Goal: Use online tool/utility: Utilize a website feature to perform a specific function

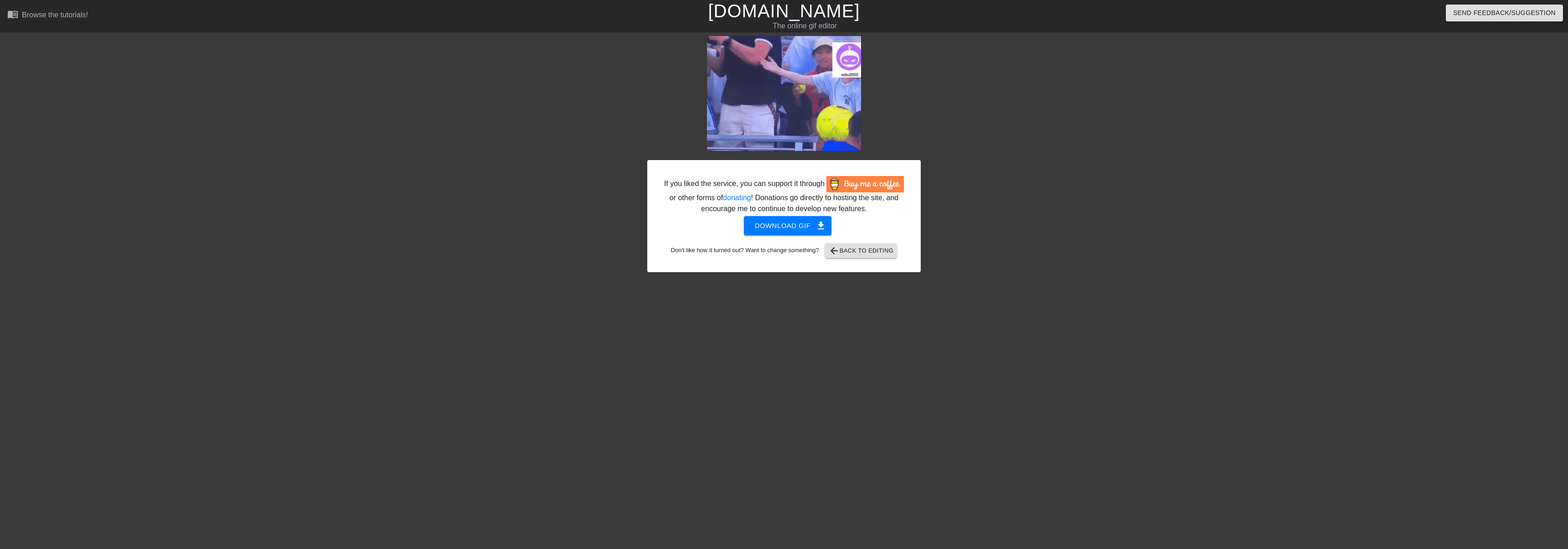
click at [782, 14] on link "[DOMAIN_NAME]" at bounding box center [783, 10] width 152 height 20
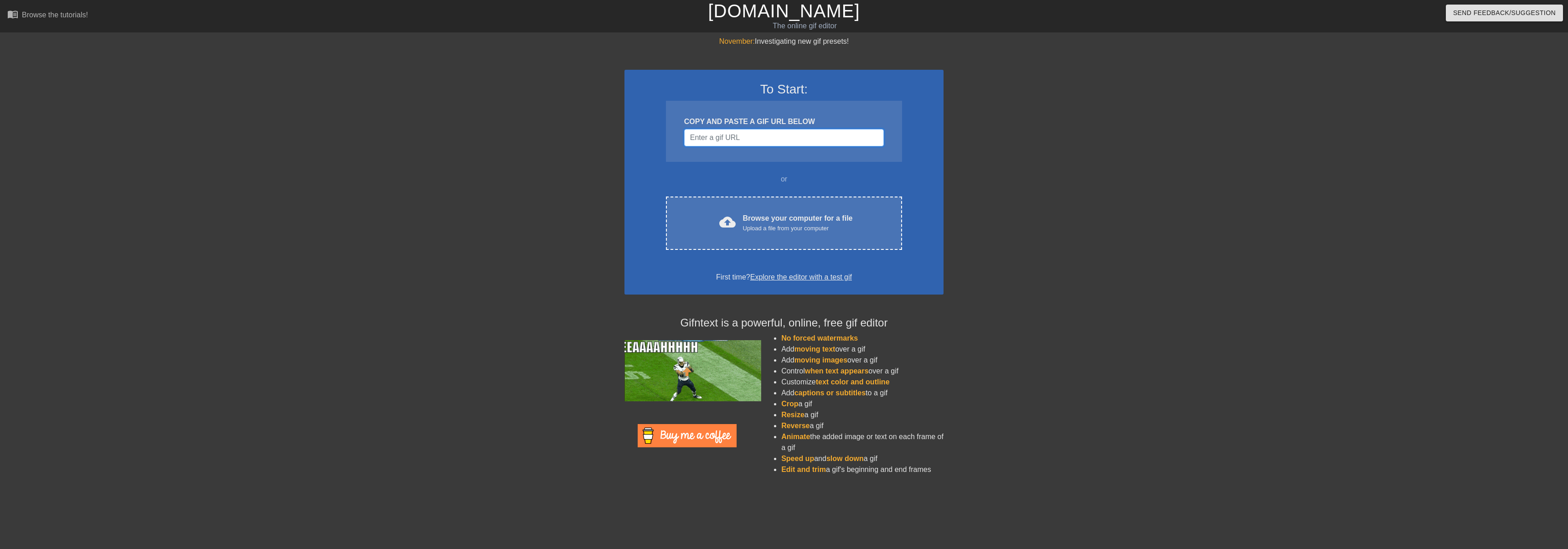
click at [744, 135] on input "Username" at bounding box center [784, 138] width 200 height 17
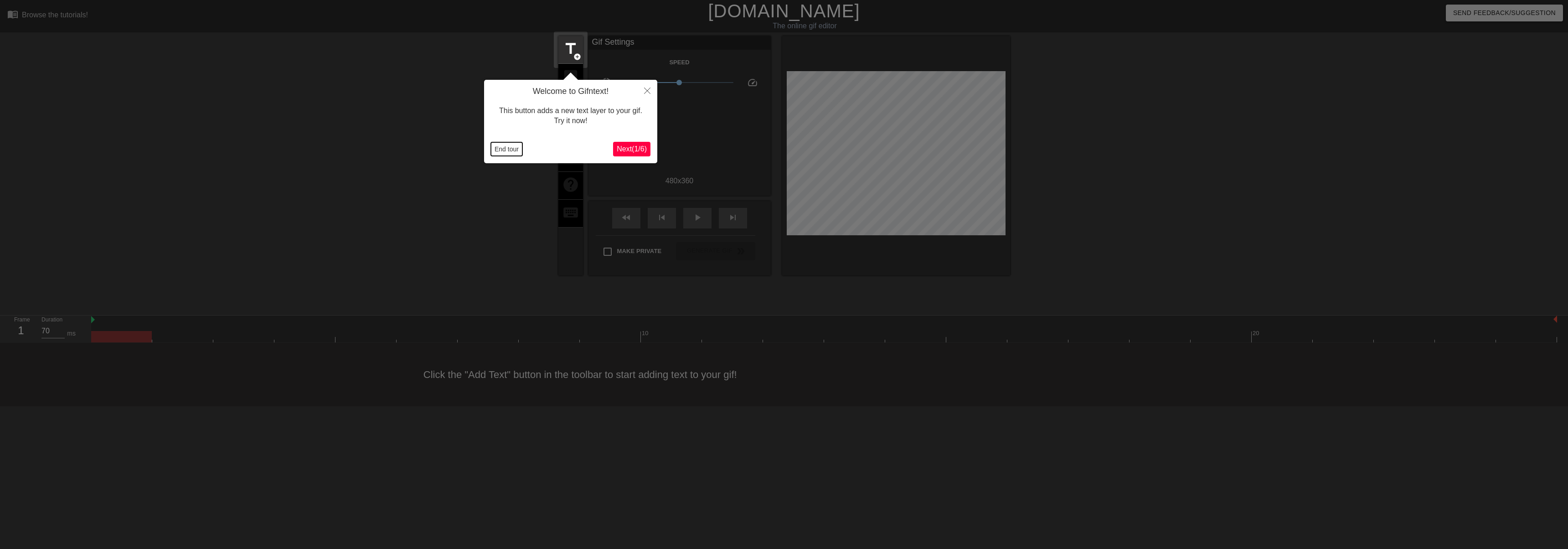
click at [506, 151] on button "End tour" at bounding box center [506, 149] width 32 height 13
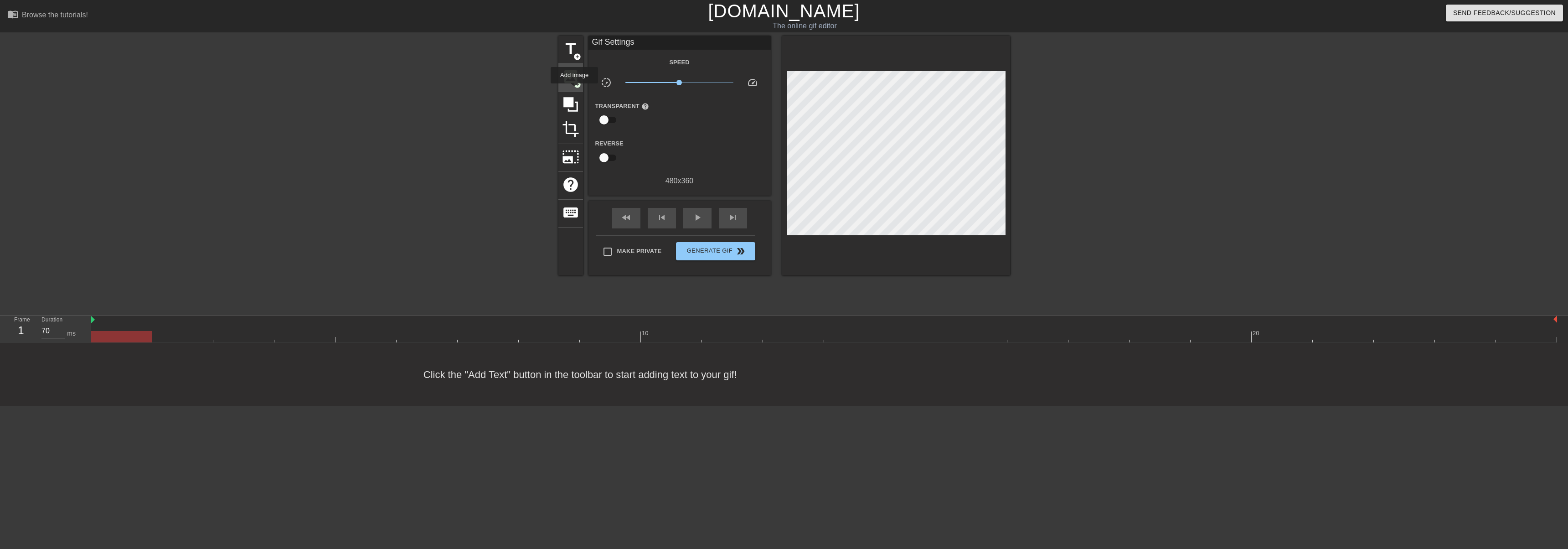
click at [572, 88] on div "image add_circle" at bounding box center [570, 78] width 24 height 28
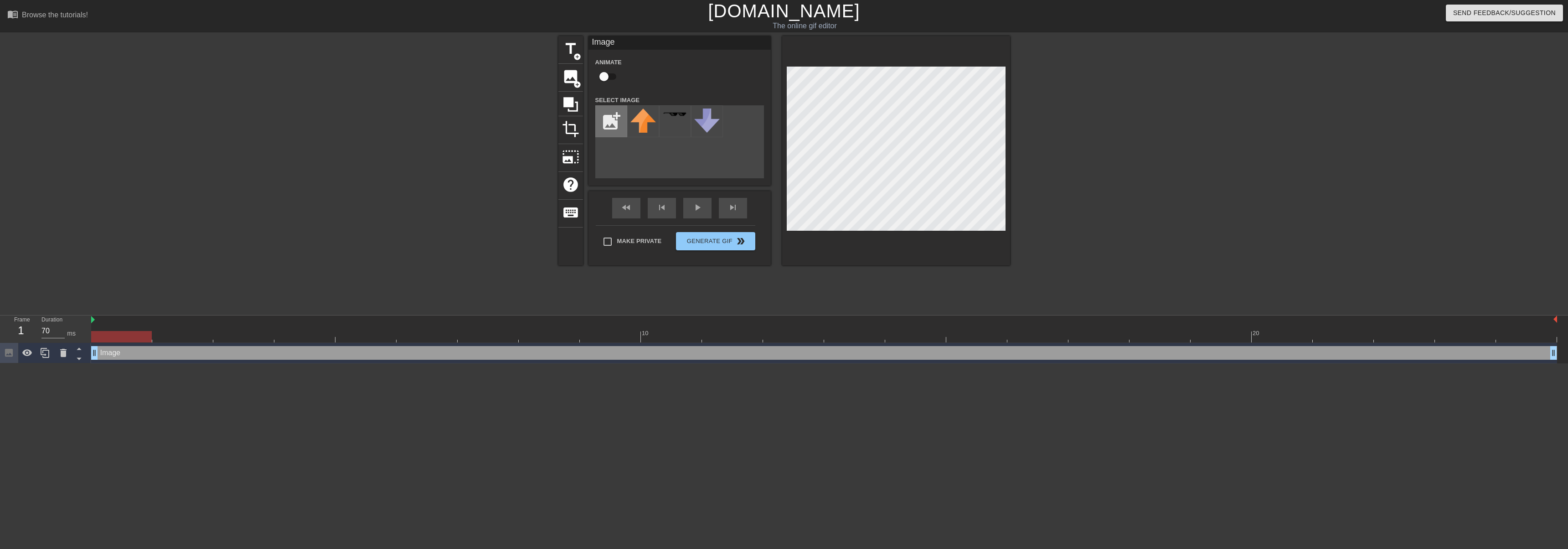
click at [604, 124] on input "file" at bounding box center [611, 121] width 31 height 31
click at [607, 121] on input "file" at bounding box center [611, 121] width 31 height 31
type input "C:\fakepath\jmac.png"
click at [654, 120] on img at bounding box center [643, 121] width 26 height 24
drag, startPoint x: 111, startPoint y: 338, endPoint x: 1023, endPoint y: 220, distance: 919.6
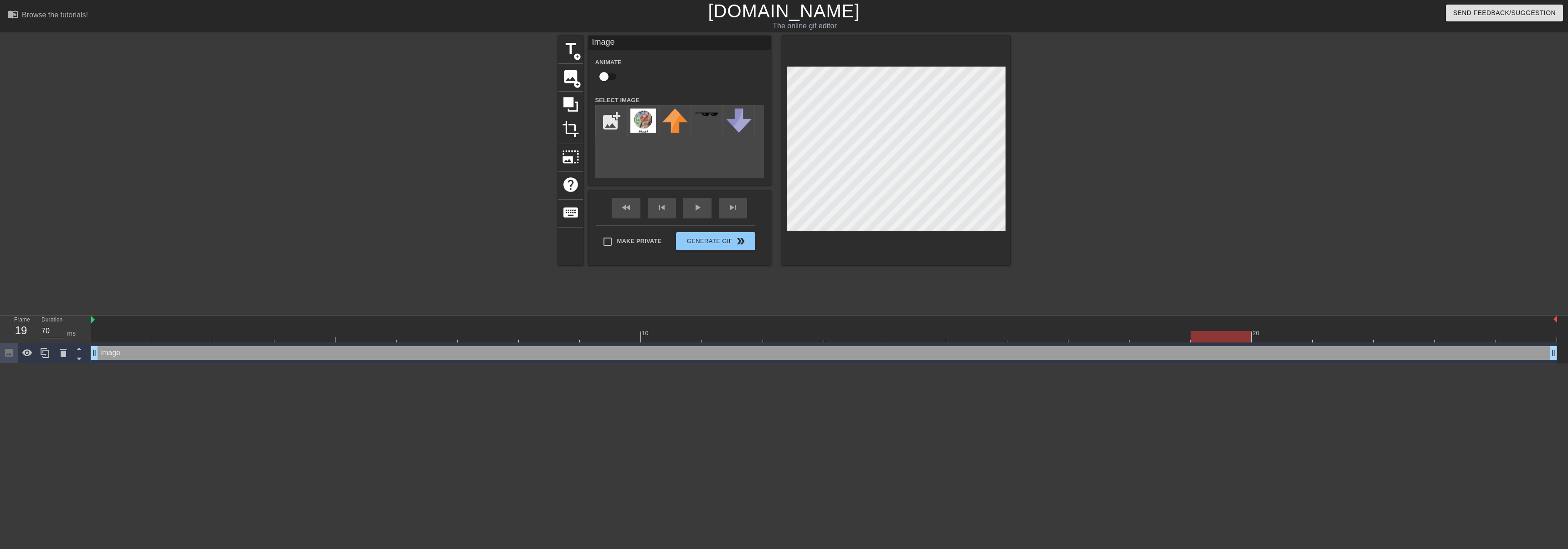
click at [1200, 363] on html "menu_book Browse the tutorials! Gifntext.com The online gif editor Send Feedbac…" at bounding box center [784, 181] width 1568 height 363
drag, startPoint x: 1224, startPoint y: 337, endPoint x: 226, endPoint y: 237, distance: 1003.0
click at [24, 259] on div "menu_book Browse the tutorials! Gifntext.com The online gif editor Send Feedbac…" at bounding box center [784, 181] width 1568 height 363
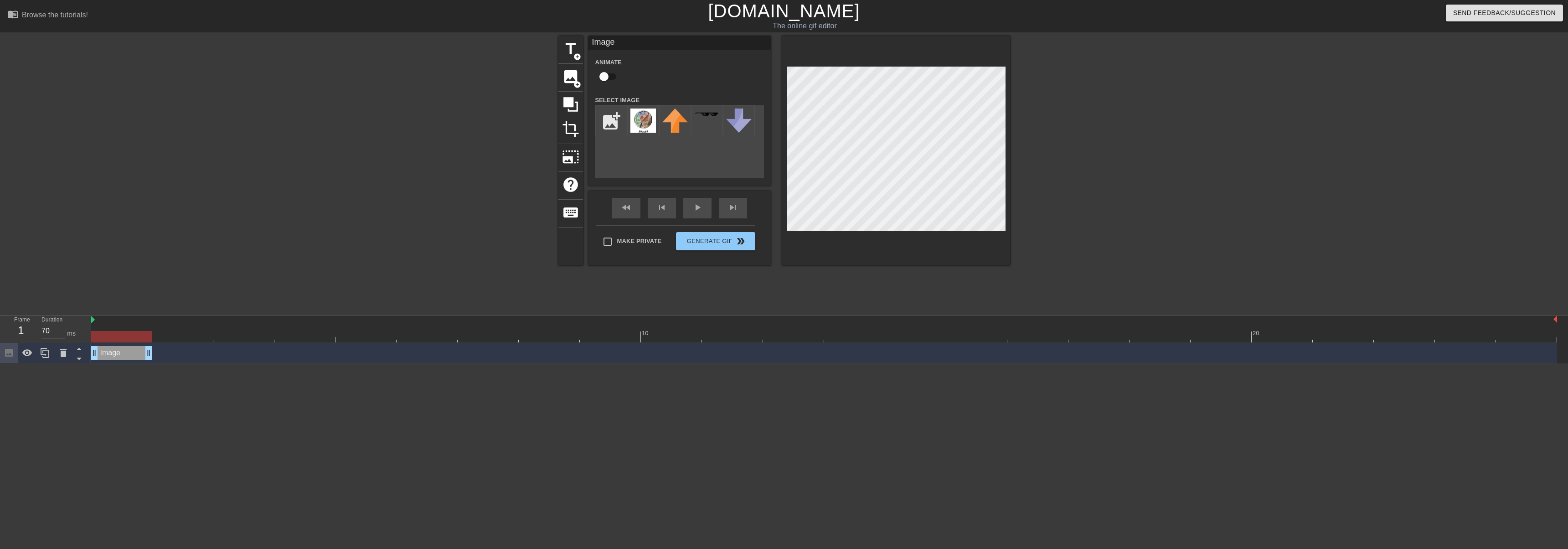
drag, startPoint x: 1556, startPoint y: 355, endPoint x: 163, endPoint y: 318, distance: 1393.5
click at [163, 318] on div "10 20 Image drag_handle drag_handle" at bounding box center [830, 339] width 1477 height 48
click at [48, 355] on icon at bounding box center [45, 353] width 11 height 11
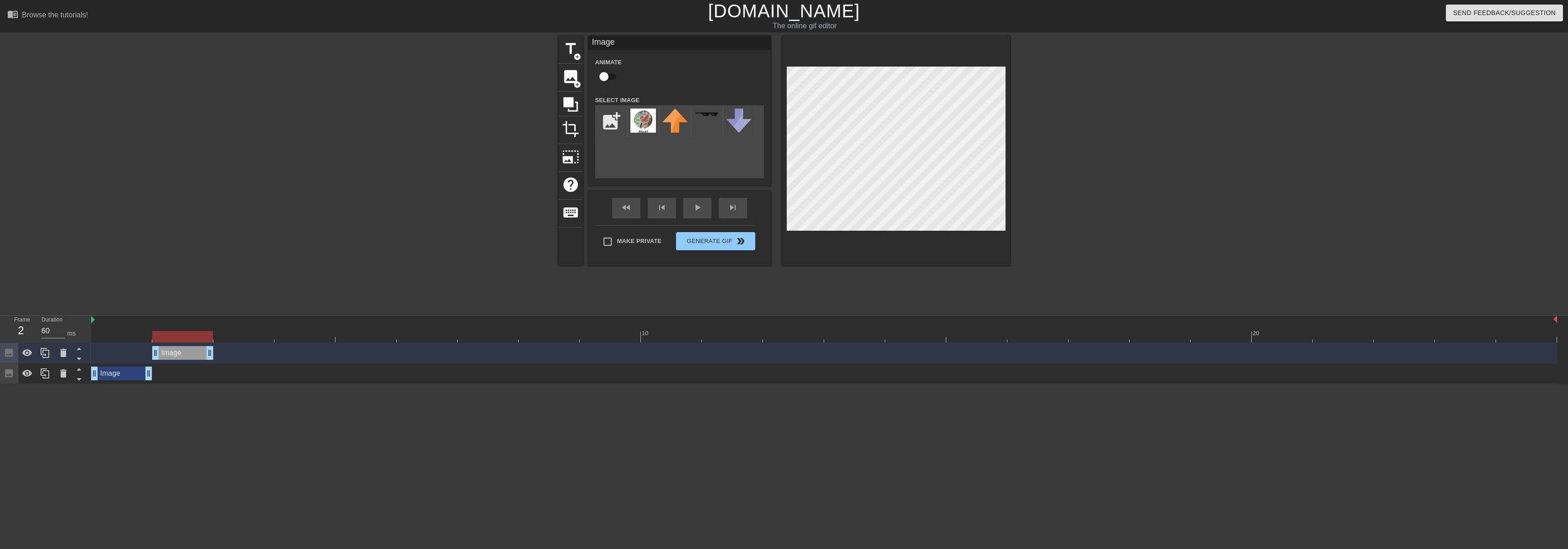
drag, startPoint x: 133, startPoint y: 354, endPoint x: 333, endPoint y: 313, distance: 204.2
click at [189, 356] on div "Image drag_handle drag_handle" at bounding box center [183, 352] width 61 height 13
click at [46, 351] on icon at bounding box center [45, 353] width 11 height 11
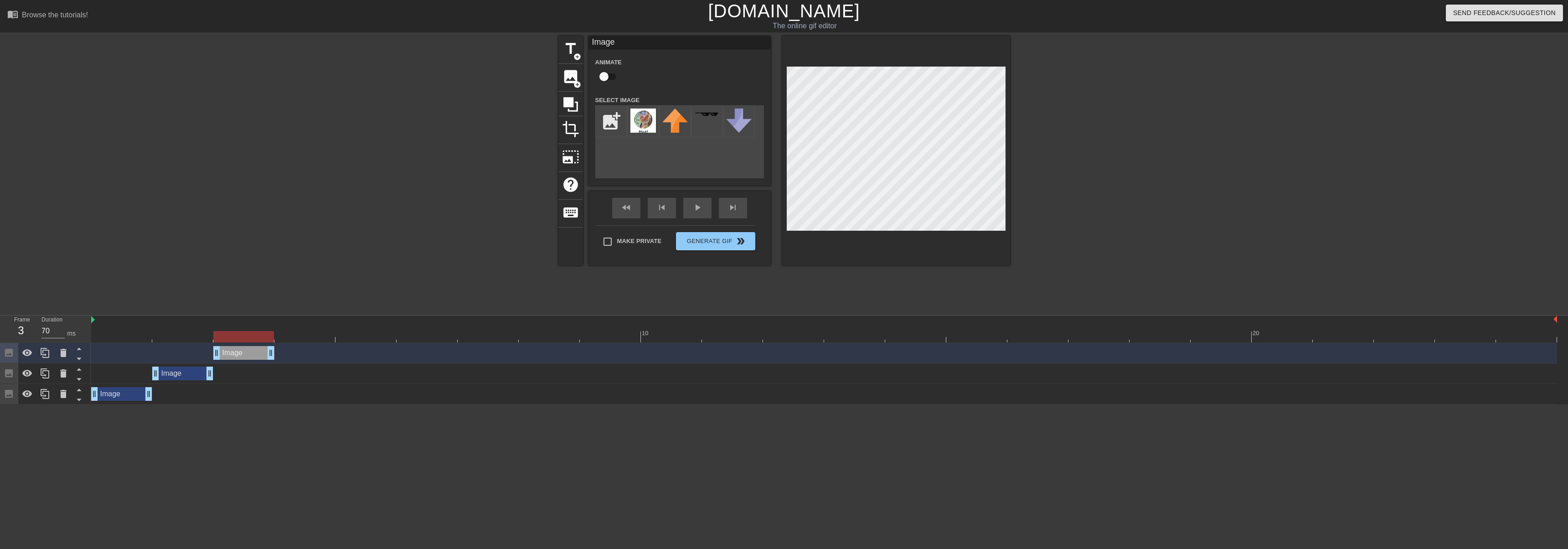
drag, startPoint x: 195, startPoint y: 351, endPoint x: 232, endPoint y: 350, distance: 37.0
click at [232, 350] on div "Image drag_handle drag_handle" at bounding box center [243, 352] width 61 height 13
click at [46, 356] on icon at bounding box center [45, 353] width 11 height 11
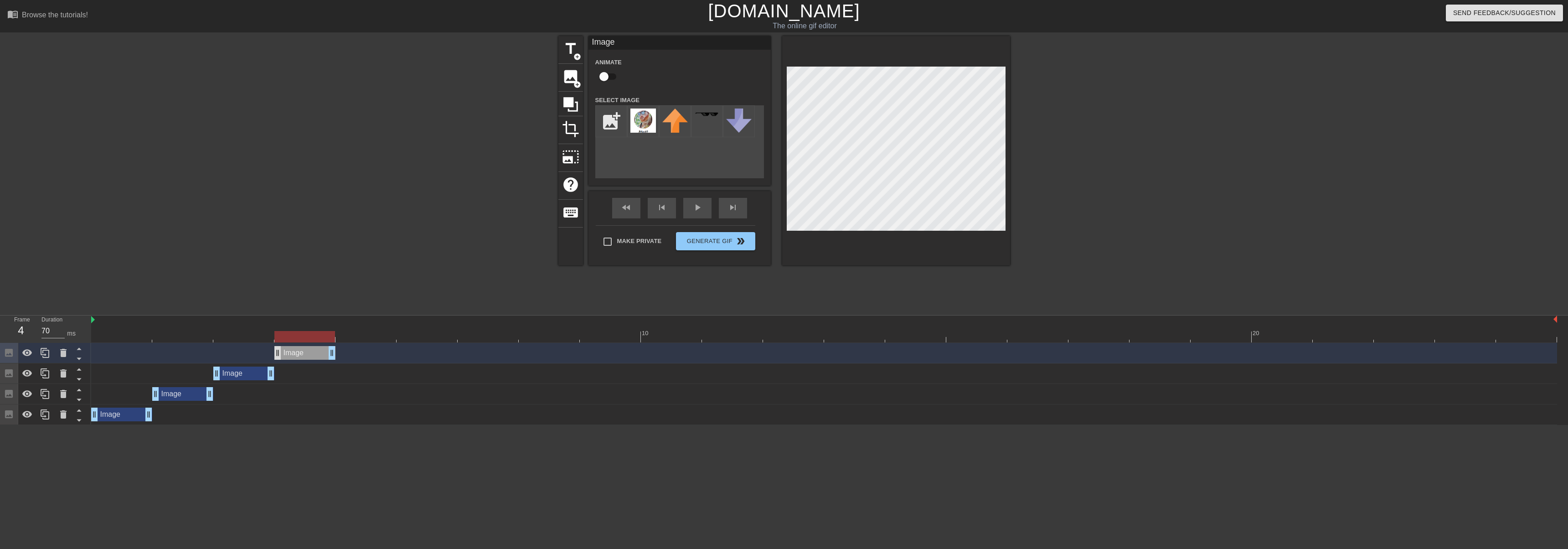
drag, startPoint x: 242, startPoint y: 357, endPoint x: 295, endPoint y: 348, distance: 53.8
click at [279, 354] on div "Image drag_handle drag_handle" at bounding box center [305, 352] width 61 height 13
click at [44, 357] on icon at bounding box center [45, 353] width 11 height 11
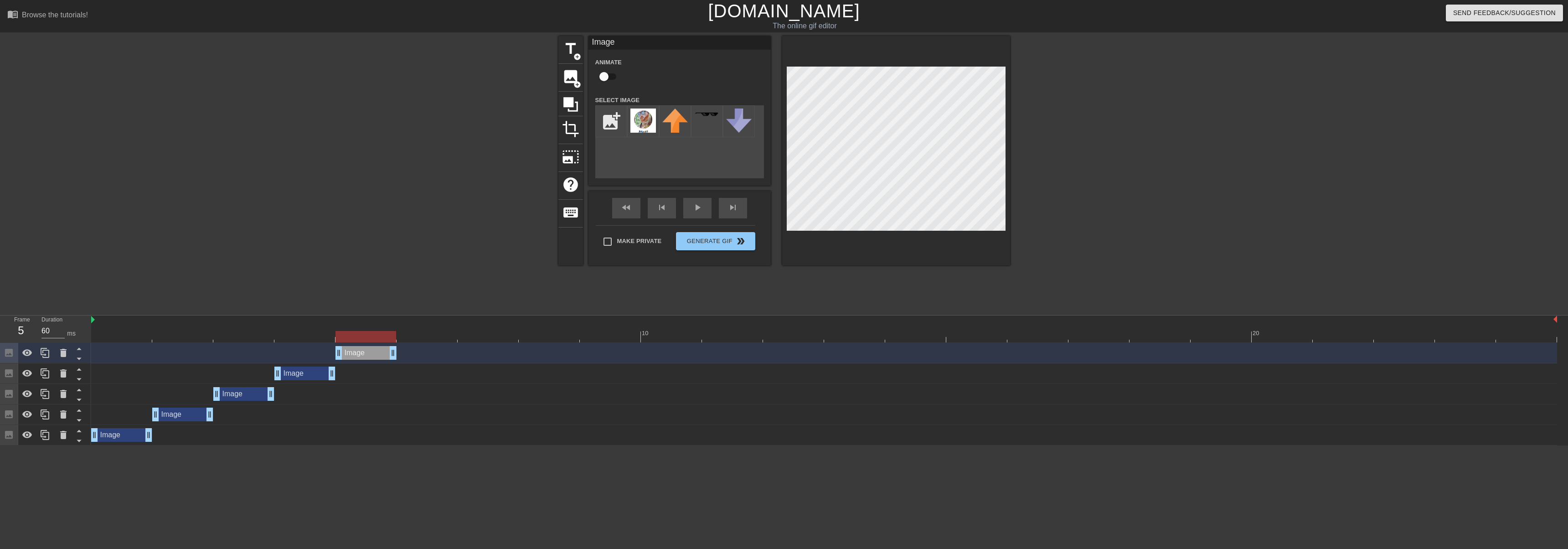
drag, startPoint x: 301, startPoint y: 354, endPoint x: 349, endPoint y: 355, distance: 48.0
click at [349, 355] on div "Image drag_handle drag_handle" at bounding box center [366, 352] width 61 height 13
click at [43, 357] on icon at bounding box center [45, 353] width 11 height 11
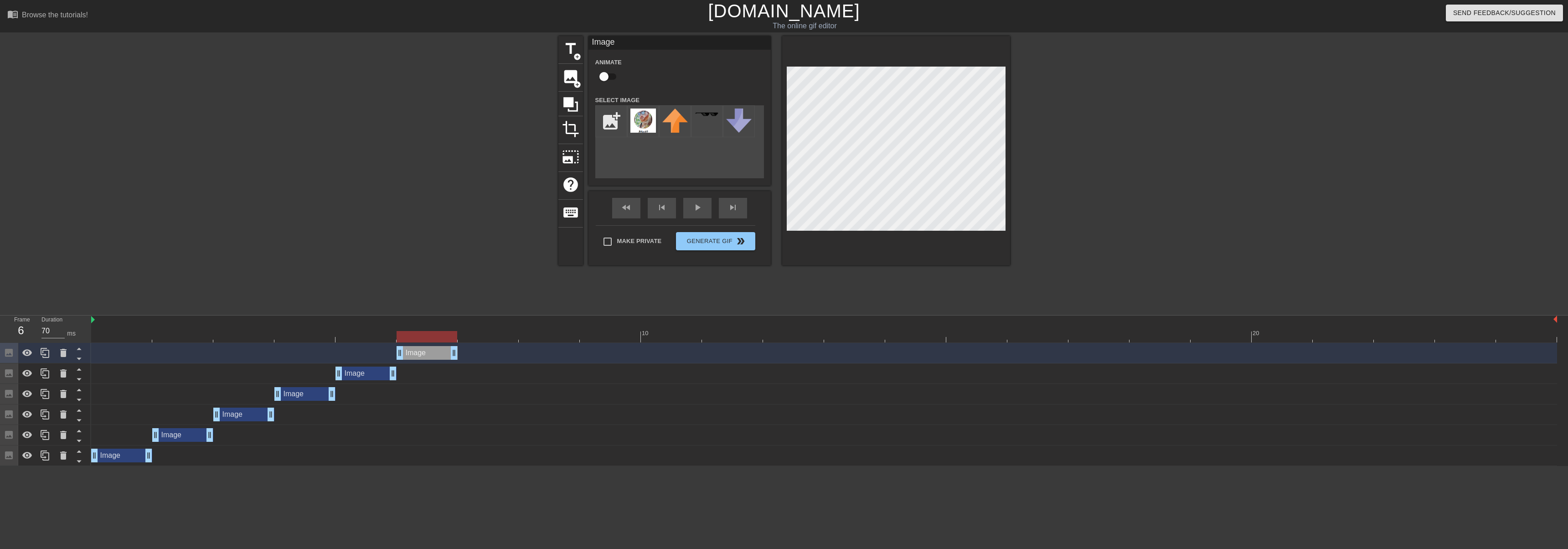
drag, startPoint x: 365, startPoint y: 358, endPoint x: 406, endPoint y: 355, distance: 41.1
click at [406, 355] on div "Image drag_handle drag_handle" at bounding box center [427, 352] width 61 height 13
click at [46, 355] on icon at bounding box center [45, 352] width 9 height 10
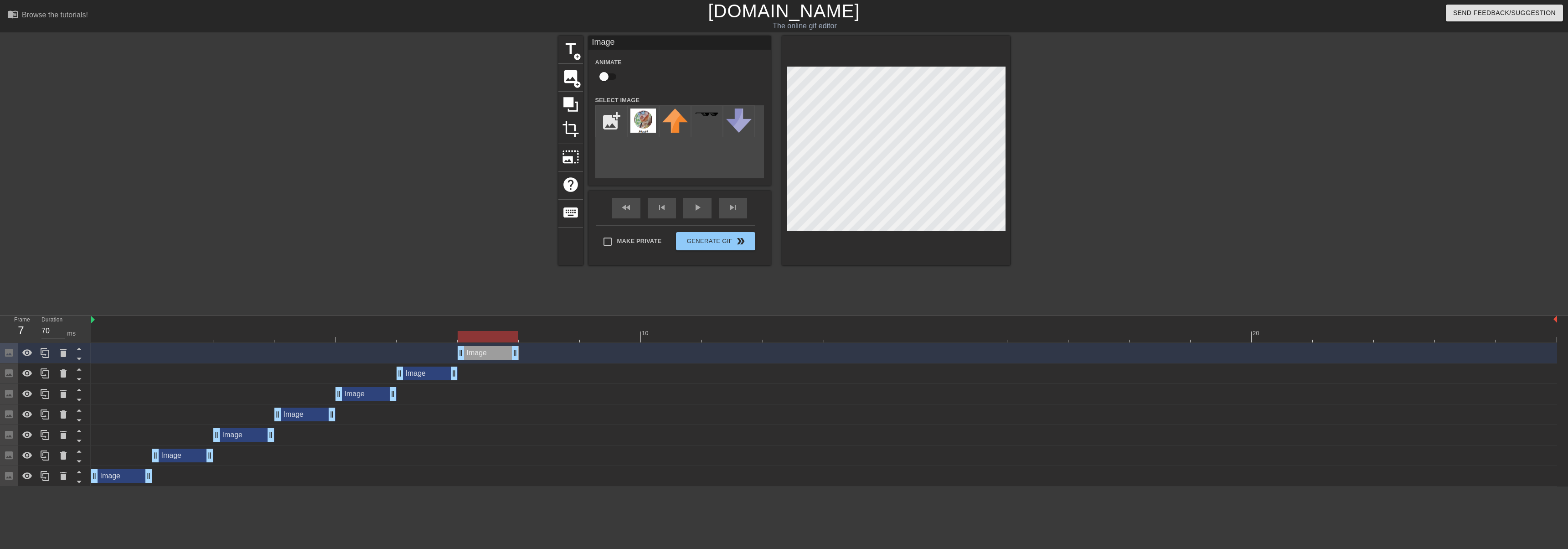
drag, startPoint x: 427, startPoint y: 353, endPoint x: 480, endPoint y: 333, distance: 56.6
click at [460, 349] on div "Image drag_handle drag_handle" at bounding box center [488, 352] width 61 height 13
click at [42, 358] on icon at bounding box center [45, 353] width 11 height 11
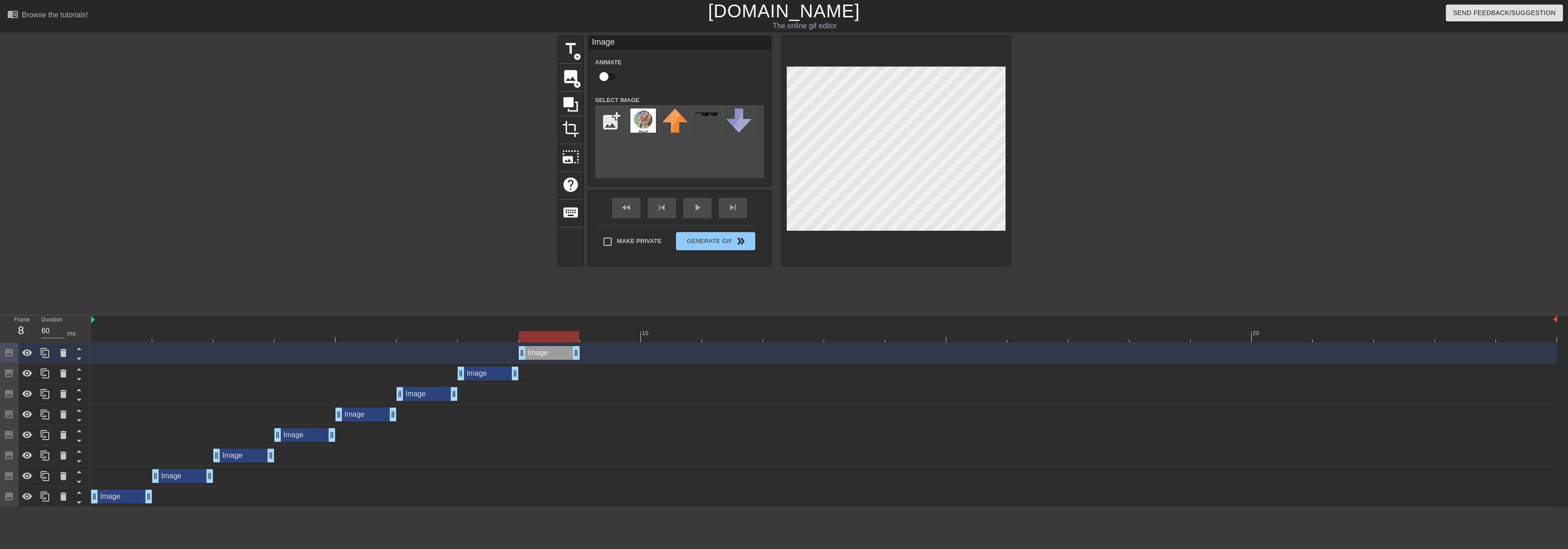
drag, startPoint x: 488, startPoint y: 352, endPoint x: 732, endPoint y: 221, distance: 276.9
click at [527, 350] on div "Image drag_handle drag_handle" at bounding box center [549, 352] width 61 height 13
click at [46, 354] on icon at bounding box center [45, 353] width 11 height 11
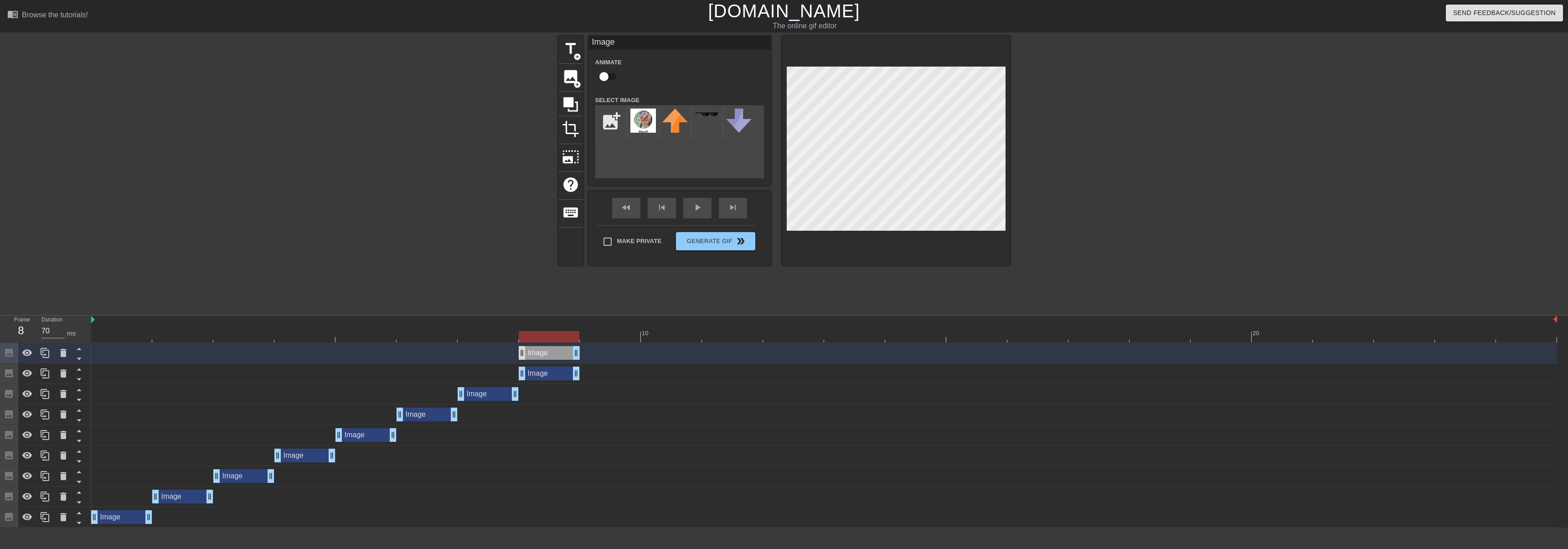
drag, startPoint x: 551, startPoint y: 355, endPoint x: 586, endPoint y: 348, distance: 35.7
click at [580, 353] on div "Image drag_handle drag_handle" at bounding box center [549, 352] width 61 height 13
click at [46, 354] on icon at bounding box center [45, 353] width 11 height 11
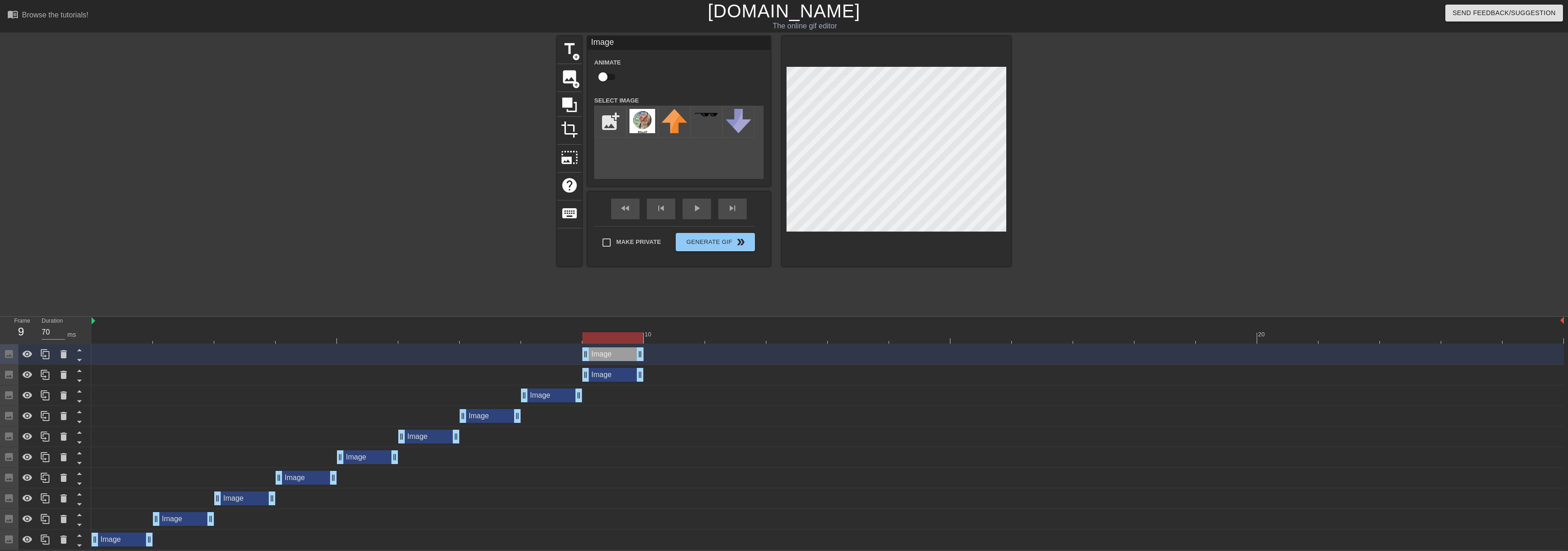
drag, startPoint x: 605, startPoint y: 354, endPoint x: 661, endPoint y: 354, distance: 56.0
click at [644, 354] on div "Image drag_handle drag_handle" at bounding box center [613, 354] width 61 height 13
drag, startPoint x: 672, startPoint y: 354, endPoint x: 717, endPoint y: 351, distance: 45.1
click at [717, 351] on div "Image drag_handle drag_handle" at bounding box center [735, 354] width 61 height 13
drag, startPoint x: 641, startPoint y: 376, endPoint x: 750, endPoint y: 312, distance: 126.4
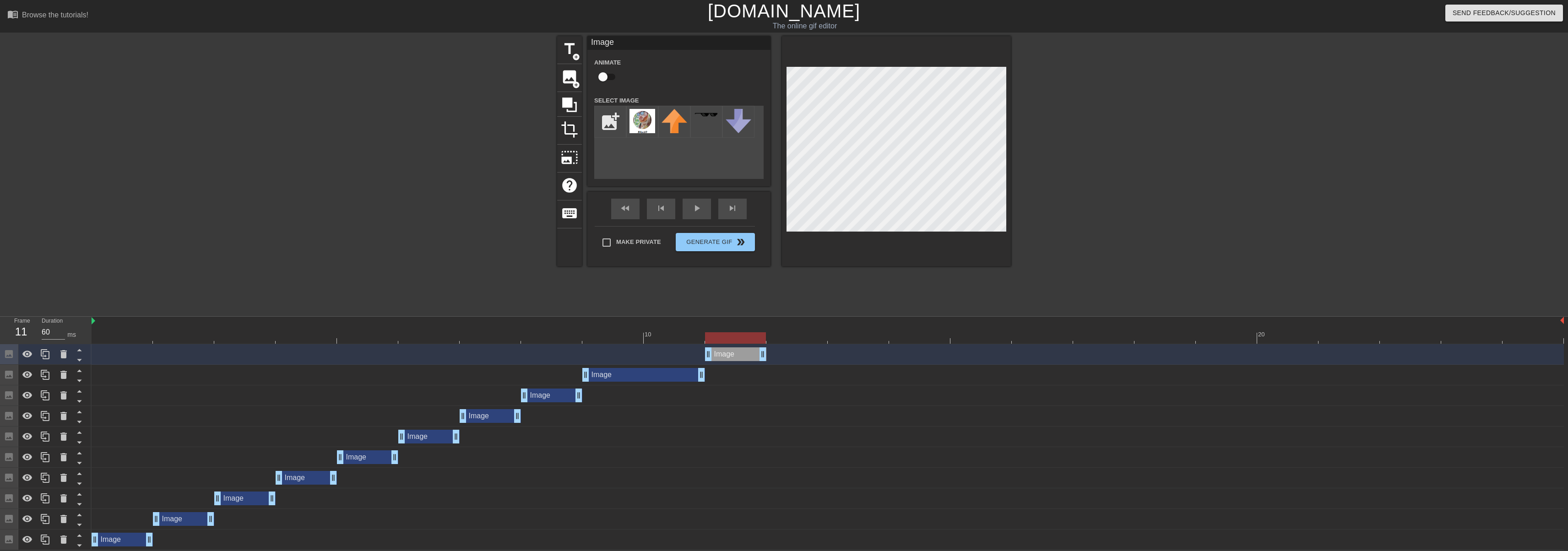
drag, startPoint x: 687, startPoint y: 341, endPoint x: 806, endPoint y: 235, distance: 159.4
click at [728, 341] on div at bounding box center [735, 338] width 61 height 12
click at [44, 354] on icon at bounding box center [45, 354] width 11 height 11
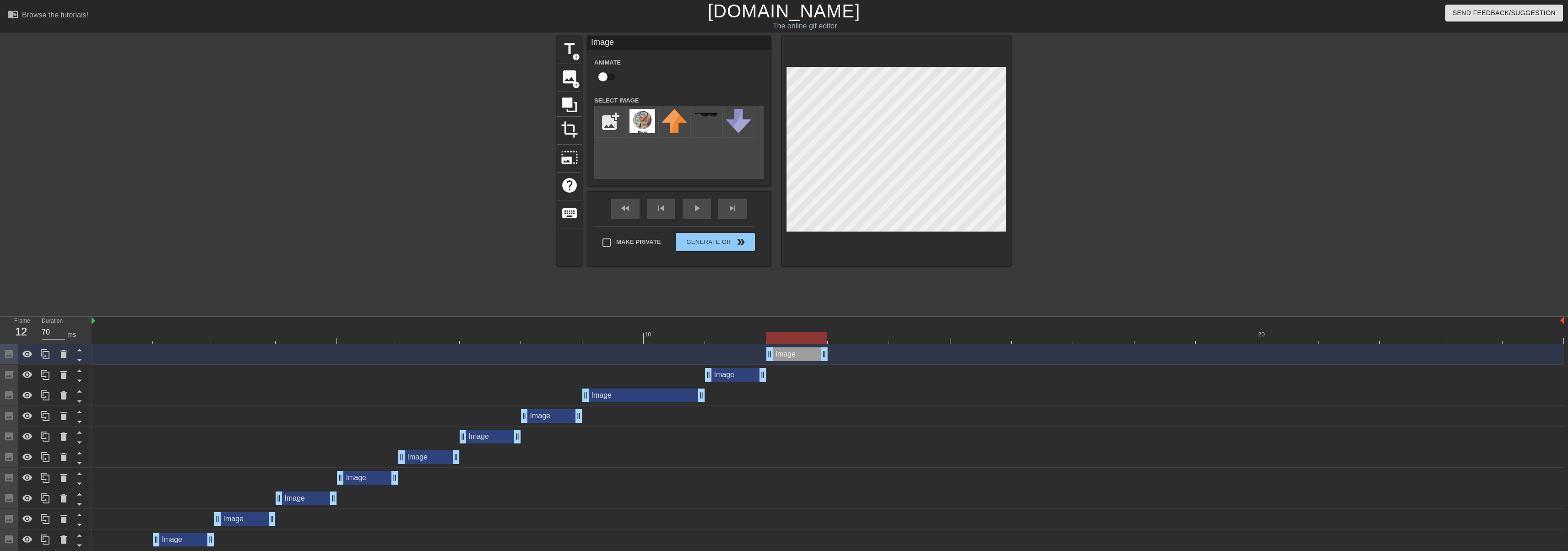
drag, startPoint x: 736, startPoint y: 357, endPoint x: 828, endPoint y: 245, distance: 144.9
click at [772, 352] on div "Image drag_handle drag_handle" at bounding box center [797, 354] width 61 height 13
click at [44, 356] on icon at bounding box center [45, 354] width 9 height 10
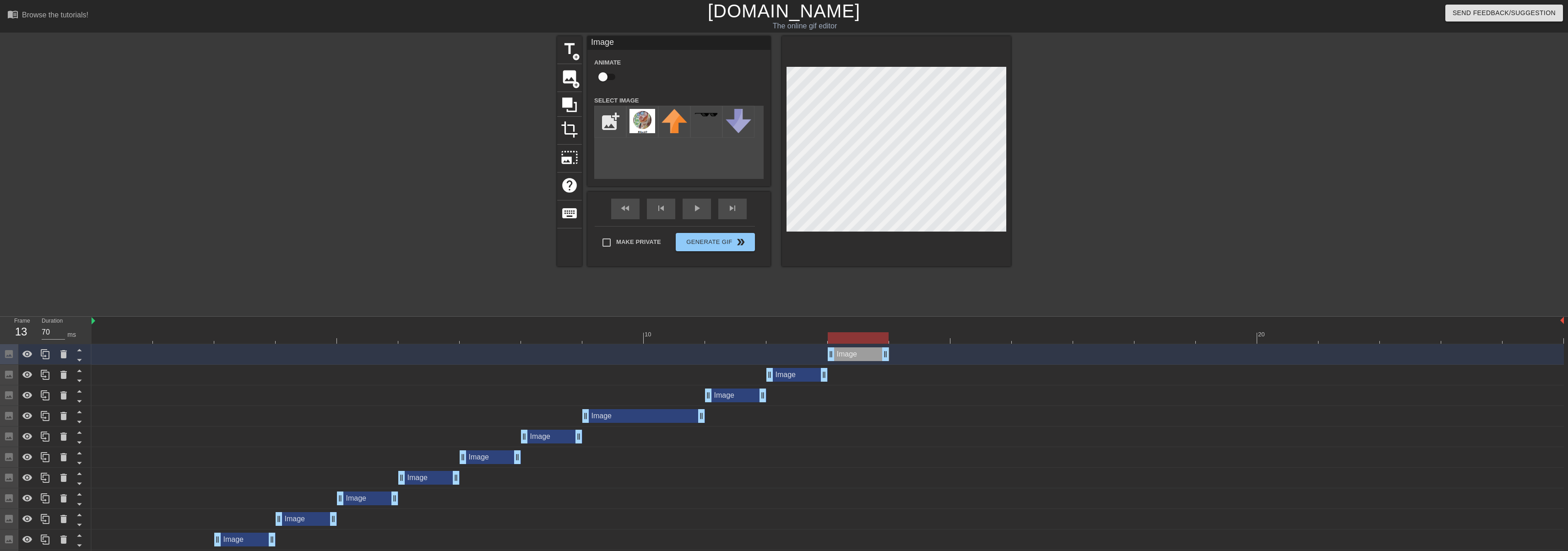
drag, startPoint x: 798, startPoint y: 356, endPoint x: 839, endPoint y: 351, distance: 41.3
click at [839, 351] on div "Image drag_handle drag_handle" at bounding box center [858, 354] width 61 height 13
click at [46, 357] on icon at bounding box center [45, 354] width 9 height 10
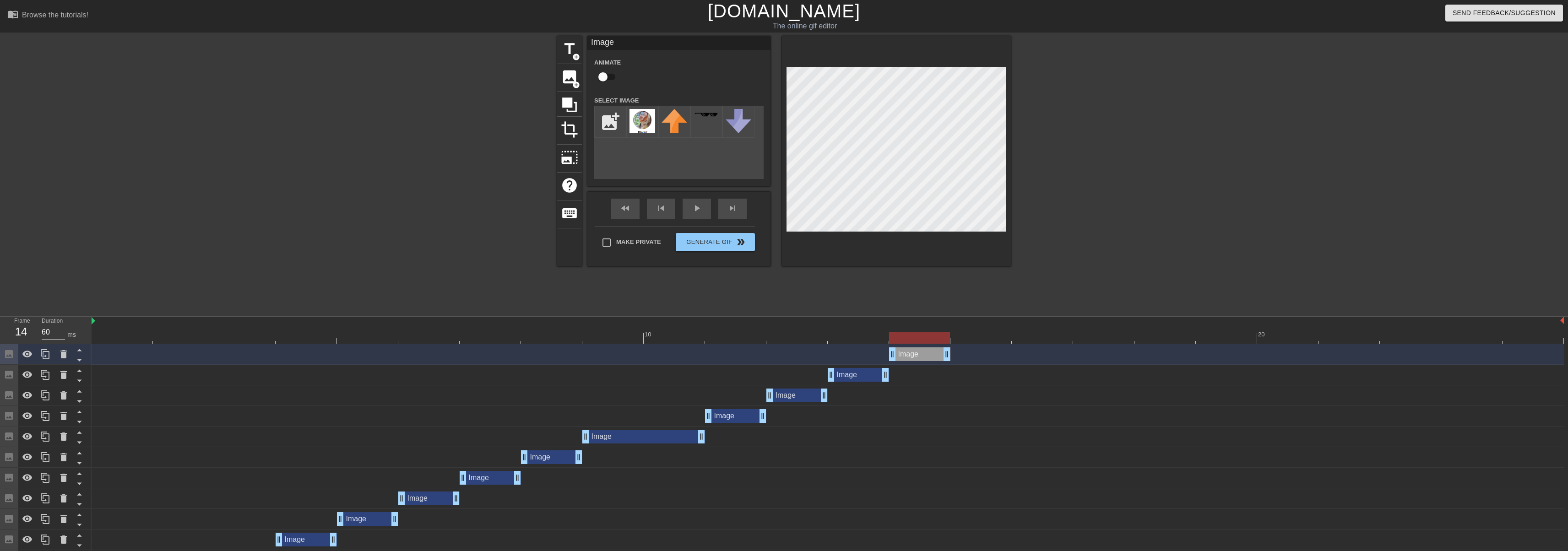
drag, startPoint x: 872, startPoint y: 358, endPoint x: 906, endPoint y: 347, distance: 35.7
click at [905, 348] on div "Image drag_handle drag_handle" at bounding box center [919, 354] width 61 height 13
click at [46, 361] on div at bounding box center [45, 354] width 18 height 20
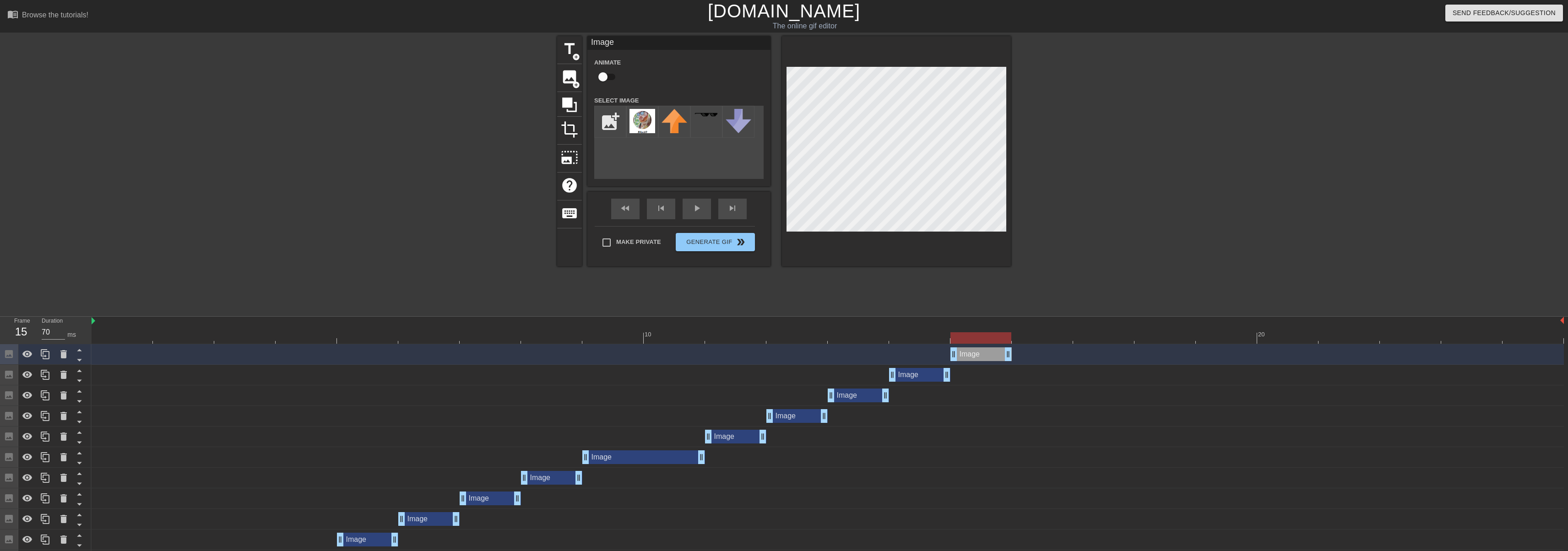
drag, startPoint x: 923, startPoint y: 352, endPoint x: 962, endPoint y: 348, distance: 39.2
click at [962, 348] on div "Image drag_handle drag_handle" at bounding box center [981, 354] width 61 height 13
click at [48, 360] on div at bounding box center [45, 354] width 18 height 20
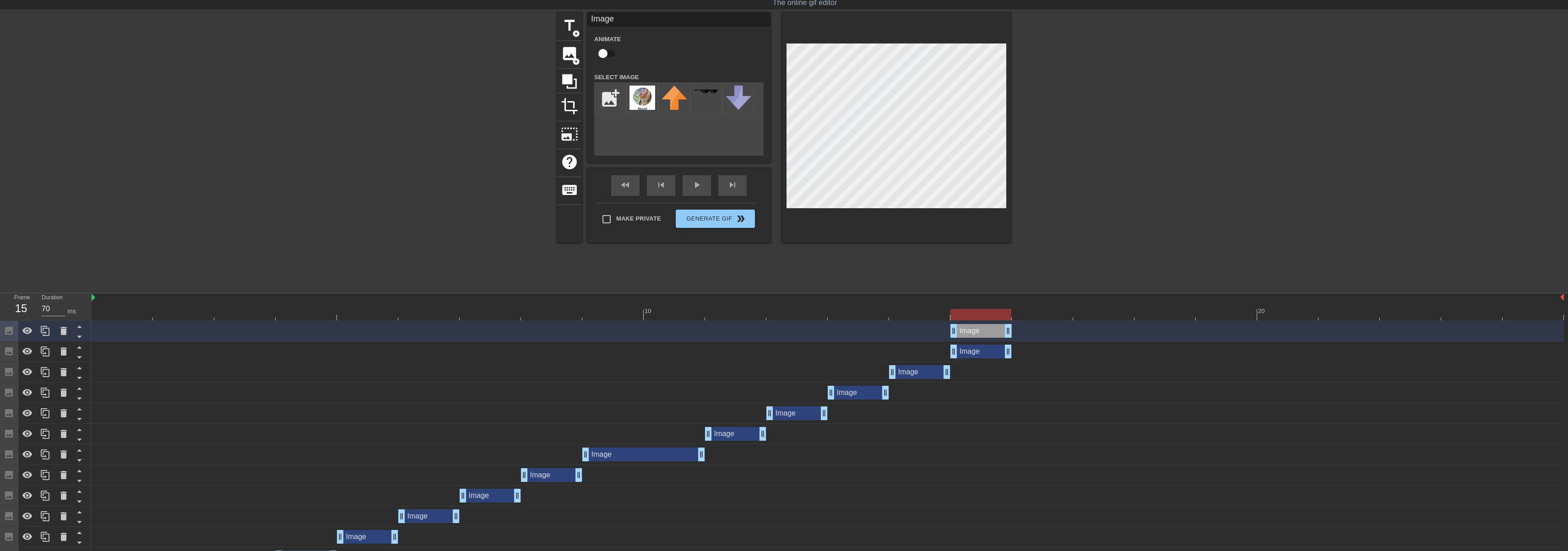
scroll to position [46, 0]
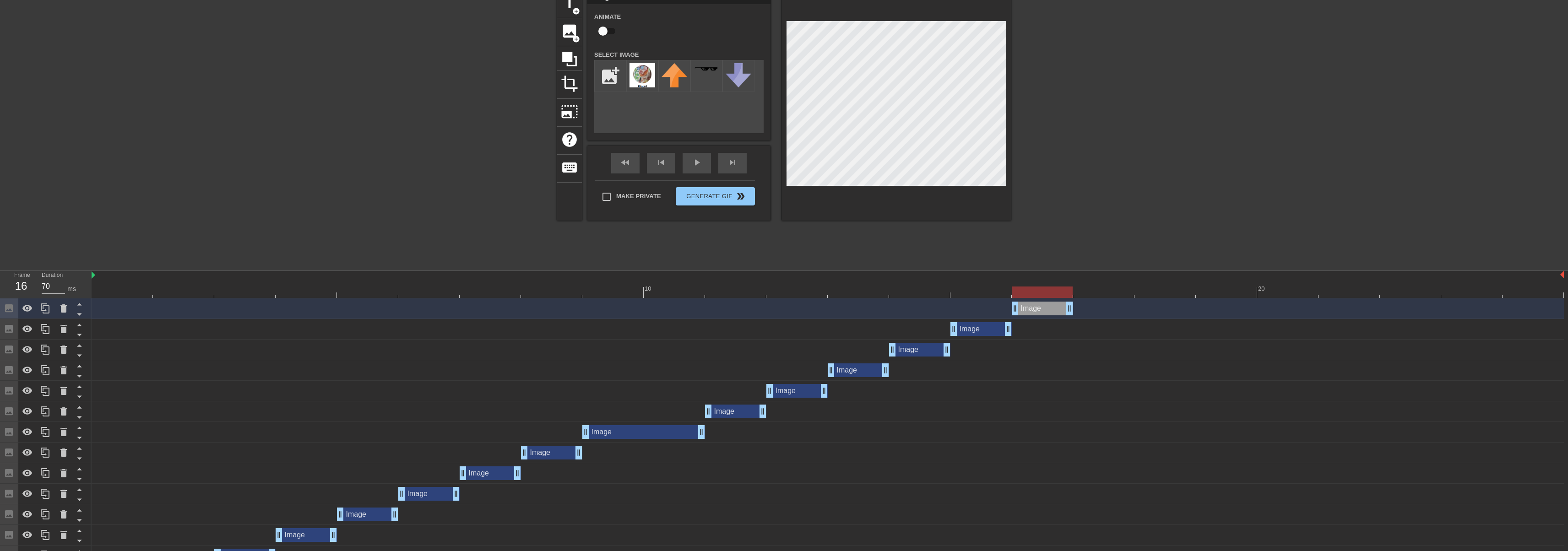
drag, startPoint x: 971, startPoint y: 309, endPoint x: 1009, endPoint y: 293, distance: 41.2
click at [1009, 301] on div "Image drag_handle drag_handle" at bounding box center [828, 308] width 1472 height 21
click at [46, 310] on icon at bounding box center [45, 308] width 9 height 10
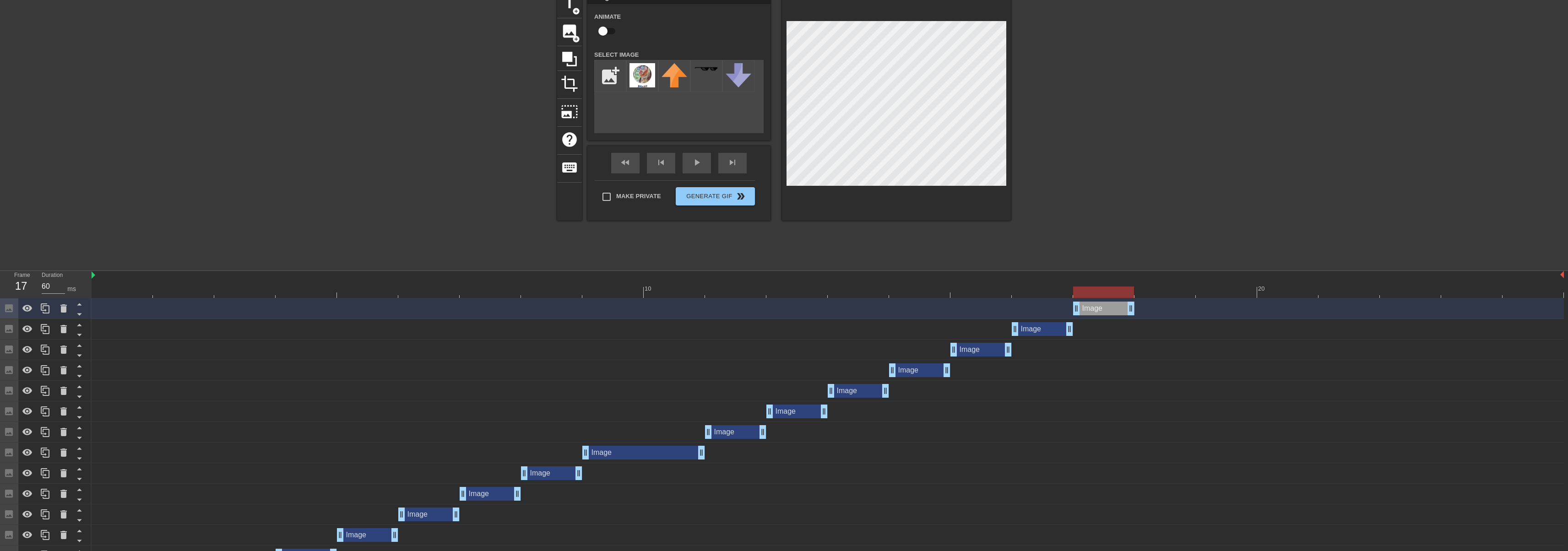
drag, startPoint x: 1061, startPoint y: 312, endPoint x: 1082, endPoint y: 310, distance: 21.1
click at [1082, 310] on div "Image drag_handle drag_handle" at bounding box center [1103, 308] width 61 height 13
click at [43, 309] on icon at bounding box center [45, 308] width 11 height 11
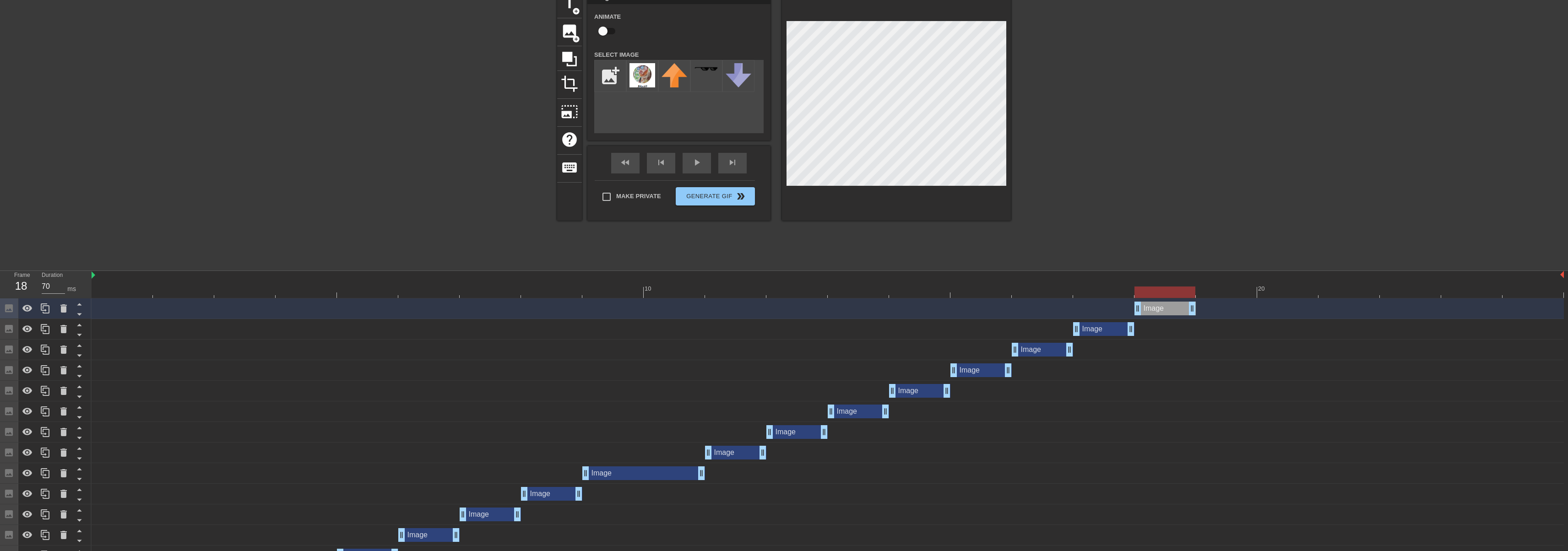
drag, startPoint x: 1105, startPoint y: 311, endPoint x: 1142, endPoint y: 301, distance: 38.3
click at [1144, 307] on div "Image drag_handle drag_handle" at bounding box center [1165, 308] width 61 height 13
drag, startPoint x: 1160, startPoint y: 311, endPoint x: 1207, endPoint y: 307, distance: 47.2
click at [1207, 307] on div "Image drag_handle drag_handle" at bounding box center [1226, 308] width 61 height 13
drag, startPoint x: 1133, startPoint y: 330, endPoint x: 1168, endPoint y: 329, distance: 35.0
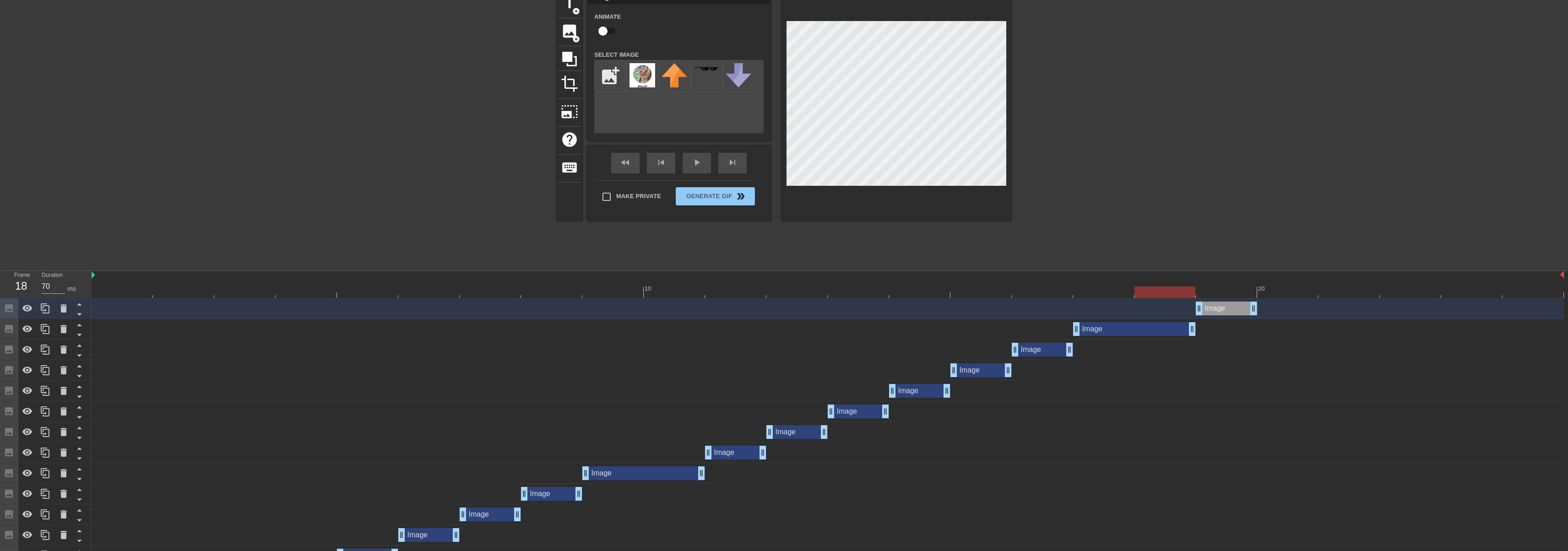
click at [1242, 307] on div "Image drag_handle drag_handle" at bounding box center [1226, 308] width 61 height 13
drag, startPoint x: 1180, startPoint y: 295, endPoint x: 1264, endPoint y: 290, distance: 84.1
click at [1264, 290] on div at bounding box center [1287, 292] width 61 height 12
drag, startPoint x: 1254, startPoint y: 308, endPoint x: 1259, endPoint y: 313, distance: 7.1
click at [1259, 313] on div "Image drag_handle drag_handle" at bounding box center [828, 308] width 1472 height 13
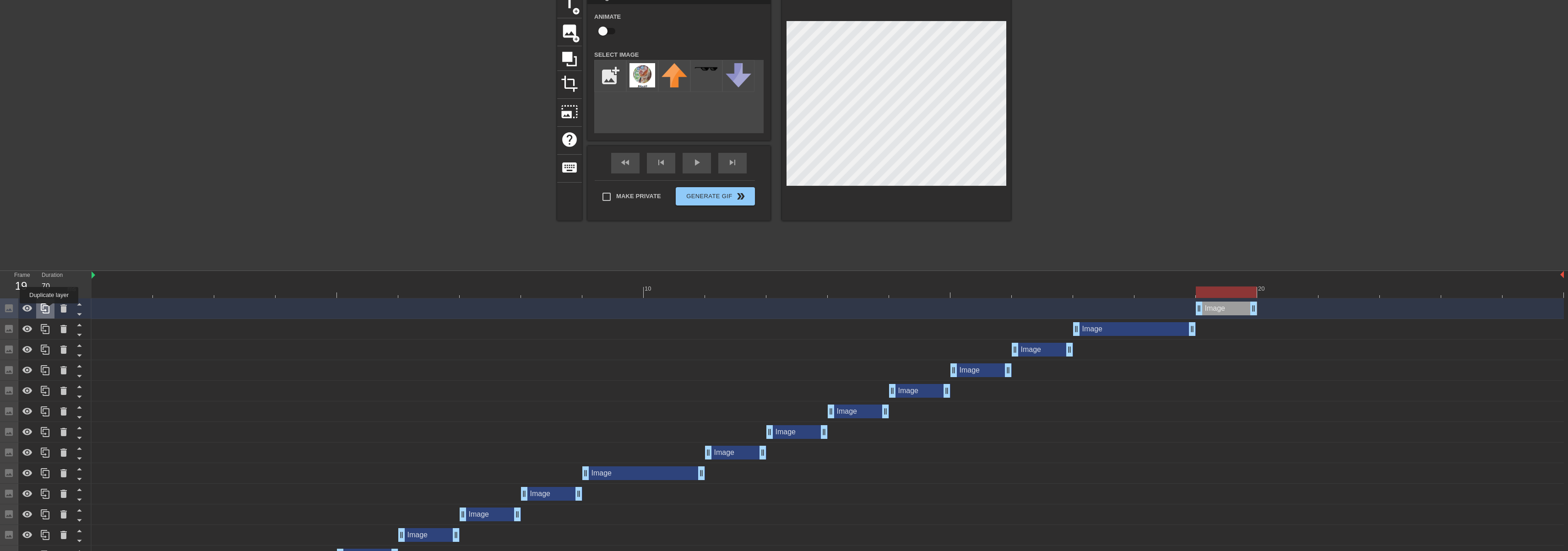
click at [49, 310] on icon at bounding box center [45, 308] width 9 height 10
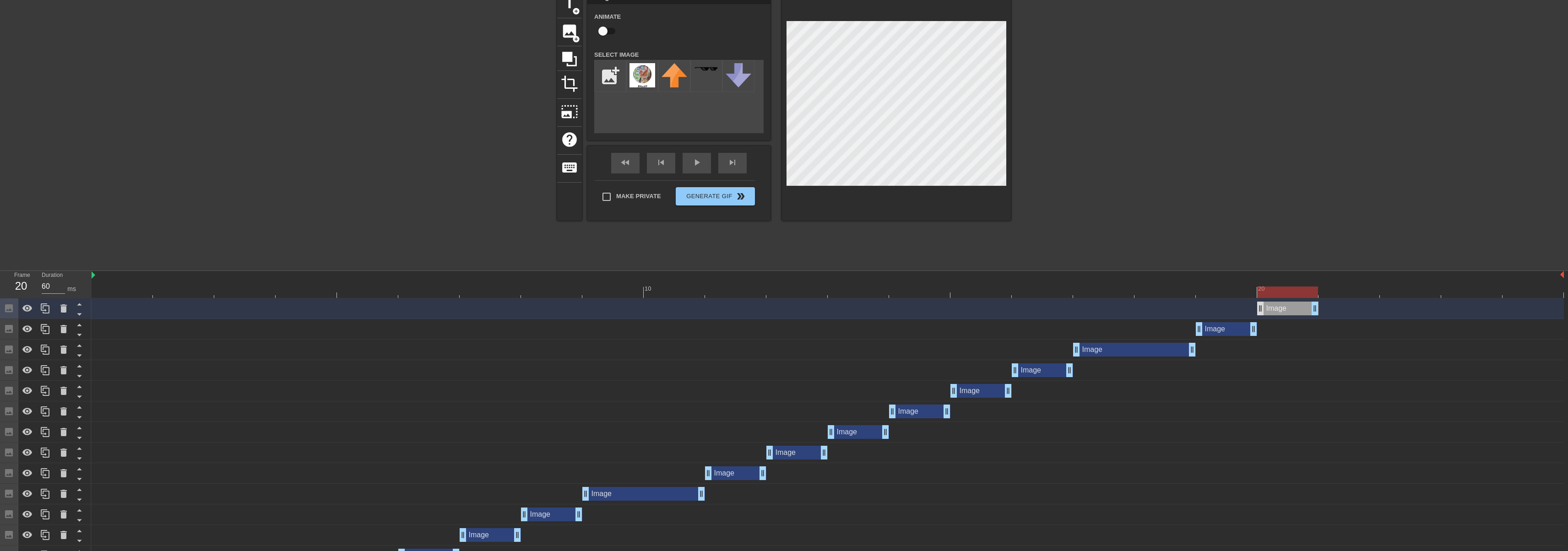
drag, startPoint x: 1231, startPoint y: 309, endPoint x: 1263, endPoint y: 305, distance: 32.2
click at [1267, 308] on div "Image drag_handle drag_handle" at bounding box center [1287, 308] width 61 height 13
click at [49, 309] on icon at bounding box center [45, 308] width 9 height 10
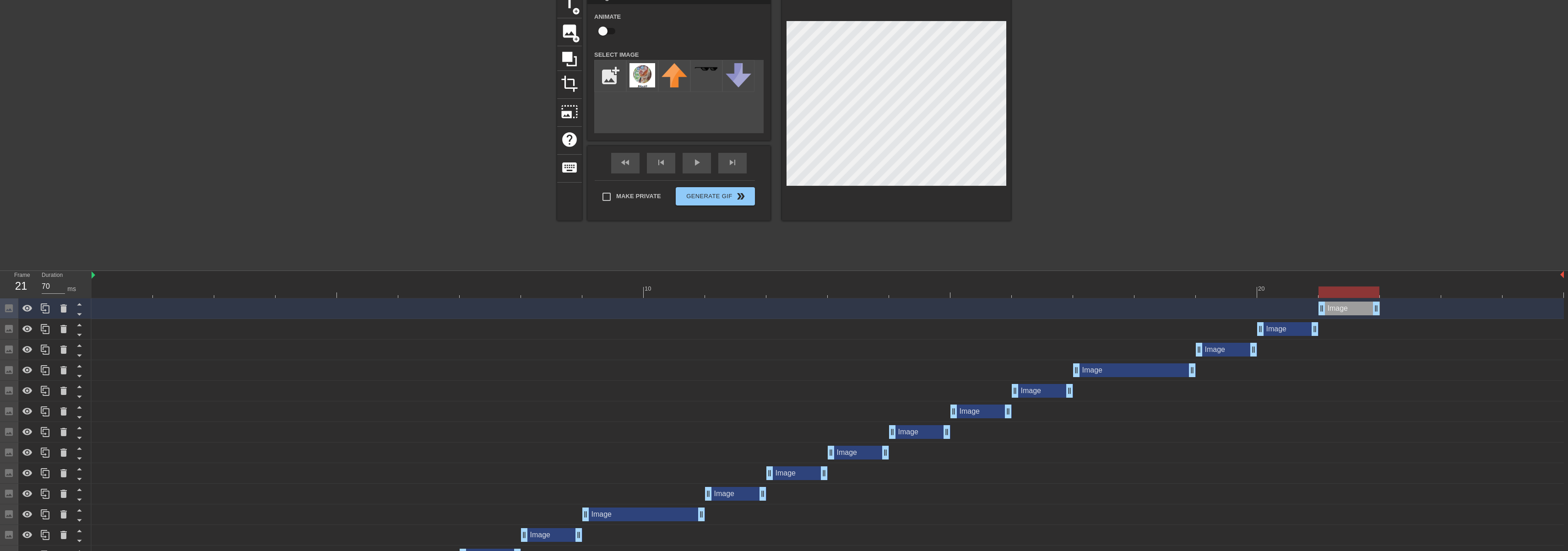
drag, startPoint x: 1286, startPoint y: 315, endPoint x: 1330, endPoint y: 310, distance: 44.3
click at [1330, 310] on div "Image drag_handle drag_handle" at bounding box center [1349, 308] width 61 height 13
click at [50, 303] on icon at bounding box center [45, 308] width 11 height 11
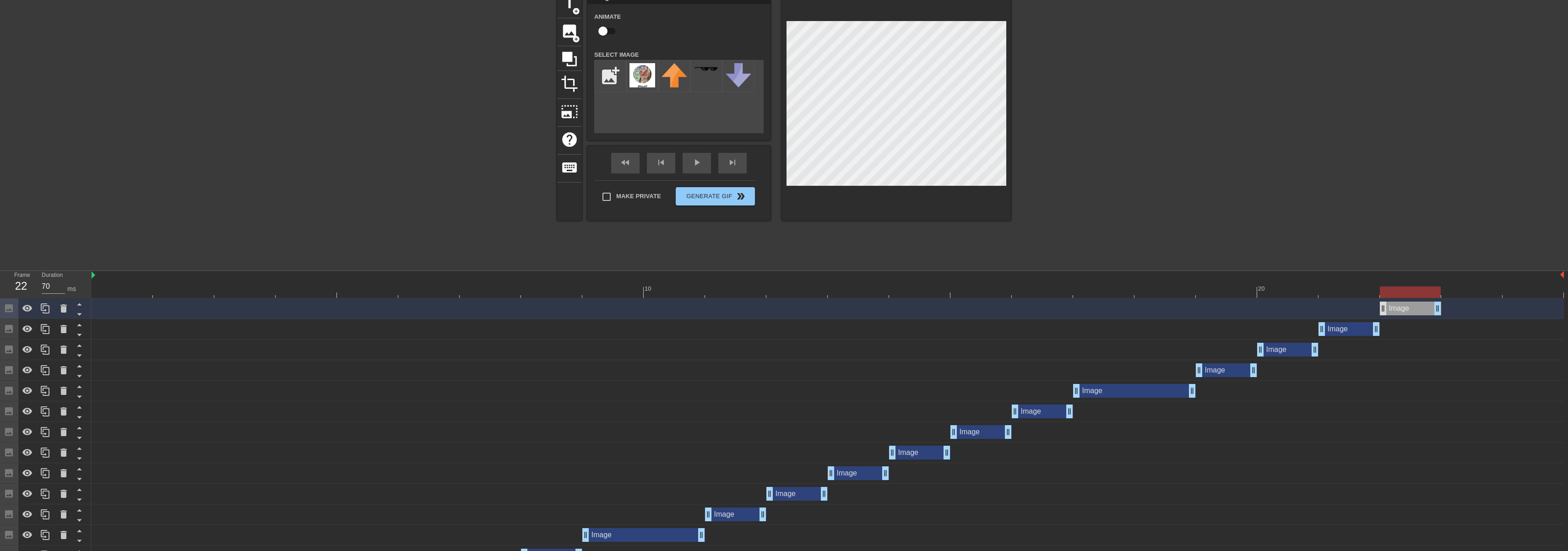
drag, startPoint x: 1348, startPoint y: 309, endPoint x: 1385, endPoint y: 301, distance: 37.9
click at [1388, 304] on div "Image drag_handle drag_handle" at bounding box center [1410, 308] width 61 height 13
click at [46, 305] on icon at bounding box center [45, 308] width 11 height 11
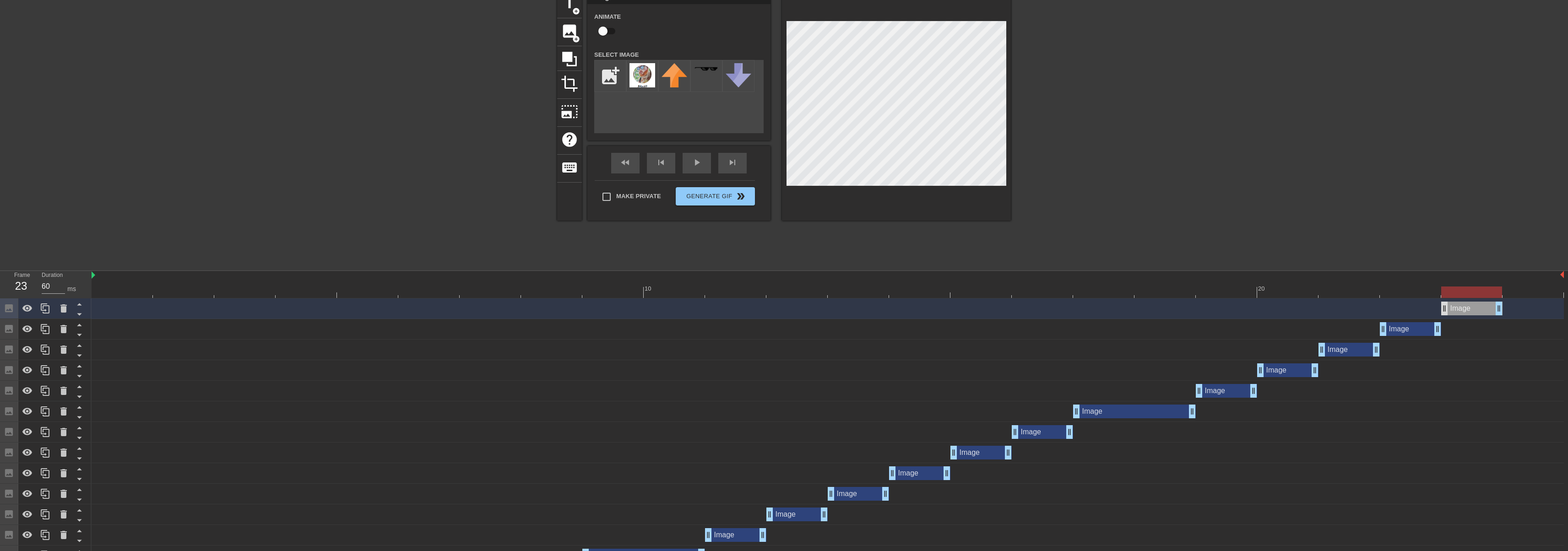
drag, startPoint x: 1401, startPoint y: 311, endPoint x: 1441, endPoint y: 303, distance: 40.8
click at [1453, 309] on div "Image drag_handle drag_handle" at bounding box center [1471, 308] width 61 height 13
drag, startPoint x: 1474, startPoint y: 313, endPoint x: 1526, endPoint y: 312, distance: 52.0
click at [1526, 312] on div "Image drag_handle drag_handle" at bounding box center [1533, 308] width 61 height 13
type input "60"
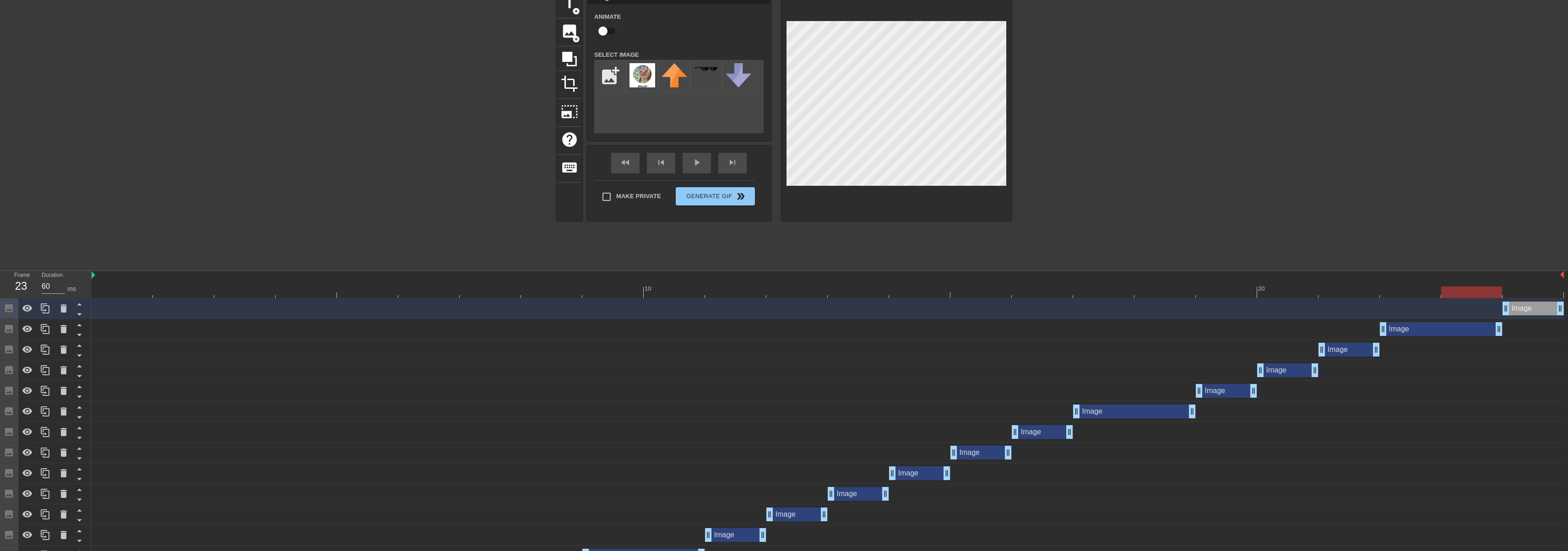
drag, startPoint x: 1449, startPoint y: 329, endPoint x: 1473, endPoint y: 331, distance: 24.1
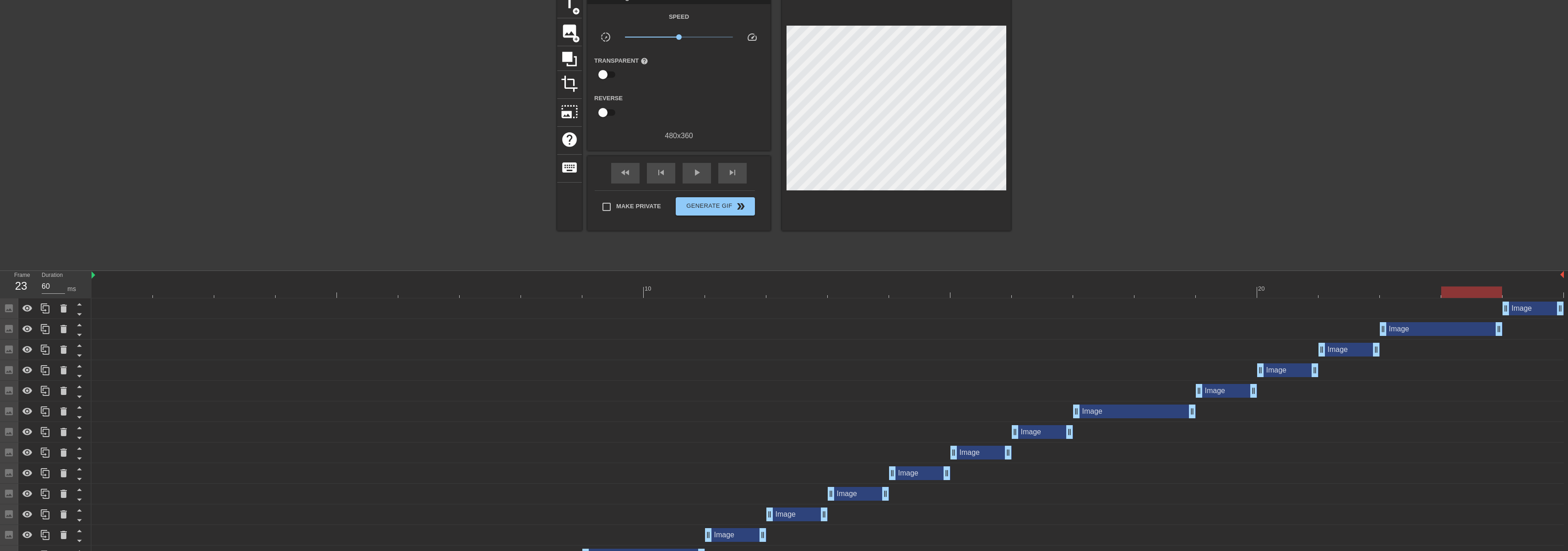
click at [607, 193] on div "Make Private Generate Gif double_arrow" at bounding box center [675, 208] width 160 height 36
click at [610, 205] on input "Make Private" at bounding box center [606, 206] width 19 height 19
checkbox input "true"
click at [712, 209] on span "Generate Gif double_arrow" at bounding box center [715, 206] width 72 height 11
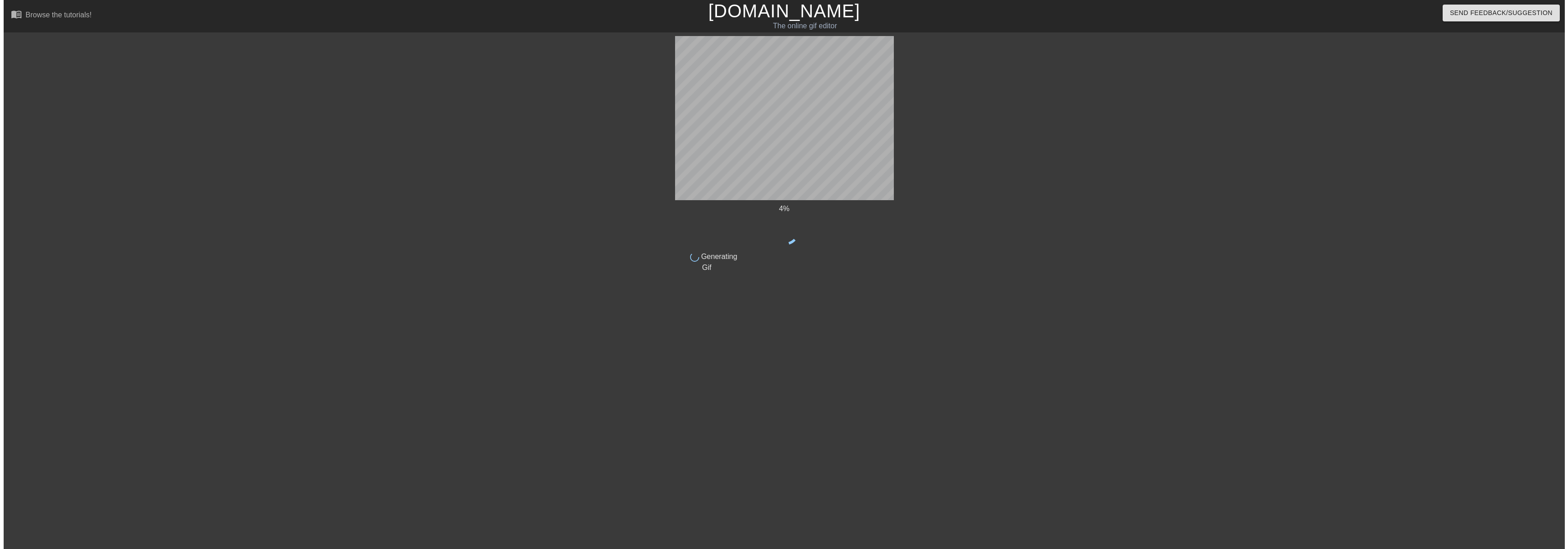
scroll to position [0, 0]
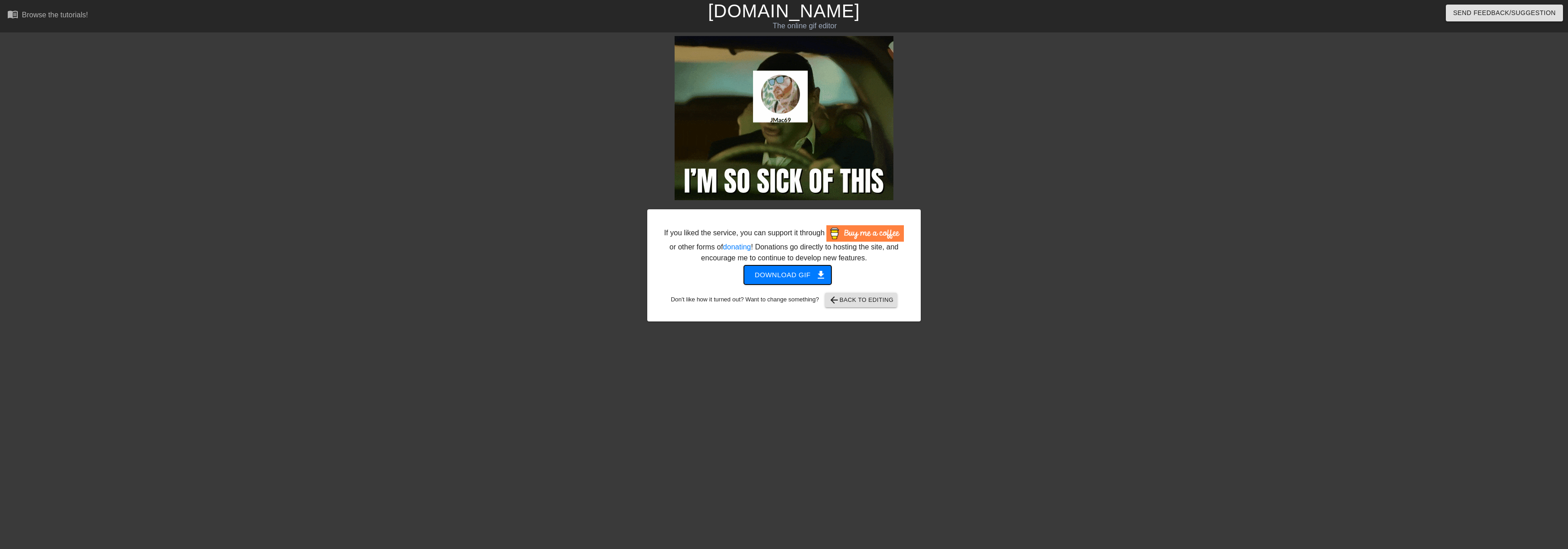
click at [801, 267] on button "Download gif get_app" at bounding box center [788, 274] width 88 height 19
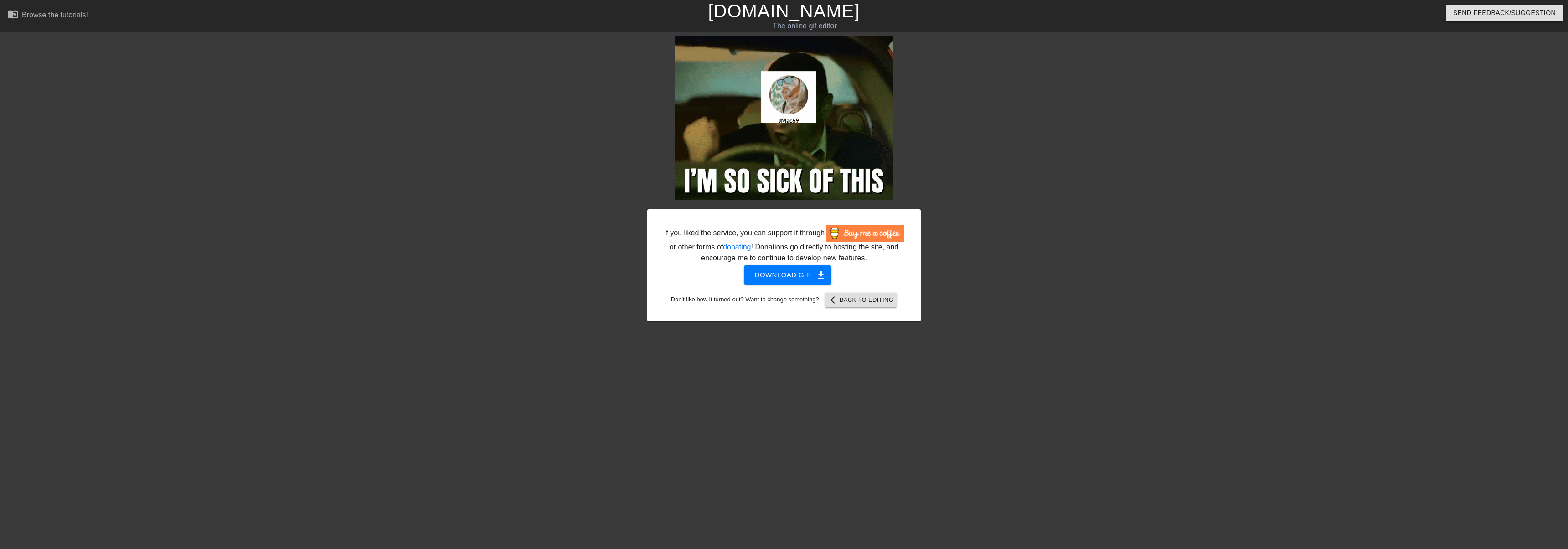
click at [788, 12] on link "[DOMAIN_NAME]" at bounding box center [783, 10] width 152 height 20
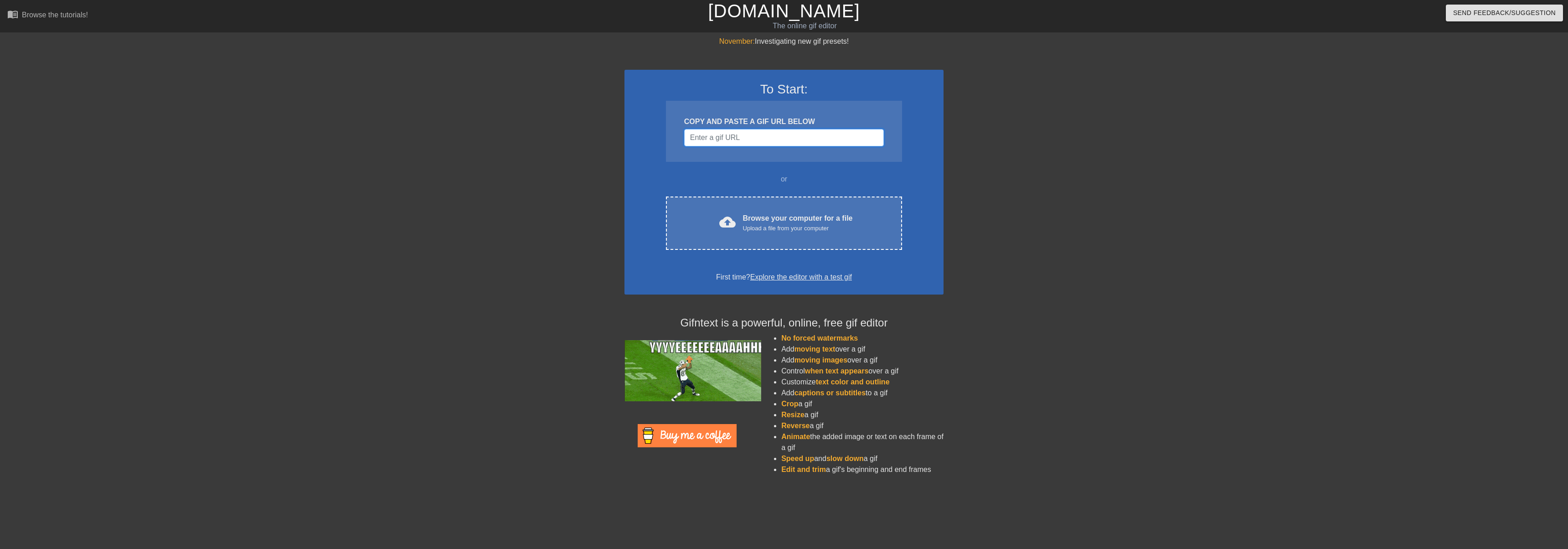
click at [730, 139] on input "Username" at bounding box center [784, 138] width 200 height 17
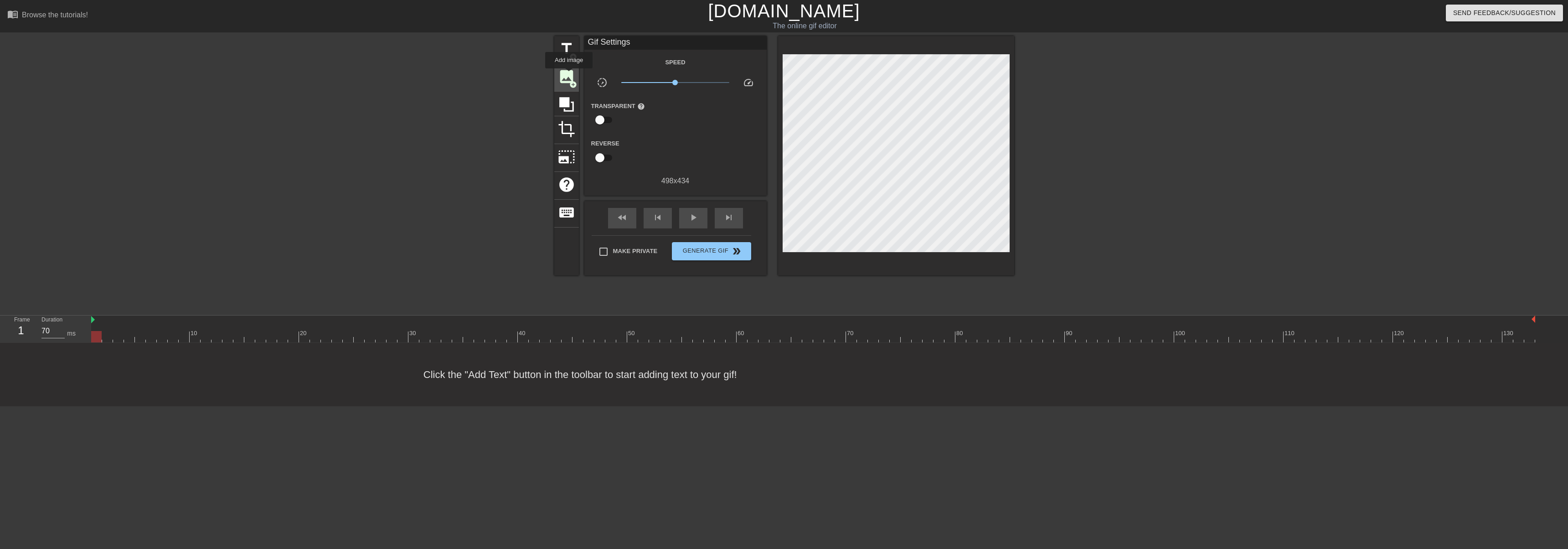
click at [564, 75] on span "image" at bounding box center [567, 77] width 17 height 17
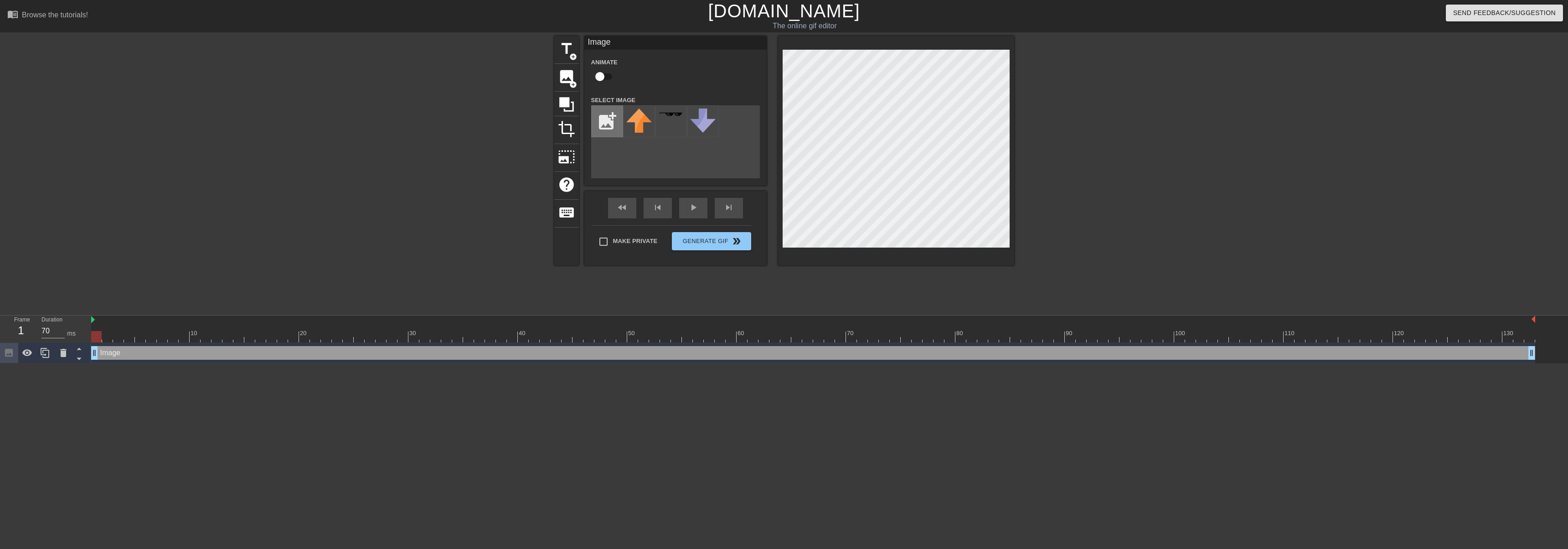
click at [614, 123] on input "file" at bounding box center [607, 121] width 31 height 31
type input "C:\fakepath\[PERSON_NAME].png"
click at [642, 126] on img at bounding box center [639, 124] width 26 height 32
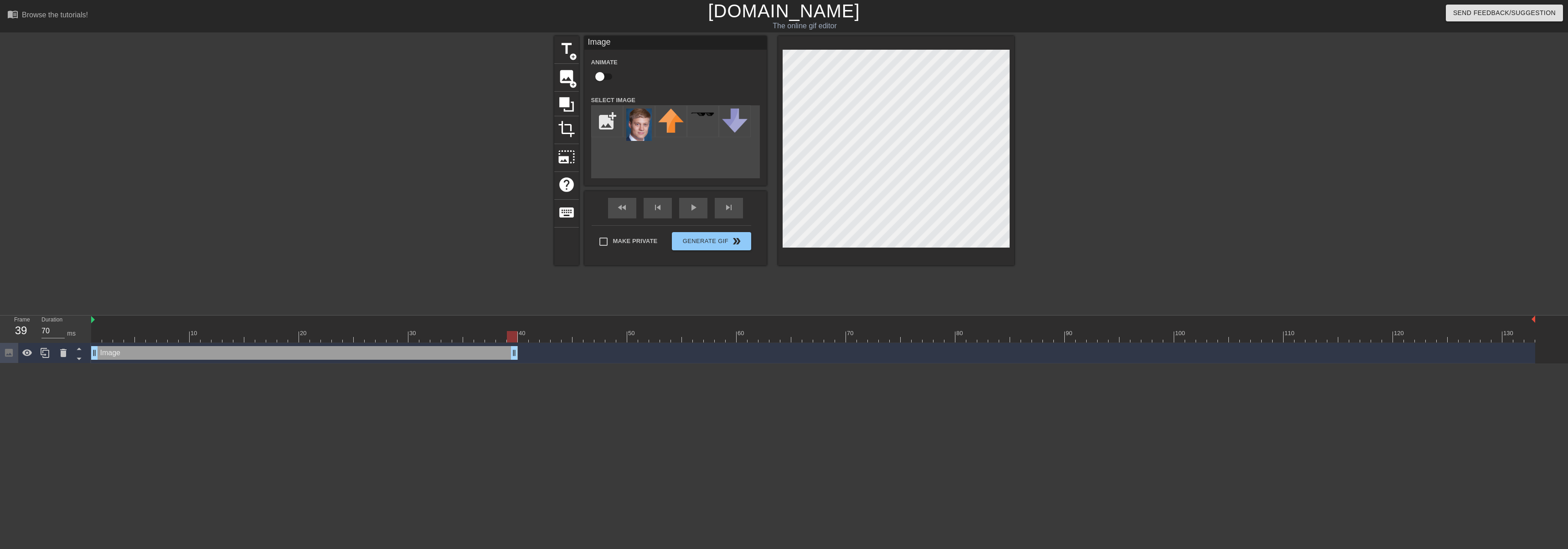
drag, startPoint x: 1533, startPoint y: 352, endPoint x: 516, endPoint y: 353, distance: 1017.0
click at [47, 358] on icon at bounding box center [45, 353] width 11 height 11
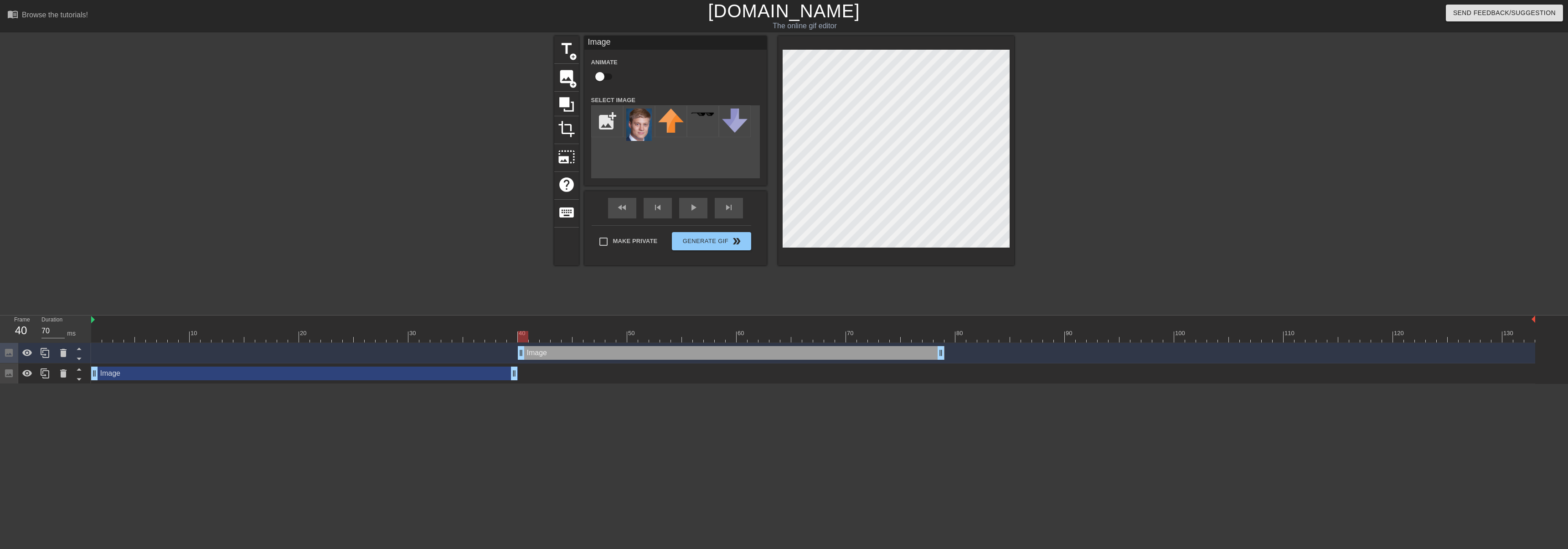
drag, startPoint x: 484, startPoint y: 351, endPoint x: 756, endPoint y: 351, distance: 272.0
click at [756, 351] on div "Image drag_handle drag_handle" at bounding box center [731, 352] width 427 height 13
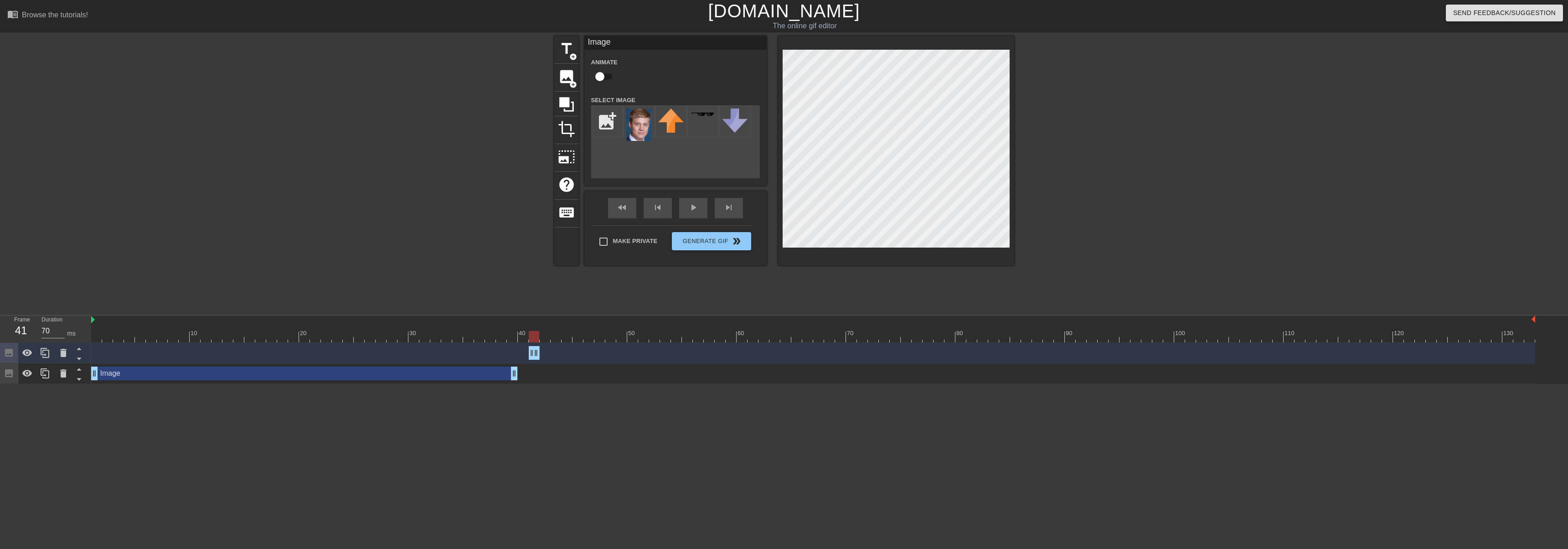
drag, startPoint x: 940, startPoint y: 351, endPoint x: 540, endPoint y: 352, distance: 400.0
click at [540, 352] on div "Image drag_handle drag_handle" at bounding box center [813, 352] width 1444 height 13
drag, startPoint x: 535, startPoint y: 352, endPoint x: 549, endPoint y: 354, distance: 14.1
click at [41, 352] on icon at bounding box center [45, 352] width 9 height 10
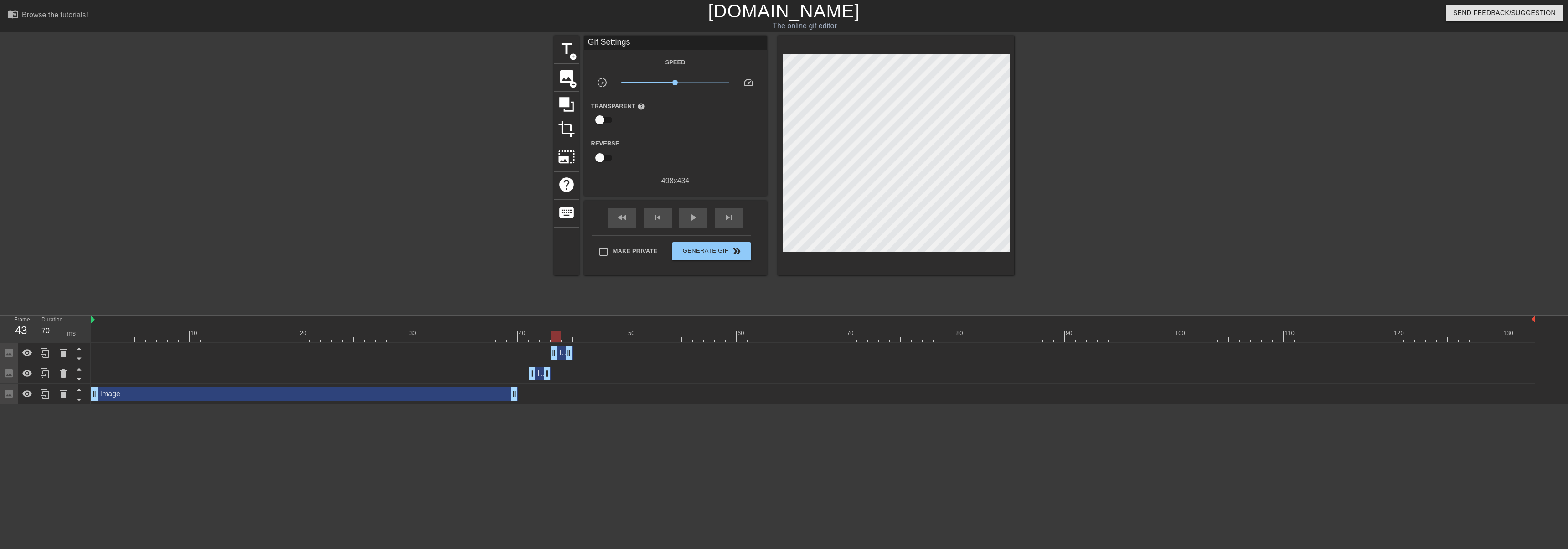
drag, startPoint x: 540, startPoint y: 353, endPoint x: 562, endPoint y: 353, distance: 22.0
click at [563, 354] on span "Image" at bounding box center [569, 352] width 20 height 8
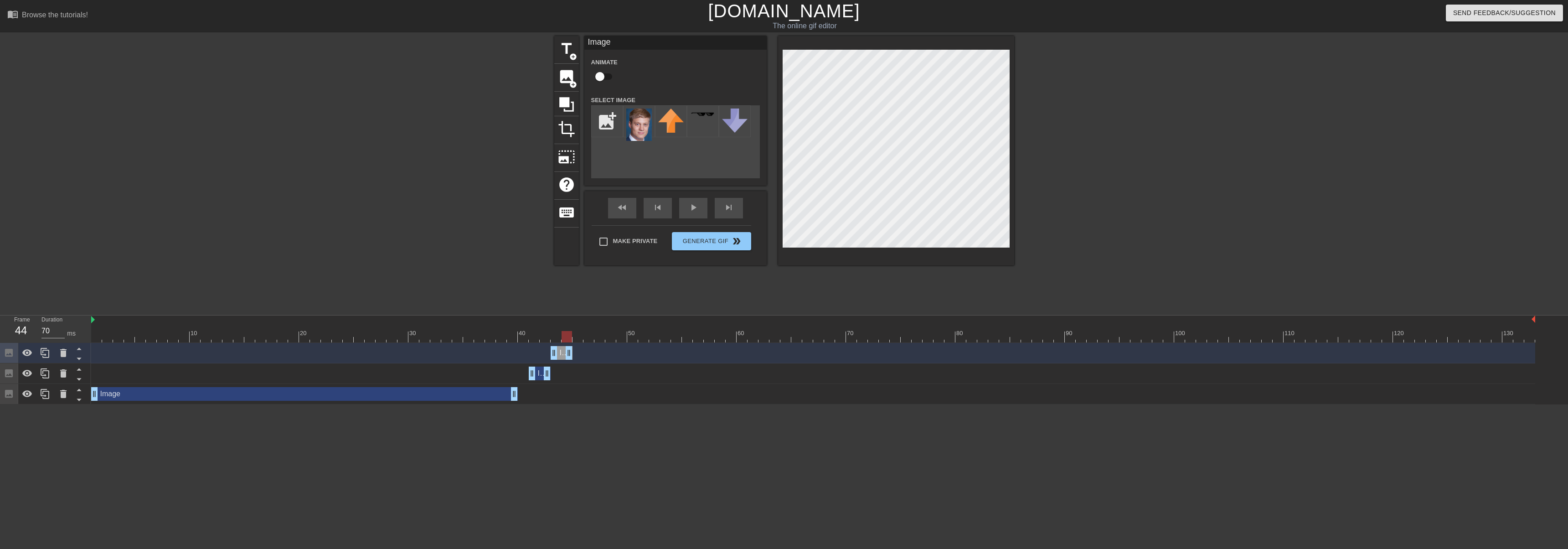
drag, startPoint x: 555, startPoint y: 335, endPoint x: 567, endPoint y: 335, distance: 12.0
click at [567, 335] on div at bounding box center [567, 337] width 10 height 12
drag, startPoint x: 547, startPoint y: 374, endPoint x: 539, endPoint y: 373, distance: 8.1
drag, startPoint x: 538, startPoint y: 337, endPoint x: 544, endPoint y: 337, distance: 6.0
click at [544, 337] on div at bounding box center [545, 337] width 10 height 12
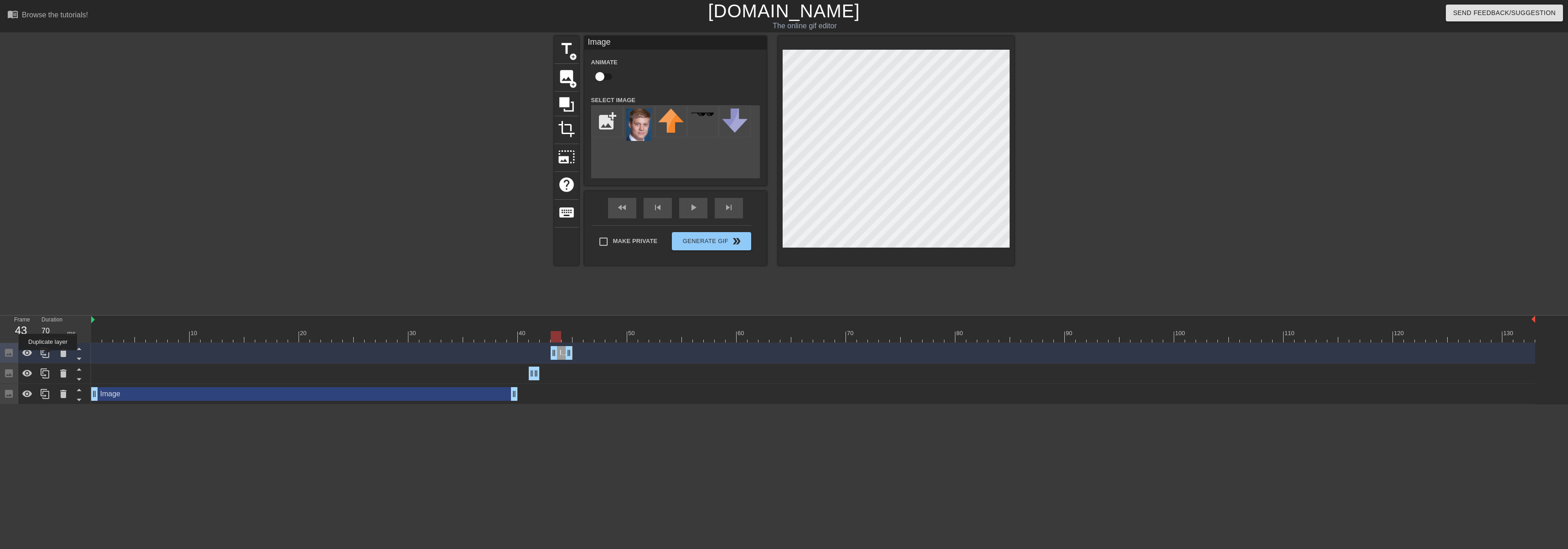
drag, startPoint x: 48, startPoint y: 357, endPoint x: 300, endPoint y: 358, distance: 252.0
click at [48, 357] on icon at bounding box center [45, 353] width 11 height 11
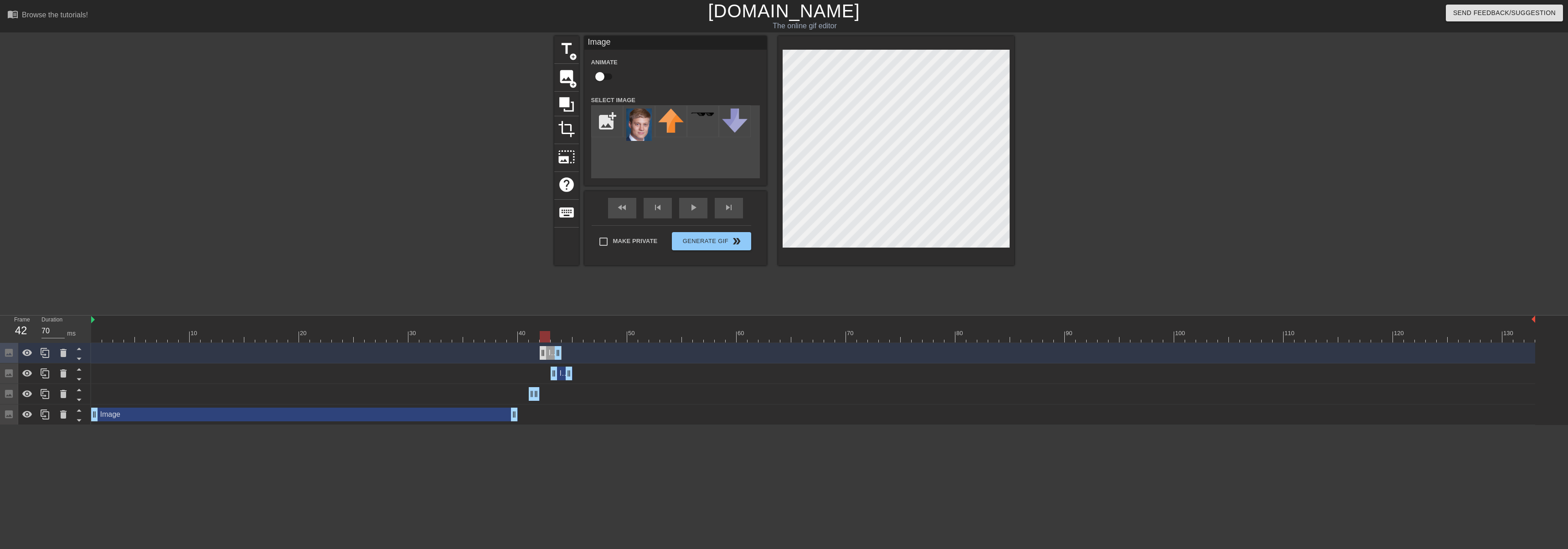
drag, startPoint x: 561, startPoint y: 353, endPoint x: 545, endPoint y: 351, distance: 16.1
click at [545, 351] on div "Image drag_handle drag_handle" at bounding box center [551, 352] width 22 height 13
drag, startPoint x: 564, startPoint y: 374, endPoint x: 564, endPoint y: 346, distance: 28.0
click at [564, 348] on div "Image drag_handle drag_handle Image drag_handle drag_handle Image drag_handle d…" at bounding box center [830, 383] width 1477 height 82
click at [79, 360] on icon at bounding box center [79, 359] width 4 height 2
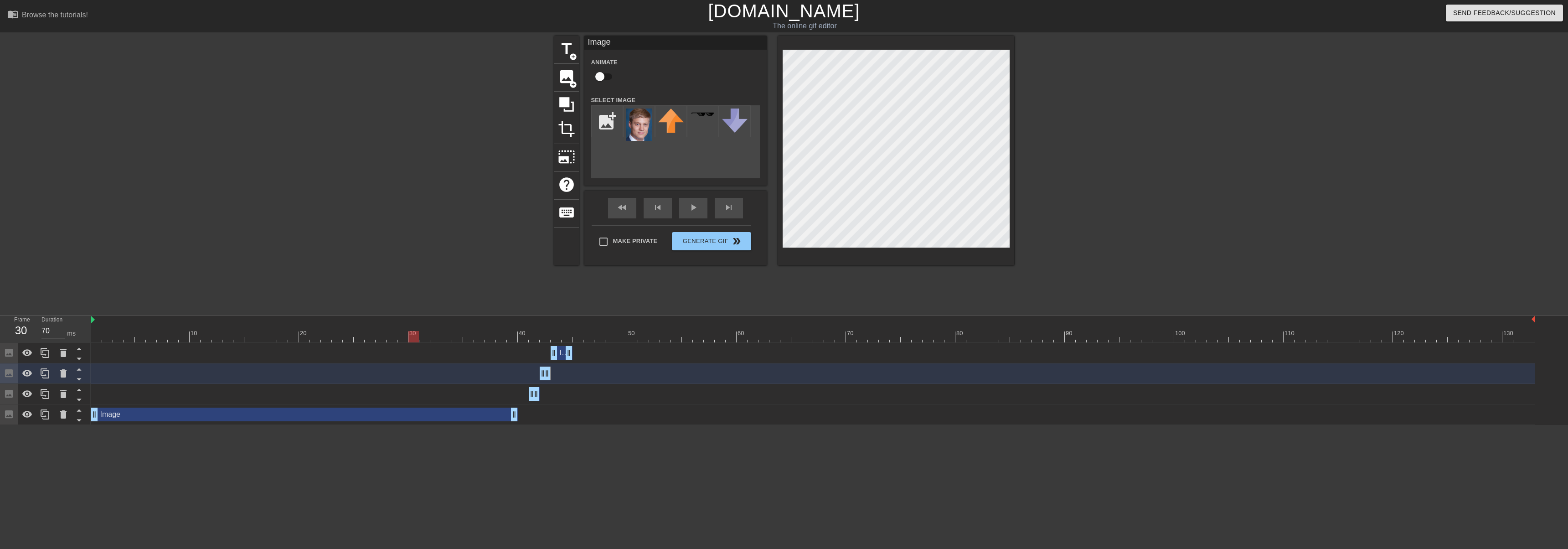
drag, startPoint x: 565, startPoint y: 338, endPoint x: 438, endPoint y: 363, distance: 129.4
click at [413, 357] on div "10 20 30 40 50 60 70 80 90 100 110 120 130 Image drag_handle drag_handle Image …" at bounding box center [830, 370] width 1477 height 110
drag, startPoint x: 514, startPoint y: 414, endPoint x: 520, endPoint y: 414, distance: 6.0
drag, startPoint x: 523, startPoint y: 335, endPoint x: 564, endPoint y: 340, distance: 41.3
click at [564, 340] on div at bounding box center [567, 337] width 10 height 12
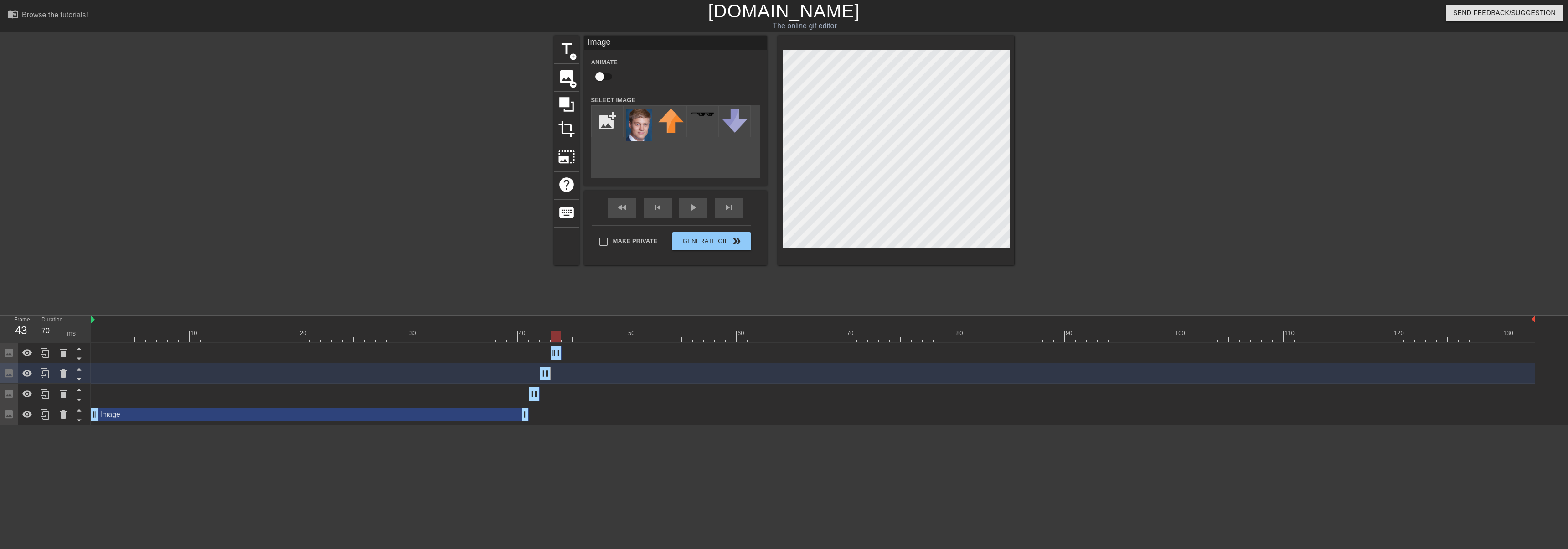
drag, startPoint x: 567, startPoint y: 351, endPoint x: 558, endPoint y: 352, distance: 9.1
click at [49, 354] on icon at bounding box center [45, 352] width 9 height 10
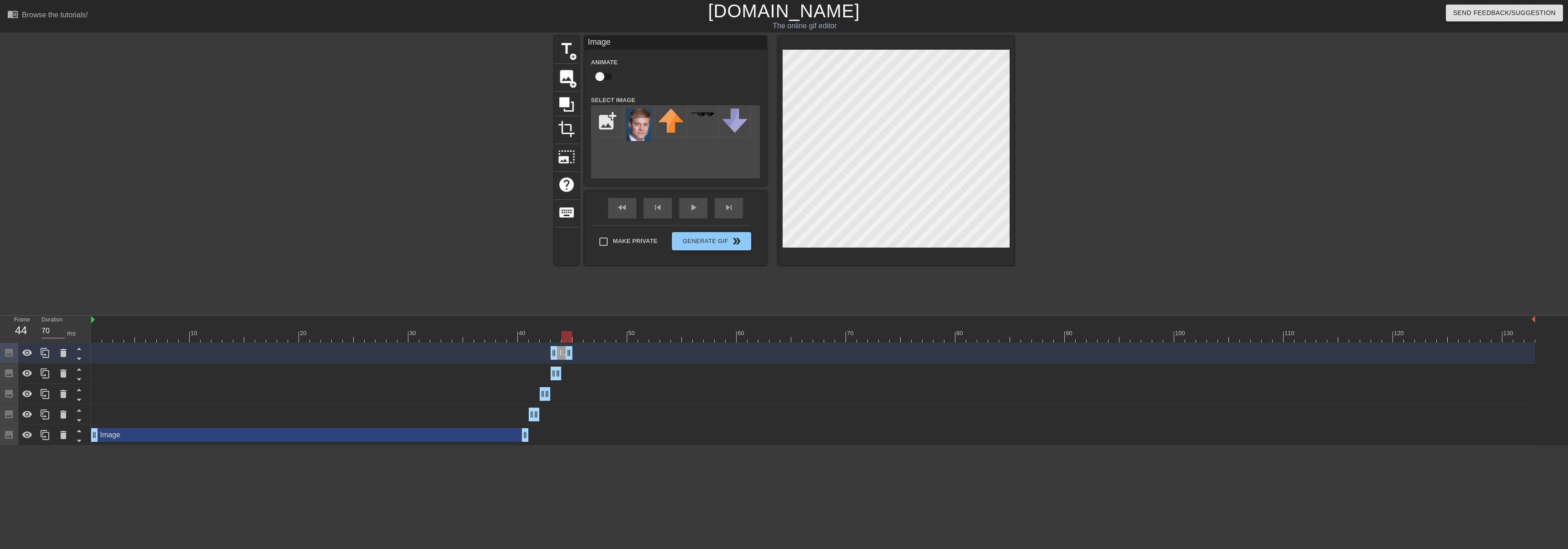
drag, startPoint x: 554, startPoint y: 355, endPoint x: 567, endPoint y: 356, distance: 13.0
drag, startPoint x: 553, startPoint y: 357, endPoint x: 564, endPoint y: 355, distance: 11.2
click at [573, 356] on div "Image drag_handle drag_handle" at bounding box center [813, 352] width 1444 height 13
click at [43, 353] on icon at bounding box center [45, 353] width 11 height 11
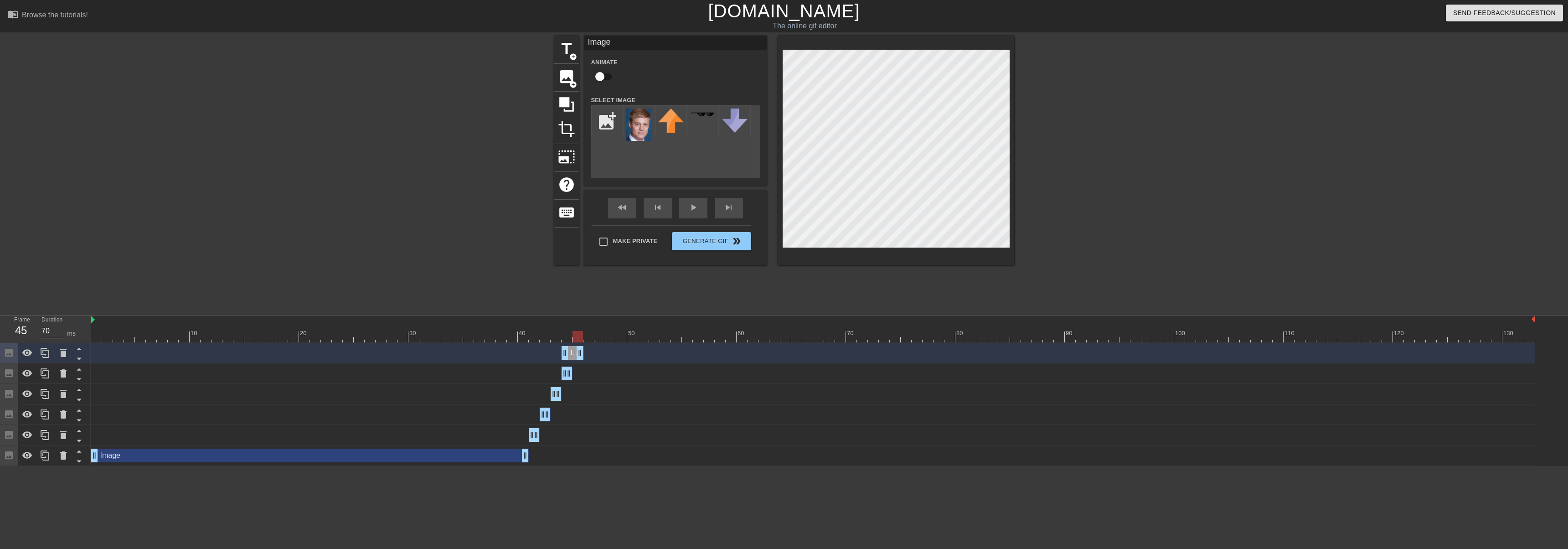
drag, startPoint x: 572, startPoint y: 353, endPoint x: 578, endPoint y: 353, distance: 6.0
drag, startPoint x: 572, startPoint y: 353, endPoint x: 584, endPoint y: 353, distance: 12.0
click at [582, 353] on div "Image drag_handle drag_handle" at bounding box center [584, 352] width 22 height 13
drag, startPoint x: 592, startPoint y: 353, endPoint x: 582, endPoint y: 353, distance: 10.0
click at [46, 353] on icon at bounding box center [45, 353] width 11 height 11
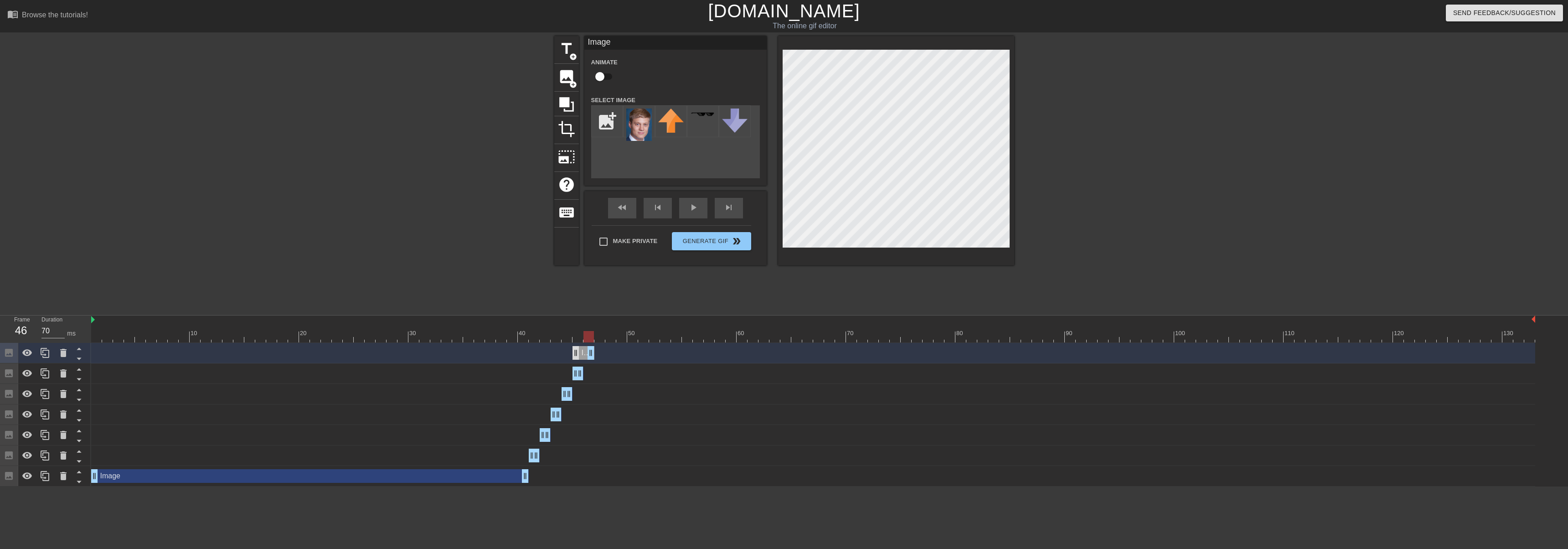
drag, startPoint x: 579, startPoint y: 350, endPoint x: 573, endPoint y: 354, distance: 7.2
click at [595, 350] on div "Image drag_handle drag_handle" at bounding box center [813, 352] width 1444 height 13
drag, startPoint x: 575, startPoint y: 351, endPoint x: 685, endPoint y: 289, distance: 126.3
click at [49, 348] on icon at bounding box center [45, 353] width 11 height 11
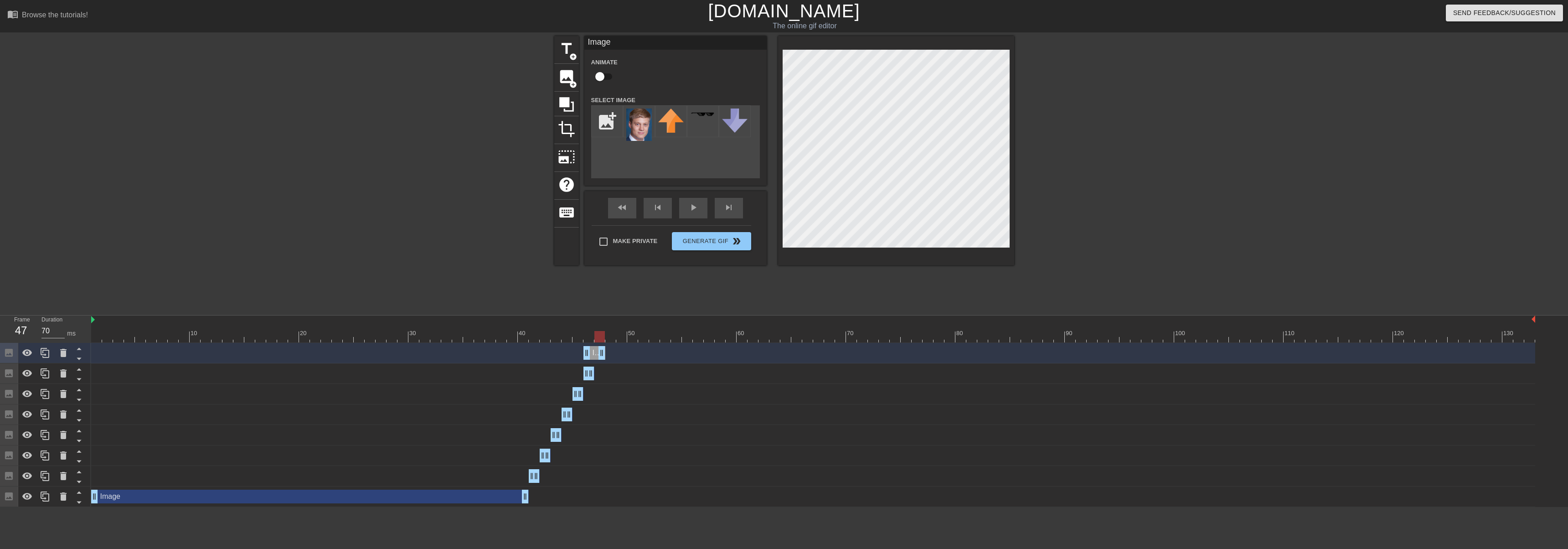
click at [606, 351] on div "Image drag_handle drag_handle" at bounding box center [813, 352] width 1444 height 13
drag, startPoint x: 590, startPoint y: 350, endPoint x: 597, endPoint y: 350, distance: 7.0
click at [43, 355] on icon at bounding box center [45, 352] width 9 height 10
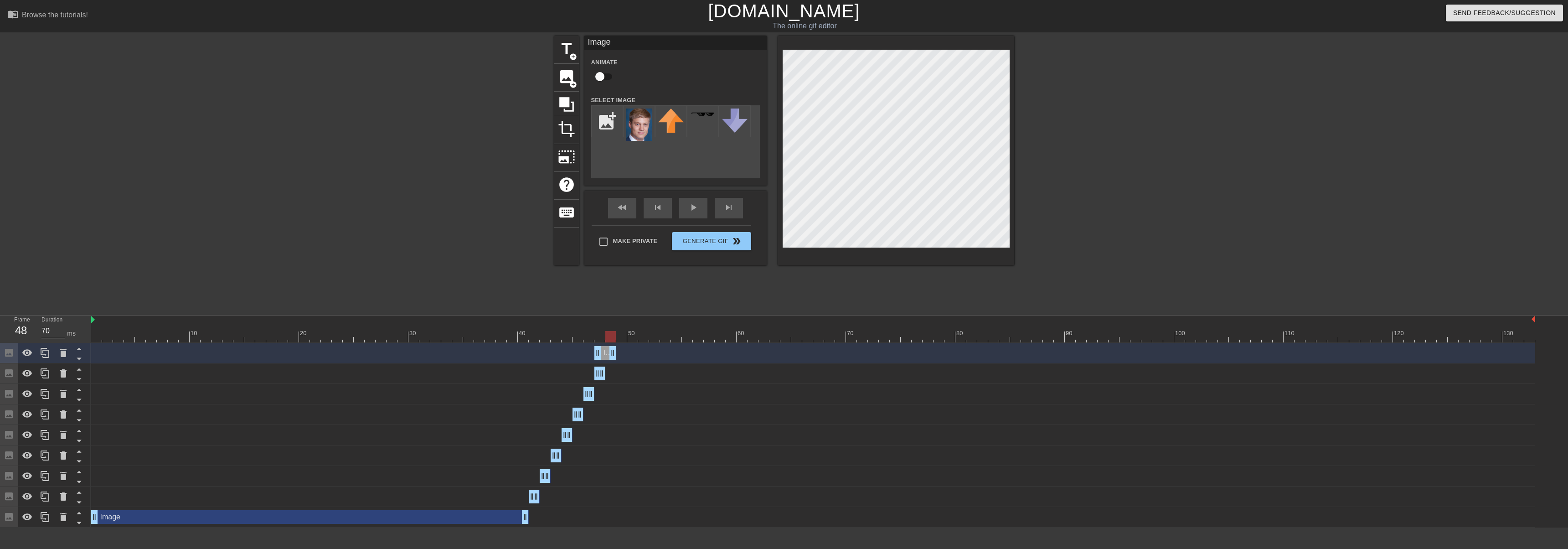
drag, startPoint x: 604, startPoint y: 350, endPoint x: 613, endPoint y: 351, distance: 9.1
drag, startPoint x: 597, startPoint y: 356, endPoint x: 736, endPoint y: 277, distance: 159.9
click at [605, 356] on div "Image drag_handle drag_handle" at bounding box center [813, 352] width 1444 height 13
click at [43, 353] on icon at bounding box center [45, 352] width 9 height 10
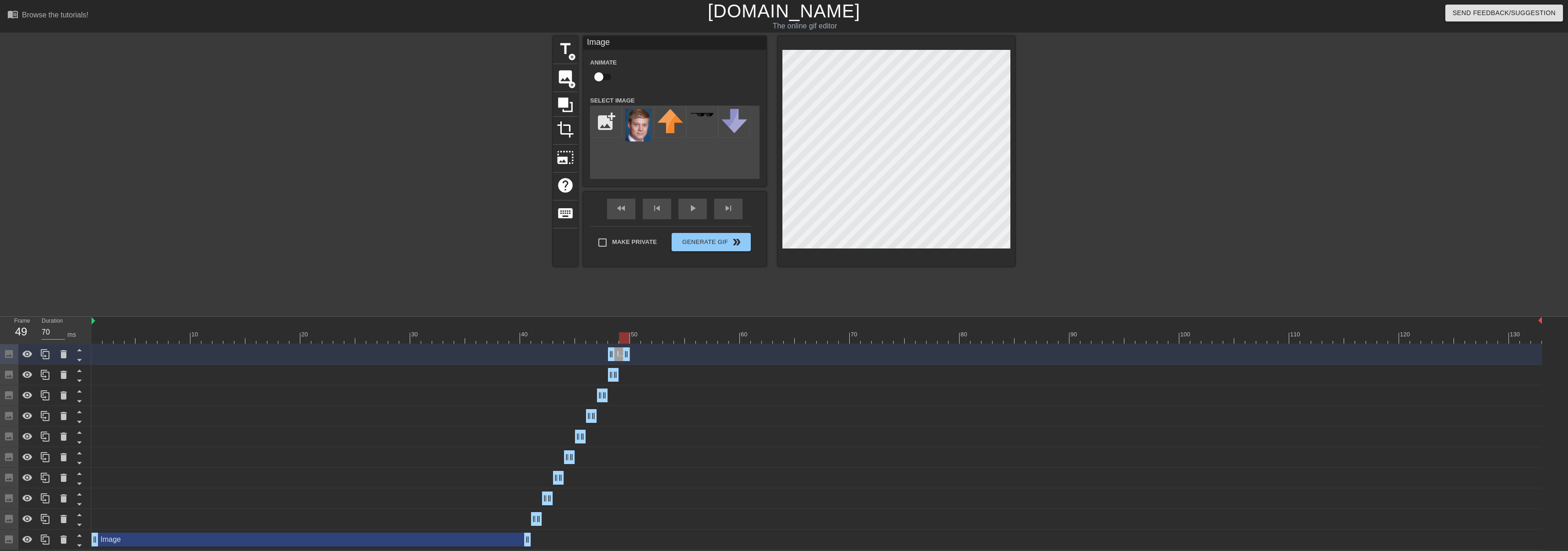
drag, startPoint x: 615, startPoint y: 353, endPoint x: 625, endPoint y: 352, distance: 10.0
drag, startPoint x: 609, startPoint y: 356, endPoint x: 725, endPoint y: 277, distance: 140.3
click at [617, 355] on div "Image drag_handle drag_handle" at bounding box center [817, 354] width 1450 height 13
click at [42, 354] on icon at bounding box center [45, 354] width 9 height 10
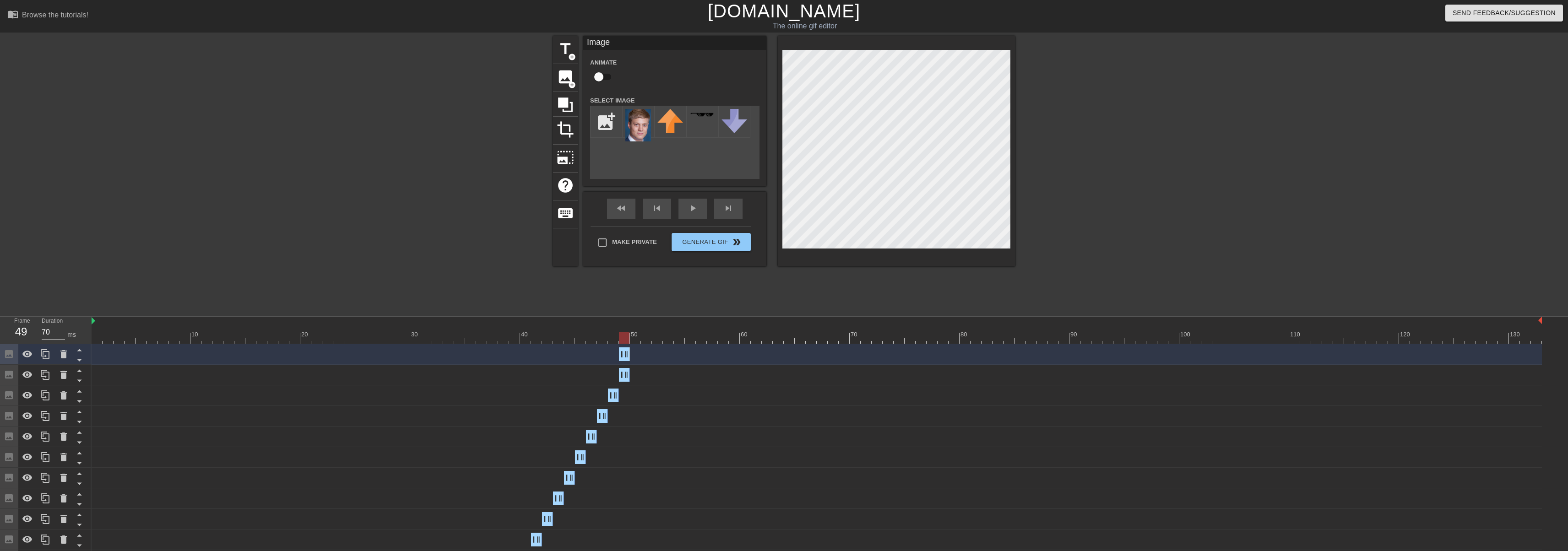
click at [621, 335] on div at bounding box center [624, 338] width 10 height 12
drag, startPoint x: 626, startPoint y: 351, endPoint x: 636, endPoint y: 351, distance: 10.0
drag, startPoint x: 620, startPoint y: 354, endPoint x: 629, endPoint y: 353, distance: 9.1
click at [629, 353] on div "Image drag_handle drag_handle" at bounding box center [817, 354] width 1450 height 13
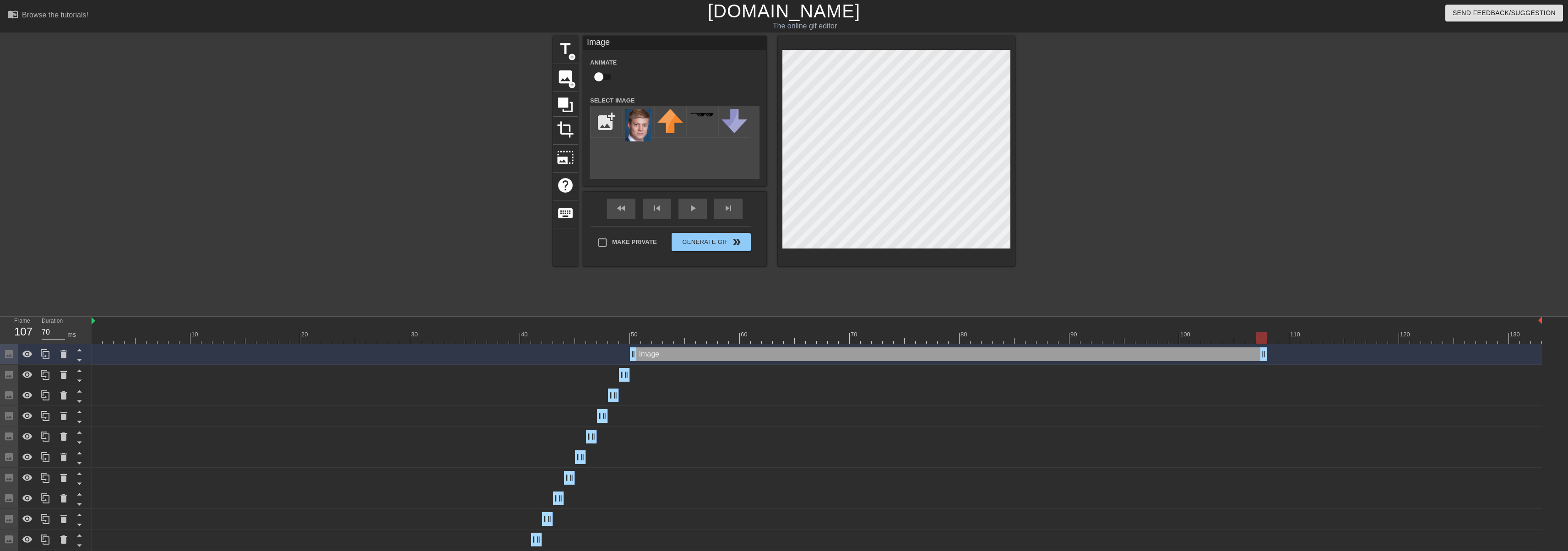
drag, startPoint x: 639, startPoint y: 356, endPoint x: 1261, endPoint y: 340, distance: 622.2
click at [1261, 340] on div "10 20 30 40 50 60 70 80 90 100 110 120 130 Image drag_handle drag_handle Image …" at bounding box center [830, 443] width 1476 height 254
click at [53, 352] on div at bounding box center [45, 354] width 18 height 20
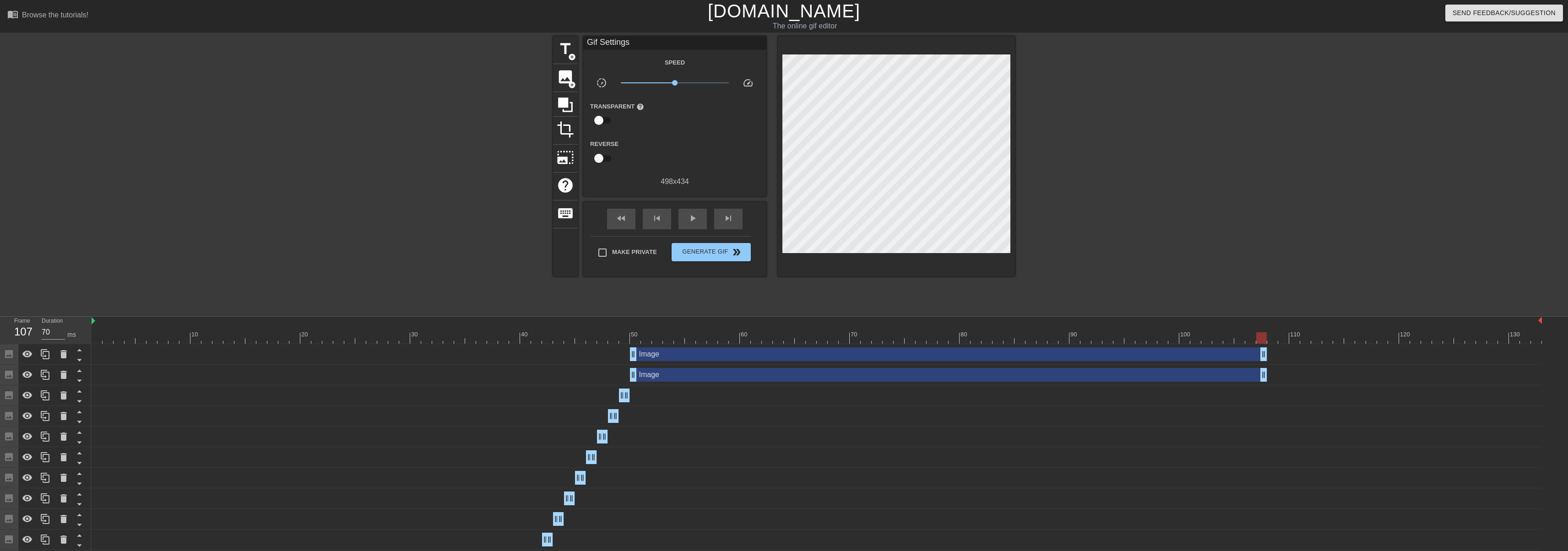
drag, startPoint x: 1177, startPoint y: 362, endPoint x: 1446, endPoint y: 349, distance: 269.3
click at [1446, 349] on div "Image drag_handle drag_handle" at bounding box center [817, 354] width 1450 height 21
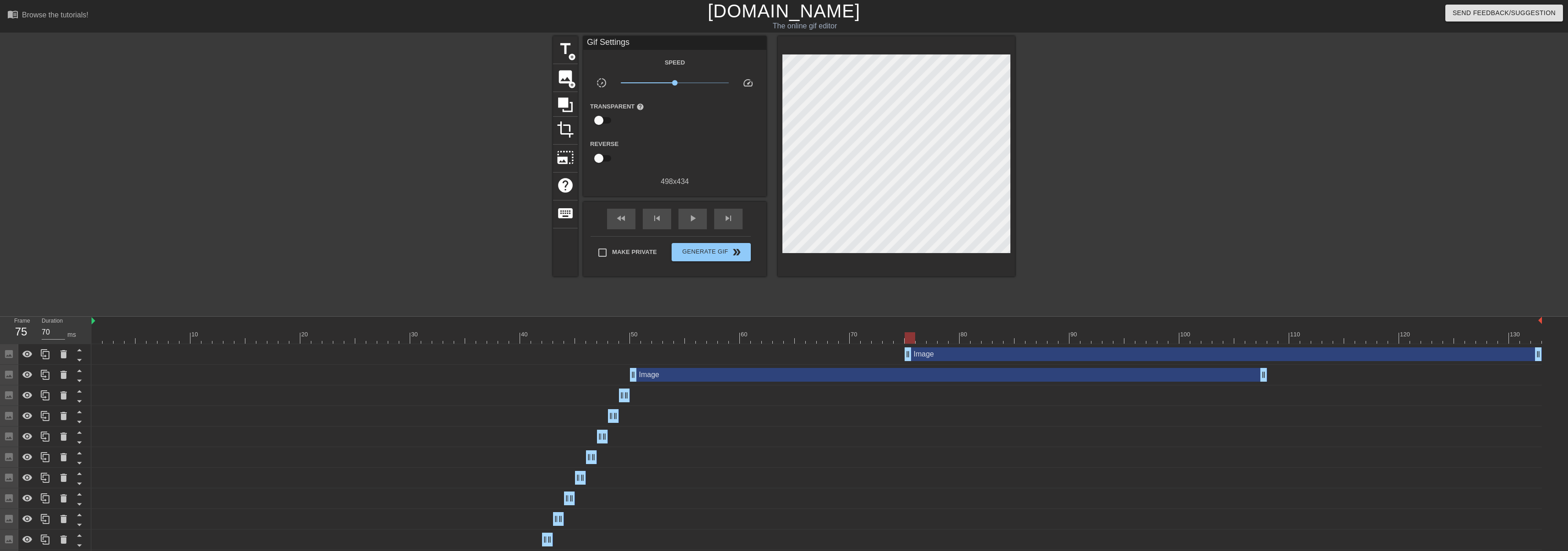
drag, startPoint x: 1396, startPoint y: 345, endPoint x: 1503, endPoint y: 343, distance: 107.0
click at [1525, 343] on div "10 20 30 40 50 60 70 80 90 100 110 120 130 Image drag_handle drag_handle Image …" at bounding box center [830, 453] width 1476 height 274
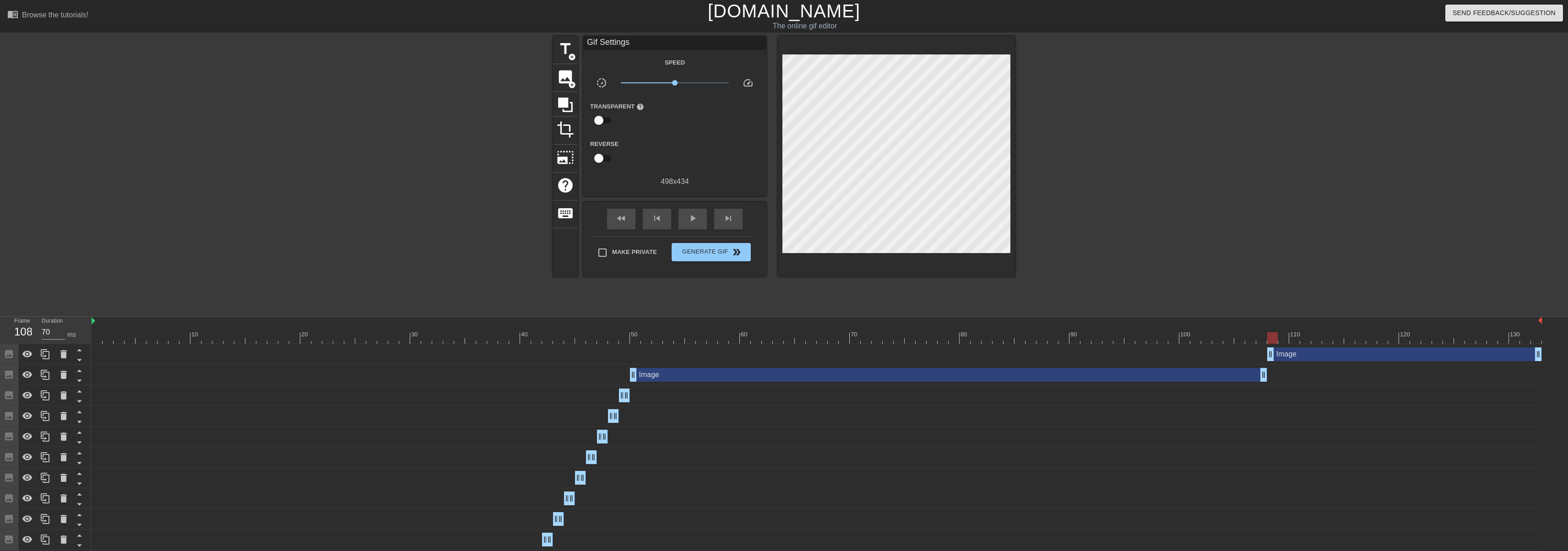
drag, startPoint x: 907, startPoint y: 353, endPoint x: 1272, endPoint y: 357, distance: 365.0
click at [1273, 336] on div at bounding box center [1272, 338] width 10 height 12
drag, startPoint x: 1273, startPoint y: 356, endPoint x: 1282, endPoint y: 356, distance: 9.0
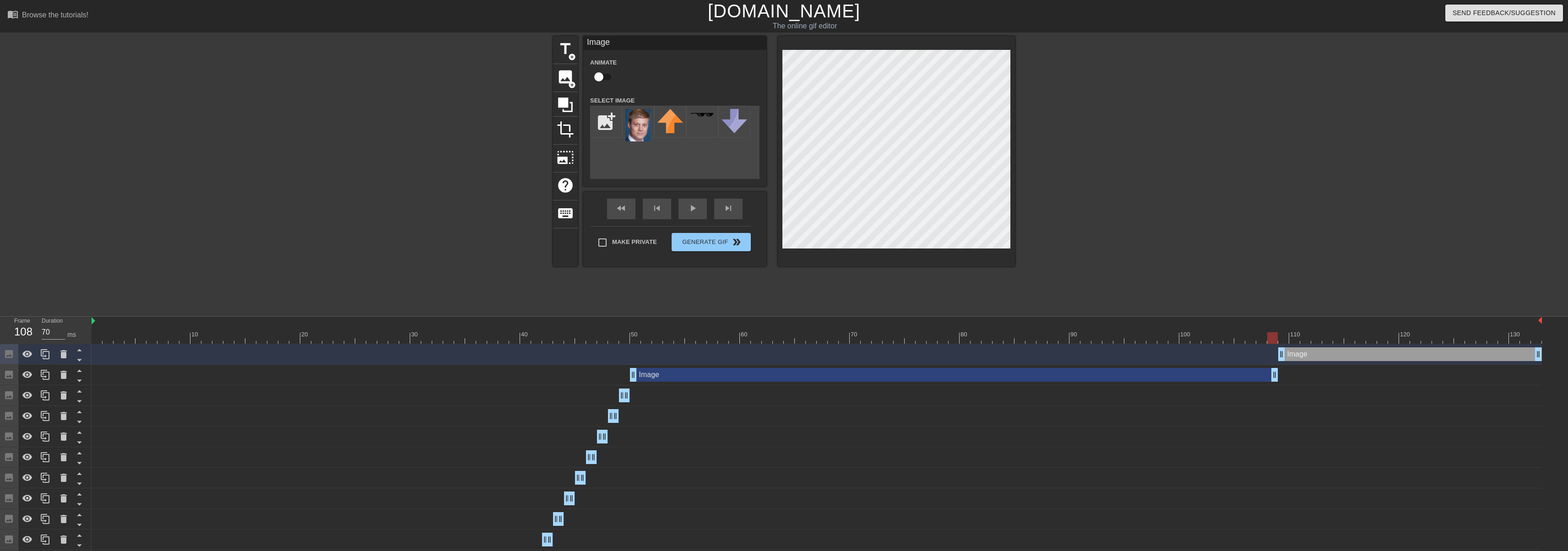
drag, startPoint x: 1268, startPoint y: 380, endPoint x: 1273, endPoint y: 379, distance: 5.1
drag, startPoint x: 1537, startPoint y: 351, endPoint x: 1050, endPoint y: 354, distance: 487.0
click at [43, 349] on icon at bounding box center [45, 354] width 11 height 11
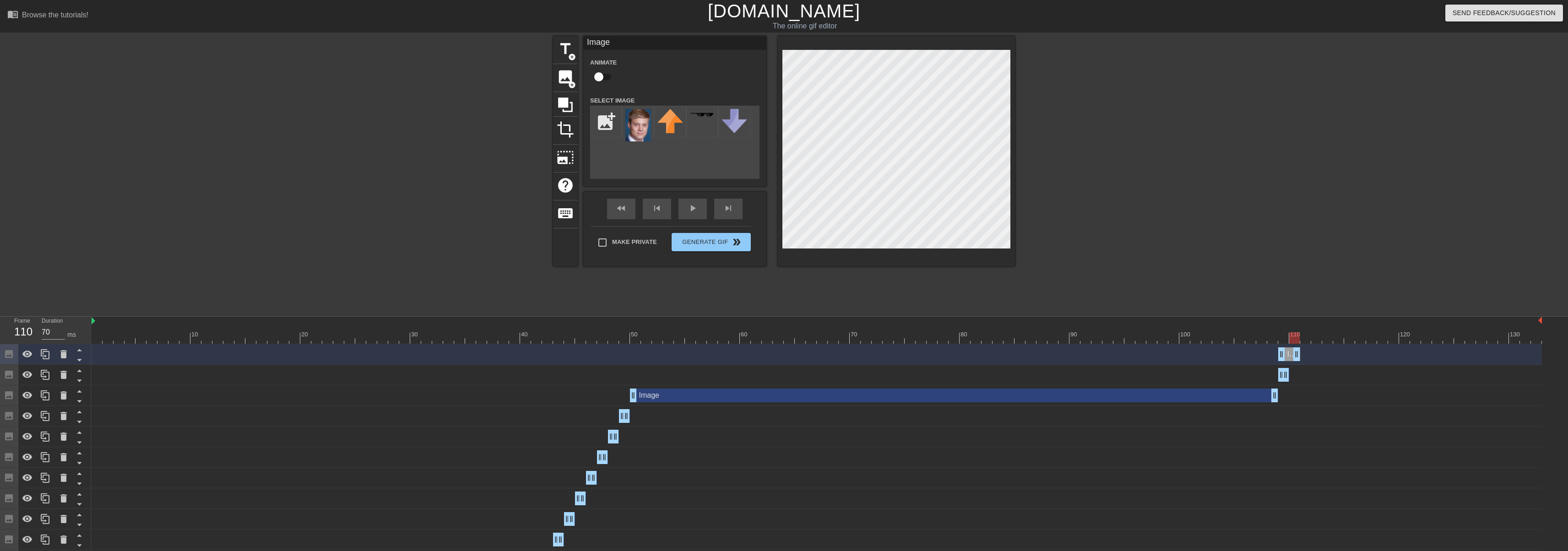
drag, startPoint x: 1286, startPoint y: 354, endPoint x: 1299, endPoint y: 354, distance: 13.0
drag, startPoint x: 1279, startPoint y: 352, endPoint x: 1220, endPoint y: 311, distance: 71.8
drag, startPoint x: 1297, startPoint y: 353, endPoint x: 1312, endPoint y: 354, distance: 15.0
click at [1312, 354] on div "Image drag_handle drag_handle" at bounding box center [817, 354] width 1450 height 13
drag, startPoint x: 1291, startPoint y: 353, endPoint x: 1302, endPoint y: 353, distance: 11.0
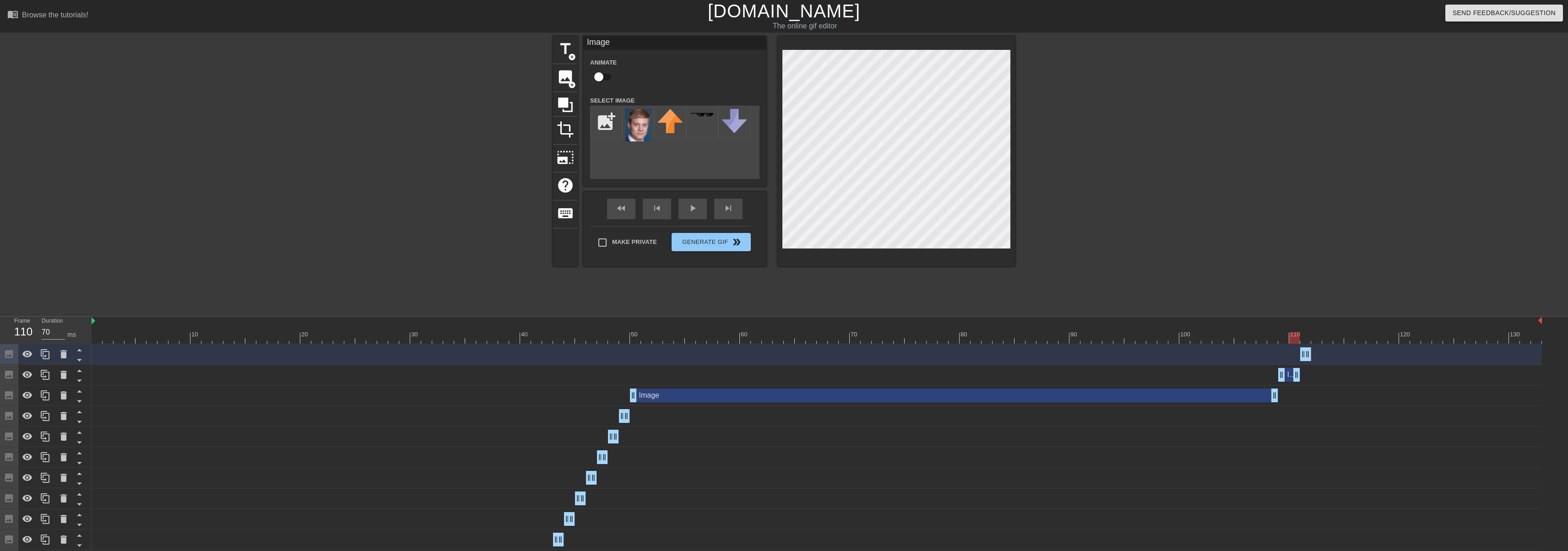
drag, startPoint x: 1287, startPoint y: 374, endPoint x: 1295, endPoint y: 374, distance: 8.0
click at [50, 351] on icon at bounding box center [45, 354] width 11 height 11
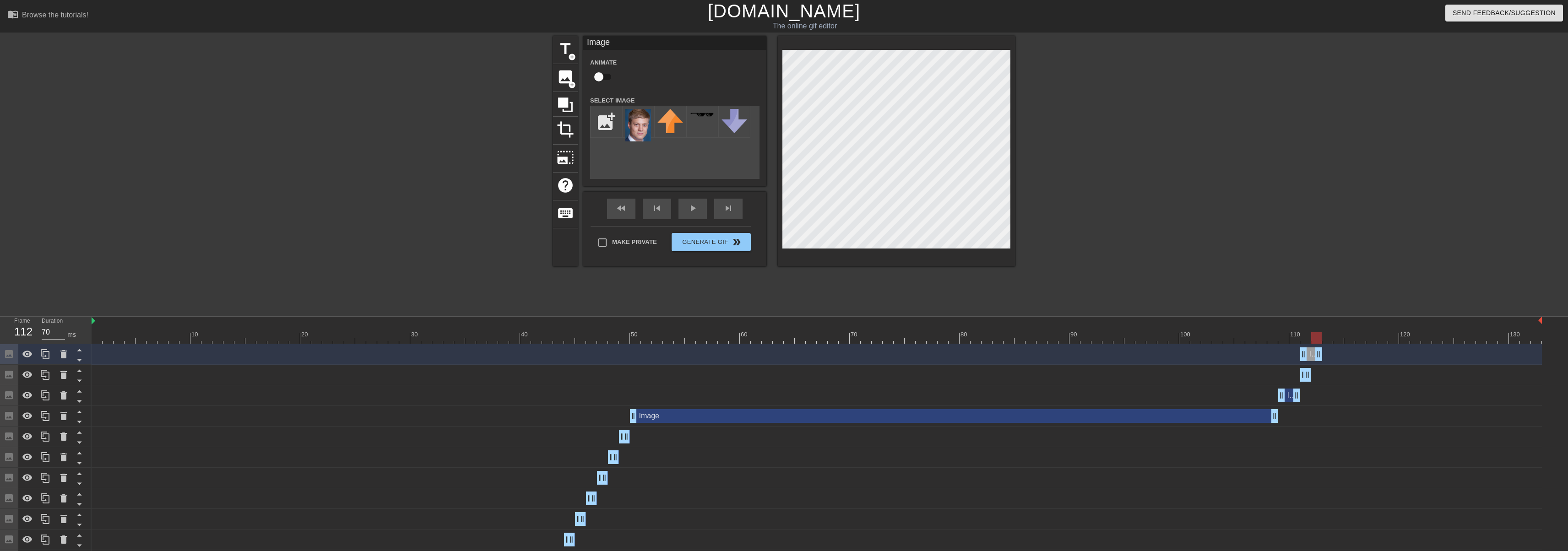
drag, startPoint x: 1309, startPoint y: 354, endPoint x: 1315, endPoint y: 356, distance: 6.3
drag, startPoint x: 1304, startPoint y: 356, endPoint x: 1312, endPoint y: 356, distance: 8.0
click at [41, 357] on icon at bounding box center [45, 354] width 11 height 11
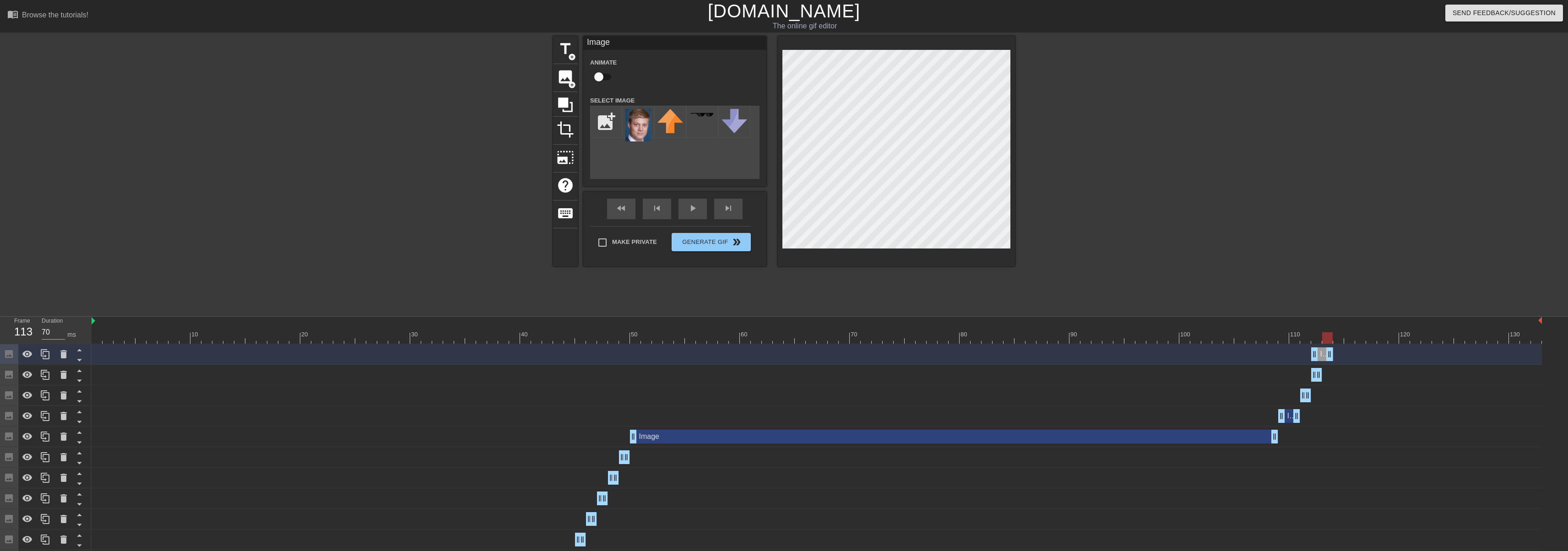
drag, startPoint x: 1321, startPoint y: 352, endPoint x: 1330, endPoint y: 352, distance: 9.0
drag, startPoint x: 1315, startPoint y: 353, endPoint x: 1321, endPoint y: 354, distance: 6.1
click at [1321, 354] on div "Image drag_handle drag_handle" at bounding box center [817, 354] width 1450 height 13
click at [47, 352] on icon at bounding box center [45, 354] width 9 height 10
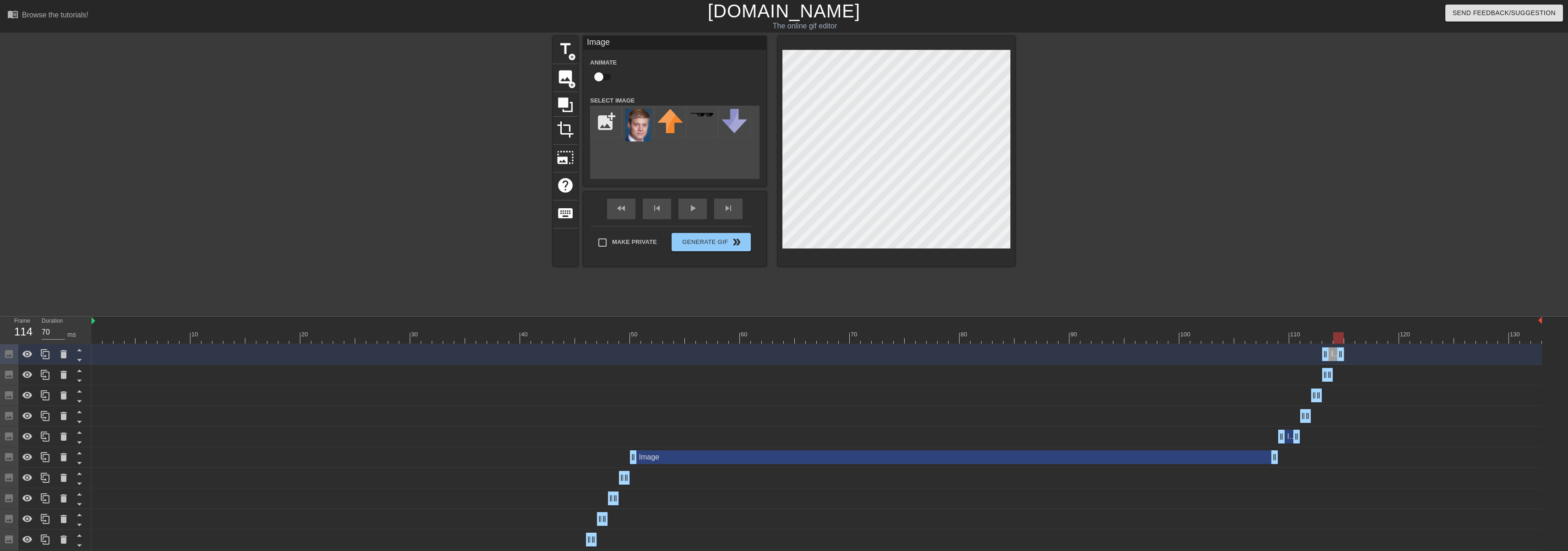
drag, startPoint x: 1330, startPoint y: 354, endPoint x: 1335, endPoint y: 354, distance: 5.0
click at [41, 357] on icon at bounding box center [45, 354] width 11 height 11
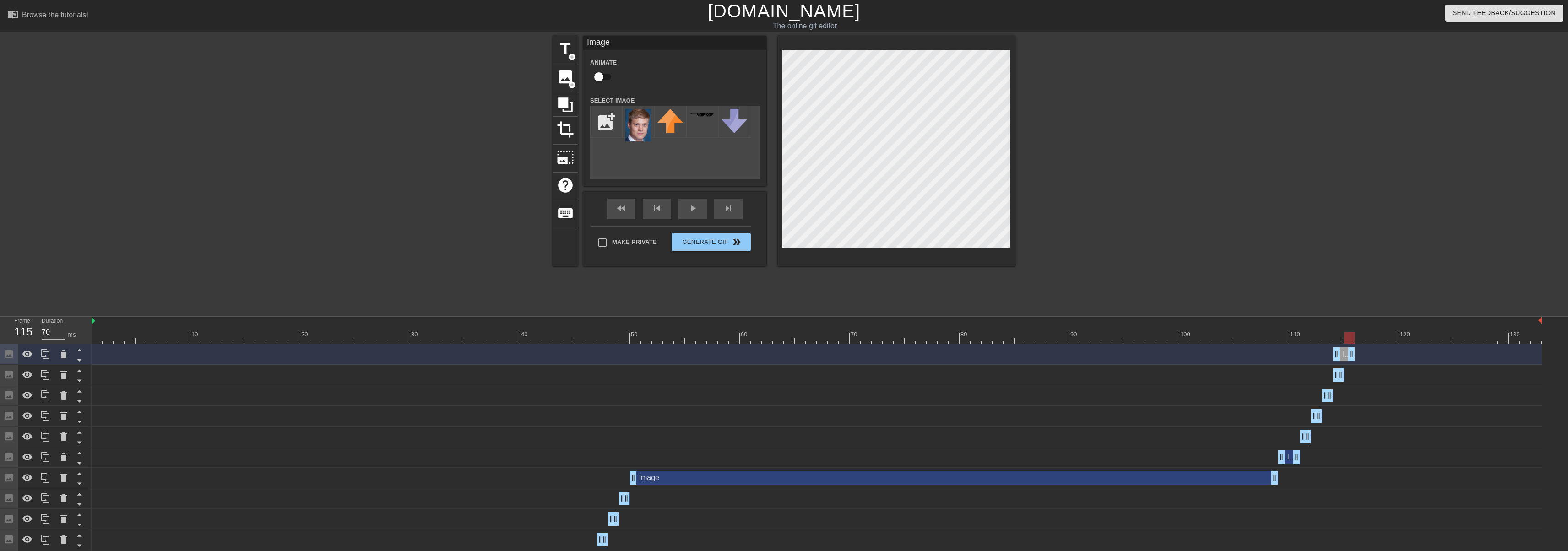
drag, startPoint x: 1343, startPoint y: 355, endPoint x: 1355, endPoint y: 354, distance: 12.0
click at [1355, 354] on div "Image drag_handle drag_handle" at bounding box center [817, 354] width 1450 height 13
drag, startPoint x: 1336, startPoint y: 353, endPoint x: 1345, endPoint y: 353, distance: 9.0
click at [46, 352] on icon at bounding box center [45, 354] width 9 height 10
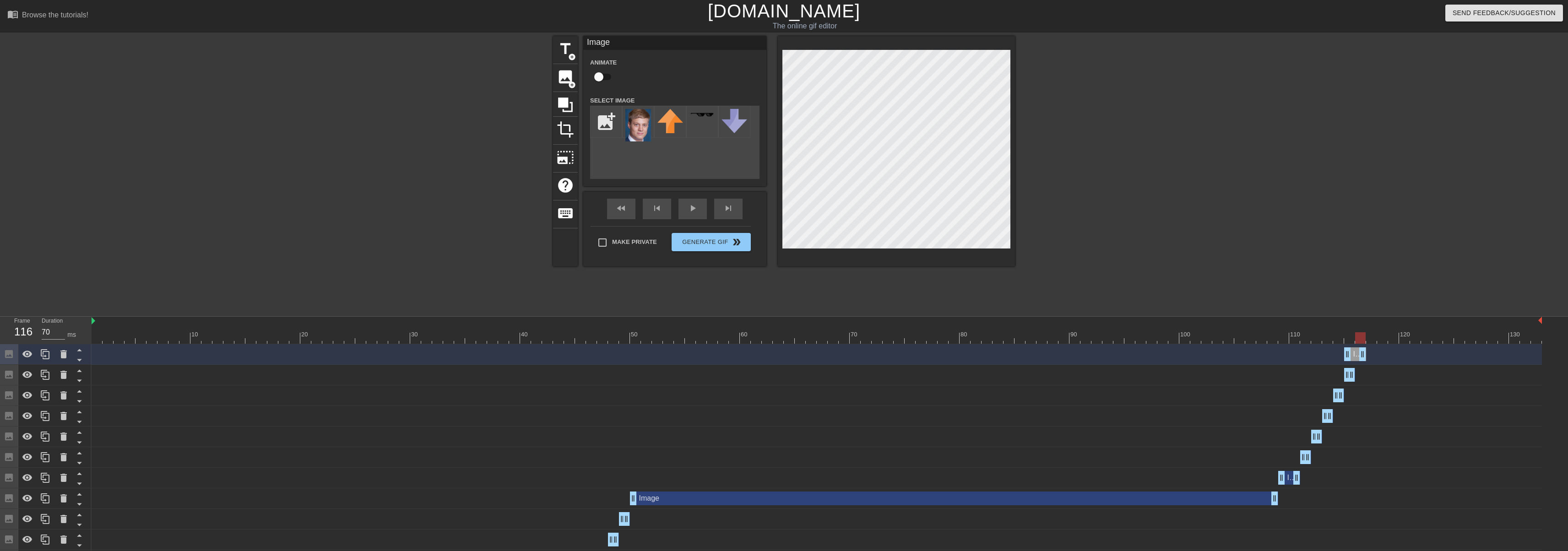
drag, startPoint x: 1354, startPoint y: 357, endPoint x: 1366, endPoint y: 356, distance: 12.0
click at [1366, 356] on div "Image drag_handle drag_handle" at bounding box center [817, 354] width 1450 height 13
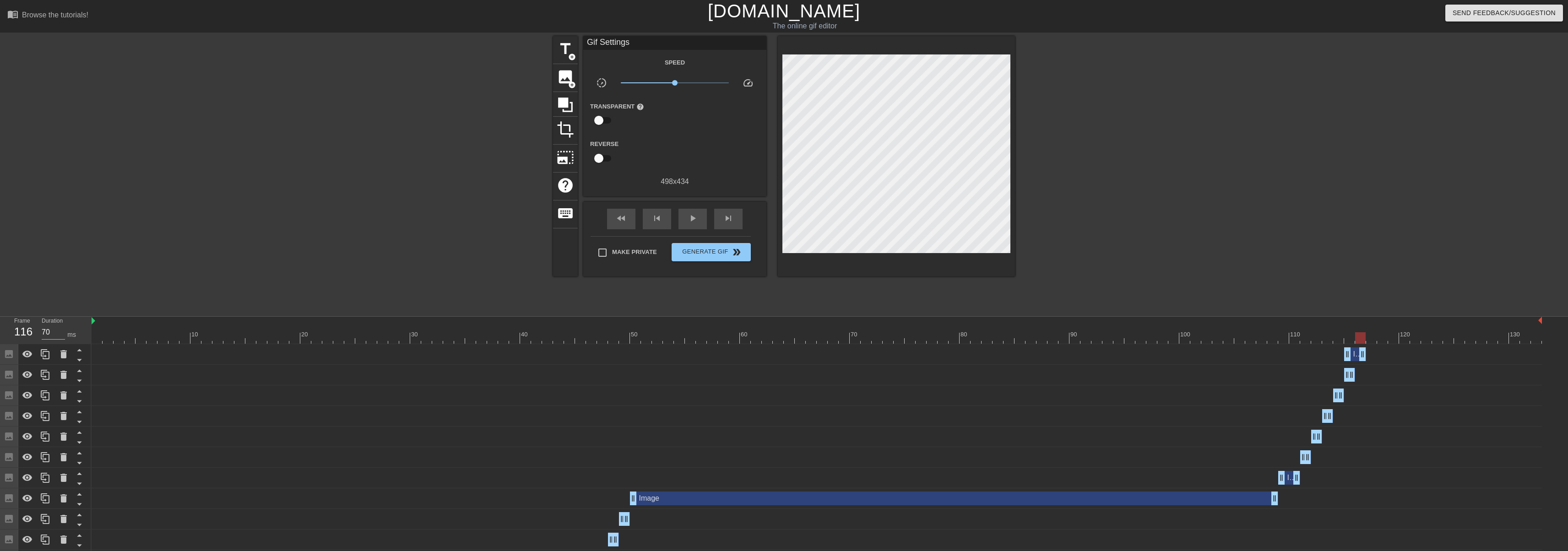
drag, startPoint x: 1344, startPoint y: 352, endPoint x: 1355, endPoint y: 354, distance: 11.2
click at [1355, 354] on div "Image drag_handle drag_handle" at bounding box center [817, 354] width 1450 height 13
drag, startPoint x: 1349, startPoint y: 354, endPoint x: 1358, endPoint y: 354, distance: 9.0
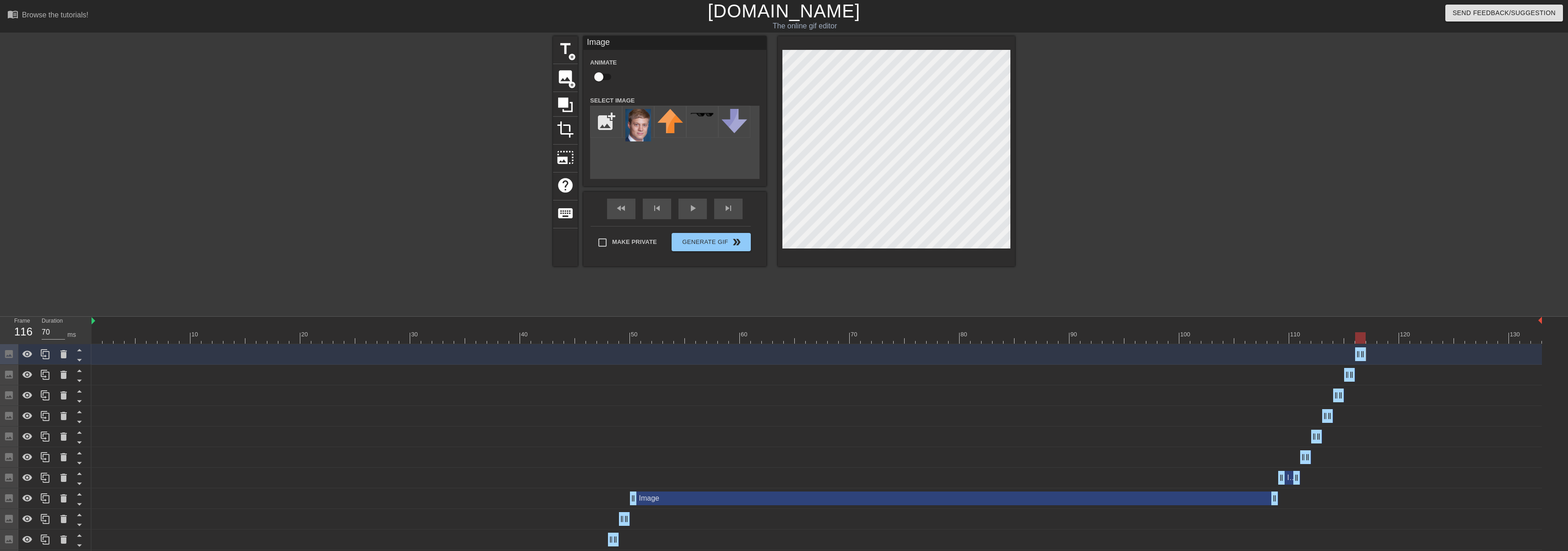
drag, startPoint x: 1360, startPoint y: 338, endPoint x: 1316, endPoint y: 327, distance: 45.4
click at [1360, 334] on div at bounding box center [1360, 338] width 10 height 12
click at [50, 351] on icon at bounding box center [45, 354] width 11 height 11
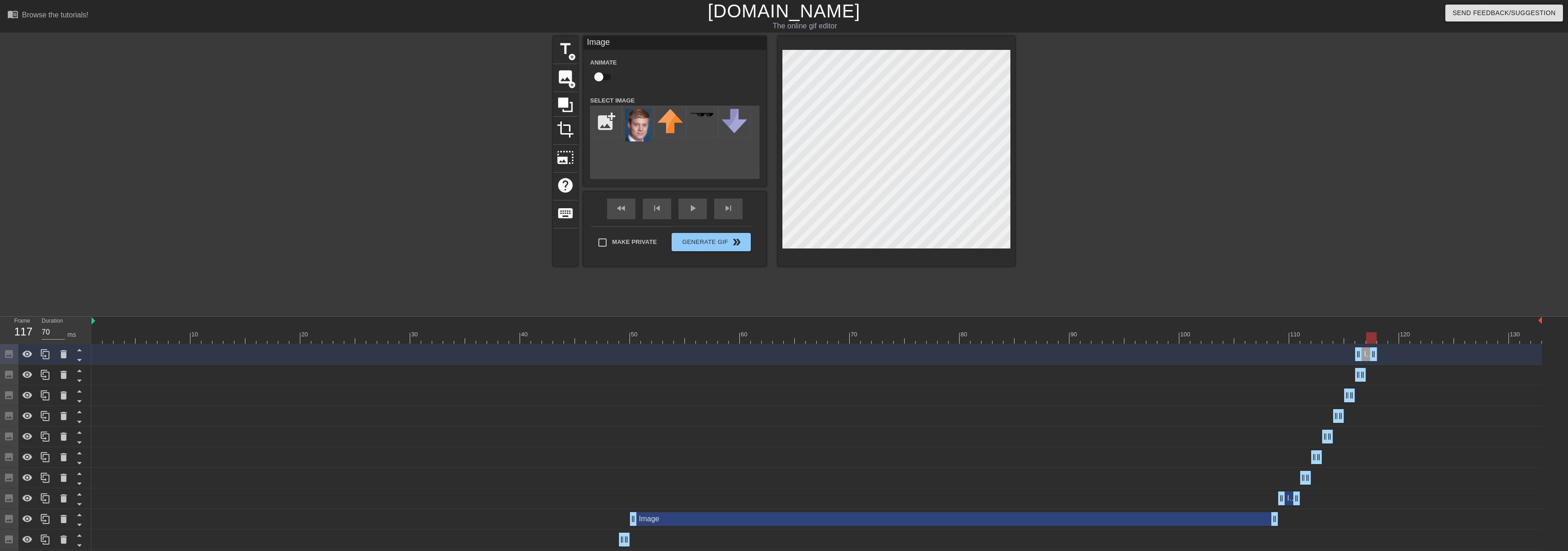
drag, startPoint x: 1363, startPoint y: 354, endPoint x: 1368, endPoint y: 354, distance: 5.0
drag, startPoint x: 1358, startPoint y: 354, endPoint x: 1366, endPoint y: 354, distance: 8.0
click at [779, 139] on div at bounding box center [896, 151] width 237 height 230
drag, startPoint x: 1373, startPoint y: 340, endPoint x: 1574, endPoint y: 329, distance: 201.3
click at [1568, 329] on html "menu_book Browse the tutorials! Gifntext.com The online gif editor Send Feedbac…" at bounding box center [784, 367] width 1568 height 735
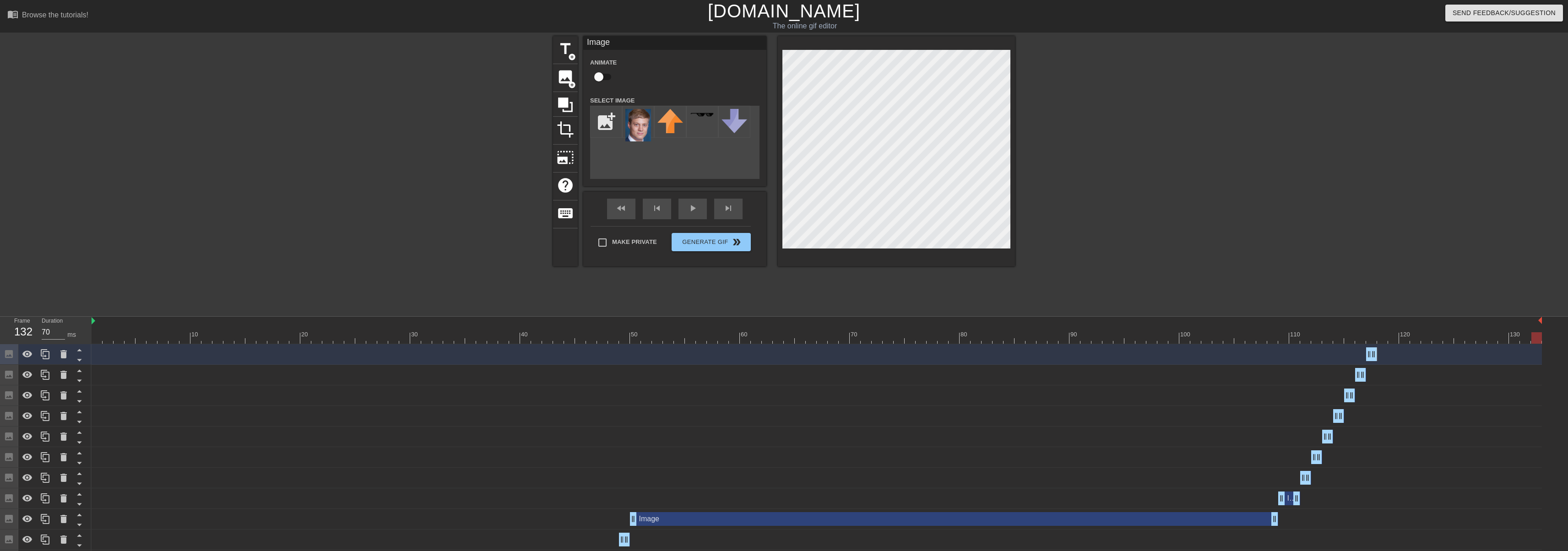
drag, startPoint x: 1536, startPoint y: 339, endPoint x: 1558, endPoint y: 327, distance: 25.1
click at [1558, 327] on div "10 20 30 40 50 60 70 80 90 100 110 120 130 Image drag_handle drag_handle Image …" at bounding box center [830, 525] width 1476 height 418
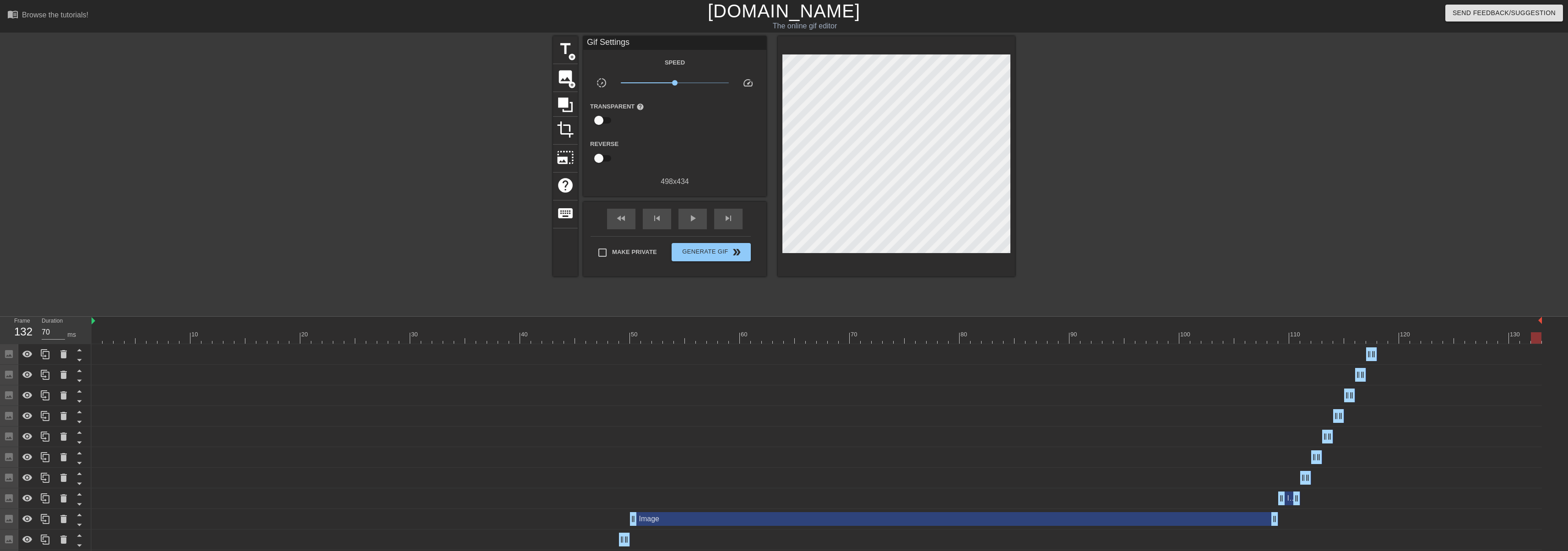
click at [769, 17] on link "[DOMAIN_NAME]" at bounding box center [784, 10] width 152 height 20
click at [797, 15] on link "[DOMAIN_NAME]" at bounding box center [784, 10] width 152 height 20
drag, startPoint x: 1535, startPoint y: 332, endPoint x: 1497, endPoint y: 334, distance: 38.1
click at [1413, 330] on div "10 20 30 40 50 60 70 80 90 100 110 120 130" at bounding box center [817, 333] width 1450 height 15
drag, startPoint x: 1446, startPoint y: 337, endPoint x: 1547, endPoint y: 346, distance: 101.4
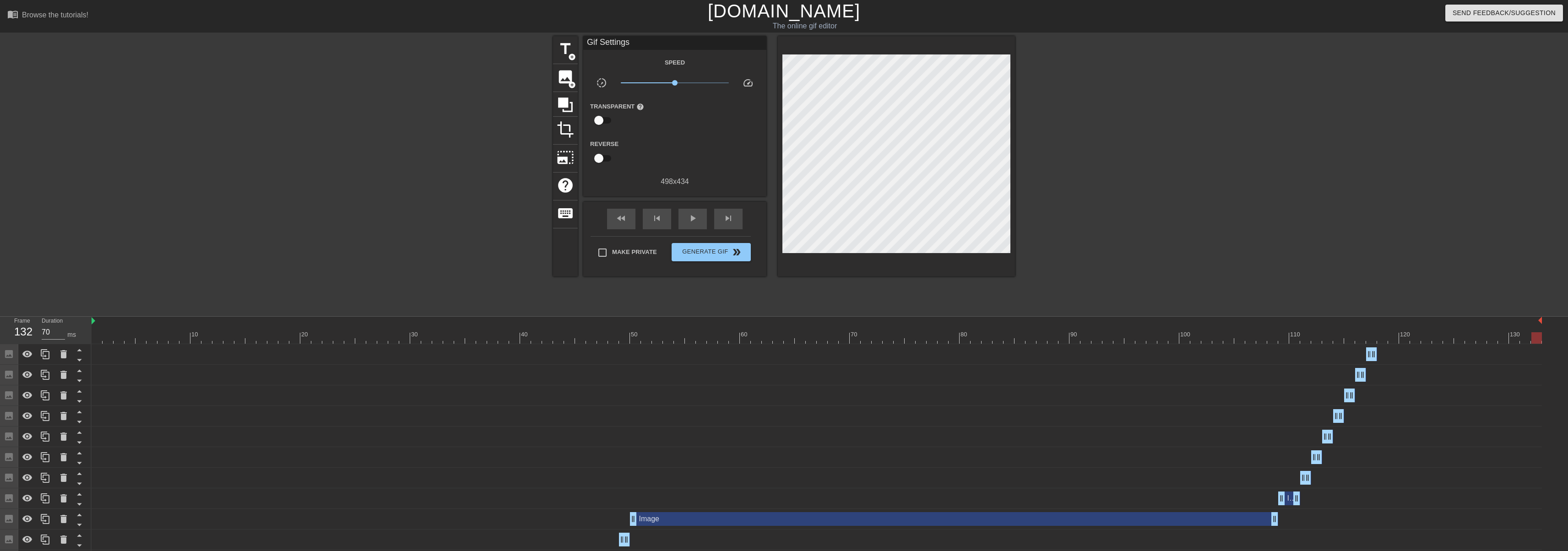
click at [1547, 346] on div "10 20 30 40 50 60 70 80 90 100 110 120 130 Image drag_handle drag_handle Image …" at bounding box center [830, 525] width 1476 height 418
click at [804, 10] on link "[DOMAIN_NAME]" at bounding box center [784, 10] width 152 height 20
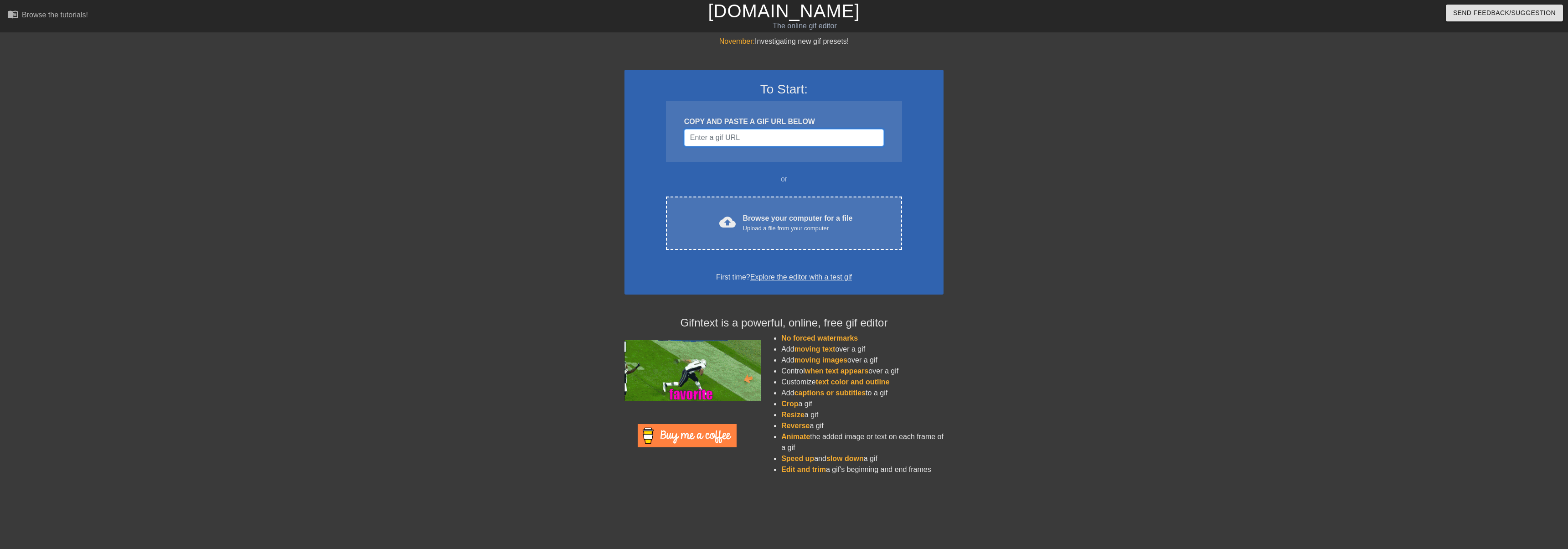
click at [713, 140] on input "Username" at bounding box center [784, 138] width 200 height 17
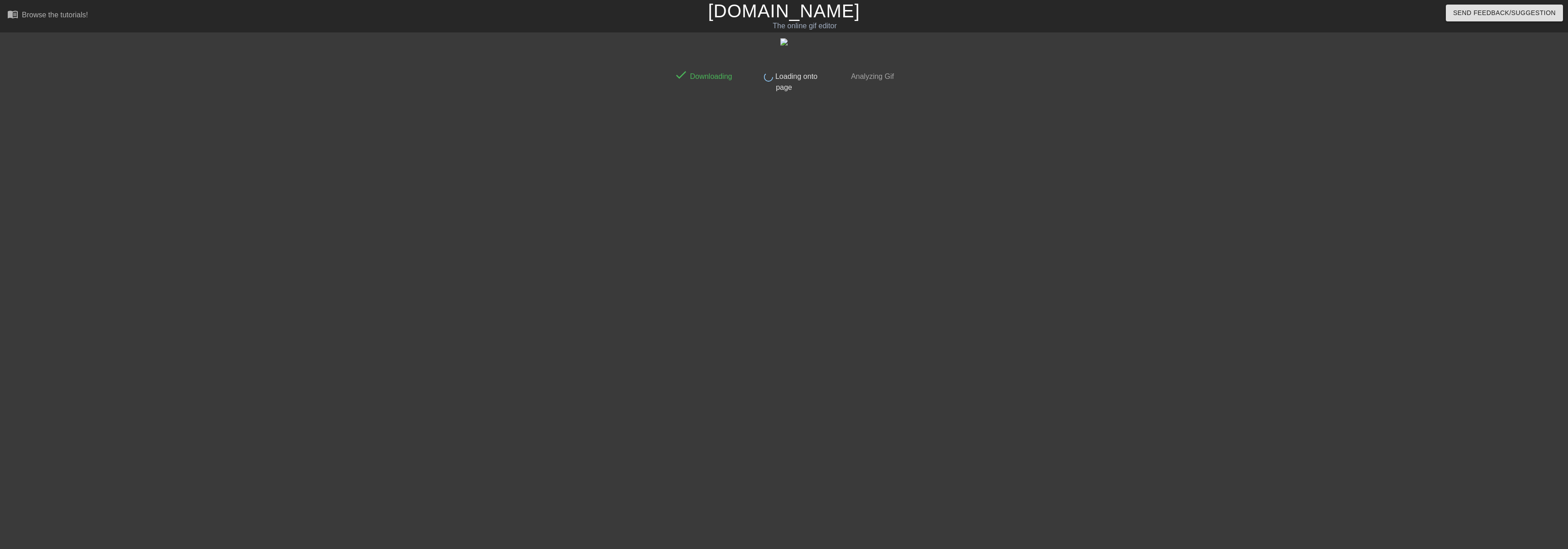
click at [1384, 120] on div "done Downloading done Loading onto page done Analyzing Gif" at bounding box center [784, 172] width 1568 height 273
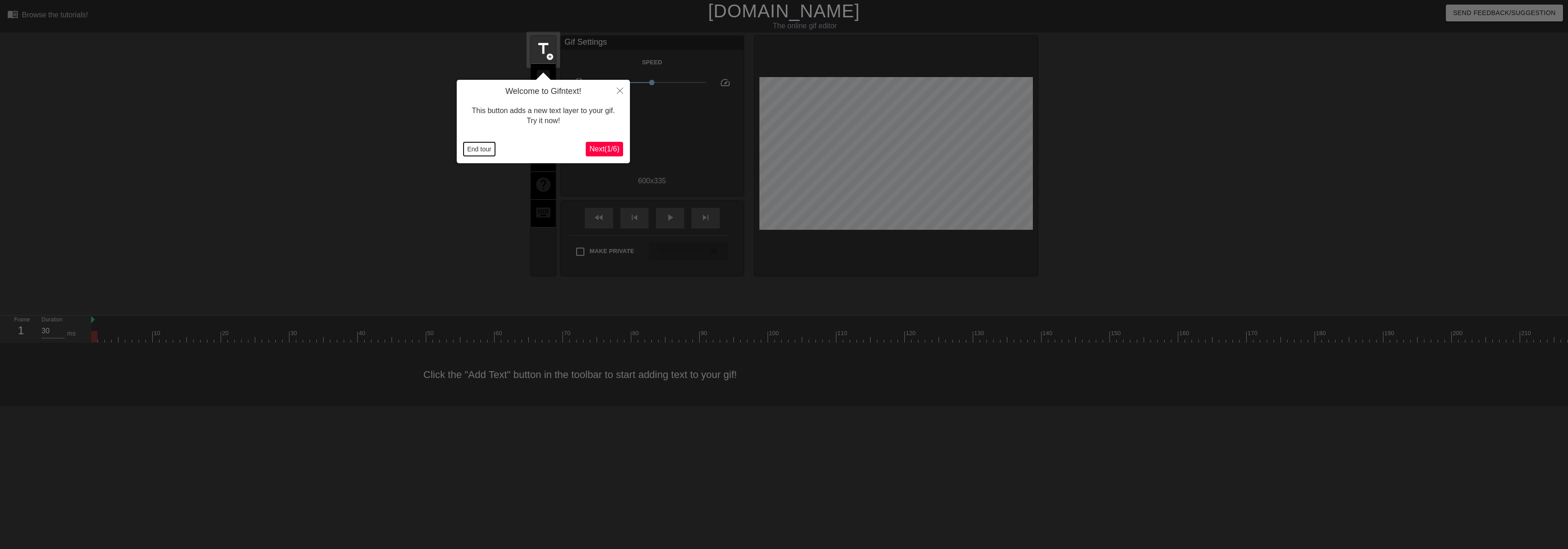
click at [486, 150] on button "End tour" at bounding box center [480, 149] width 32 height 13
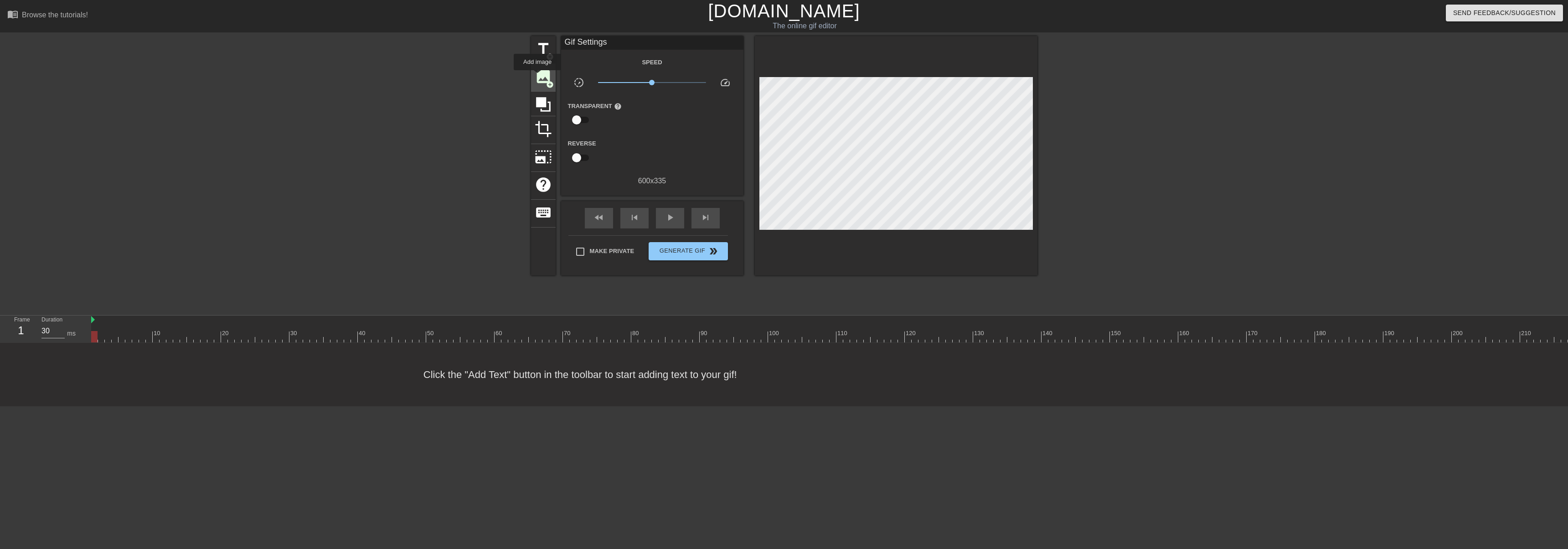
click at [537, 77] on span "image" at bounding box center [543, 77] width 17 height 17
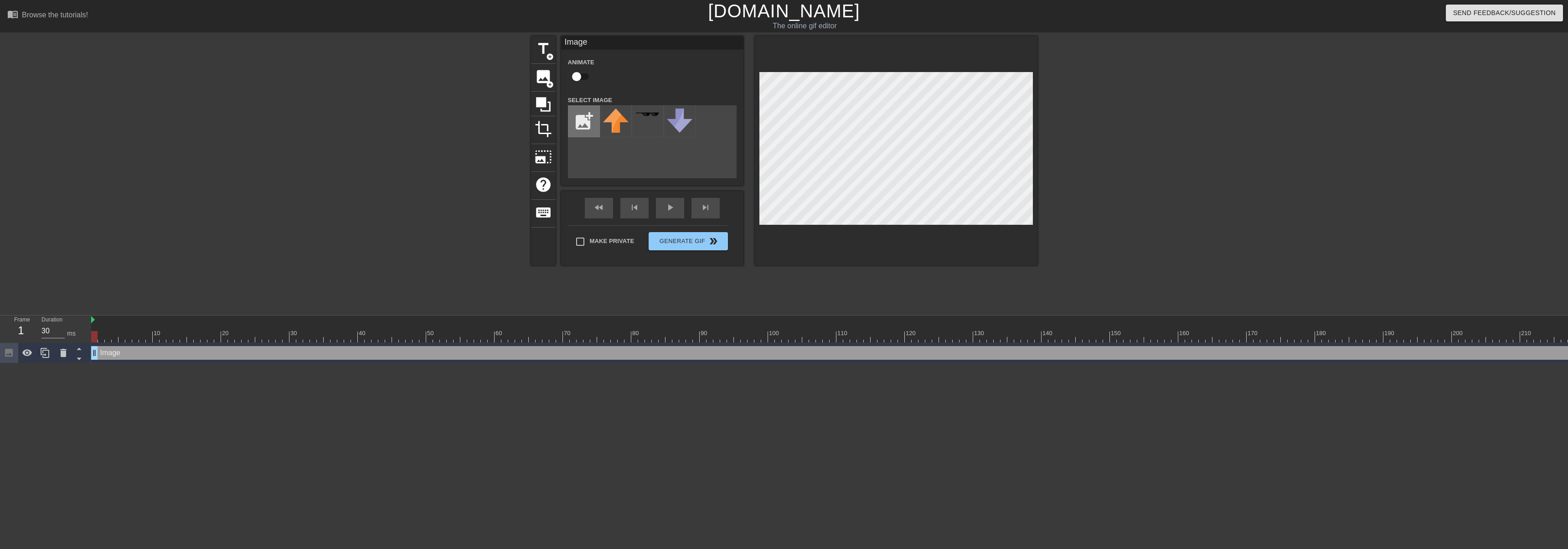
click at [584, 124] on input "file" at bounding box center [584, 121] width 31 height 31
type input "C:\fakepath\[PERSON_NAME].png"
click at [617, 128] on img at bounding box center [616, 124] width 26 height 32
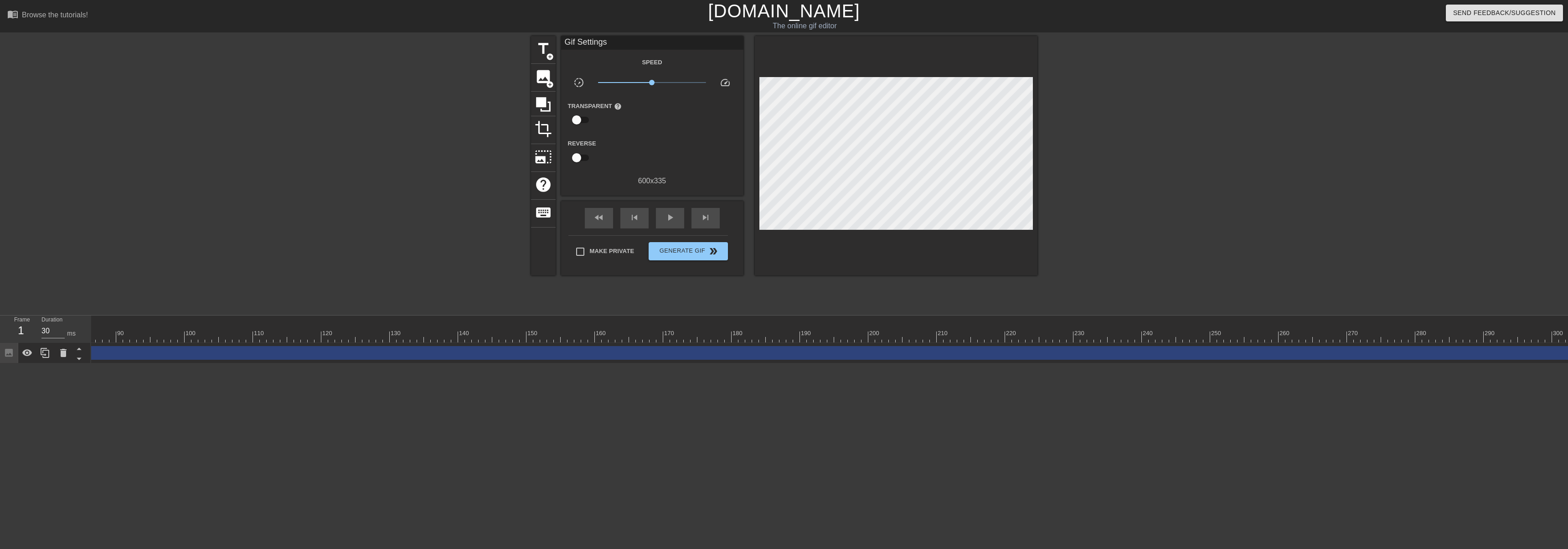
scroll to position [0, 1130]
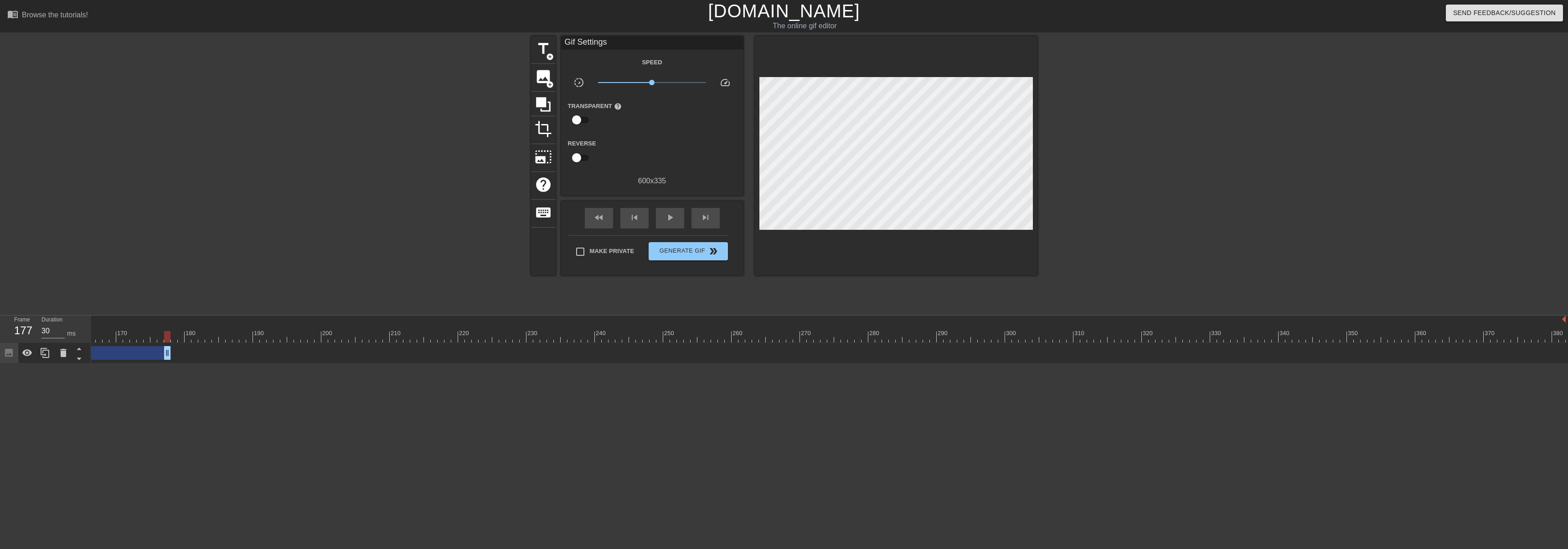
drag, startPoint x: 1562, startPoint y: 351, endPoint x: 166, endPoint y: 360, distance: 1396.0
click at [166, 360] on div "Image drag_handle drag_handle" at bounding box center [264, 353] width 2605 height 21
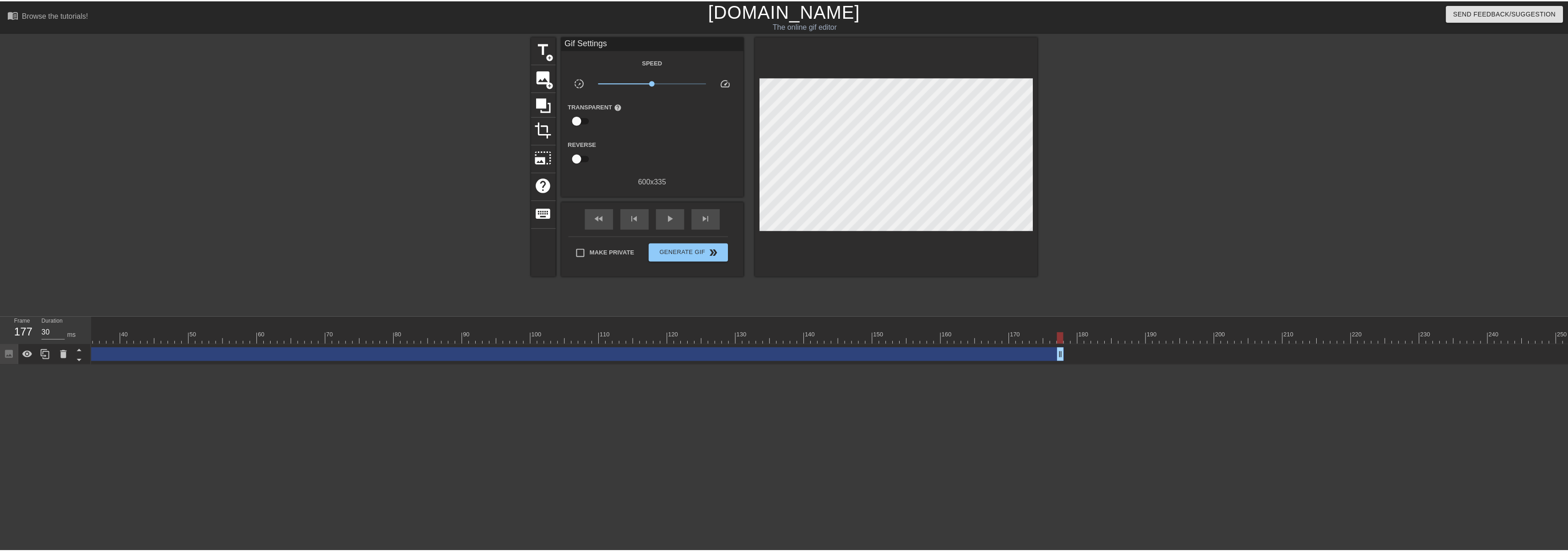
scroll to position [0, 0]
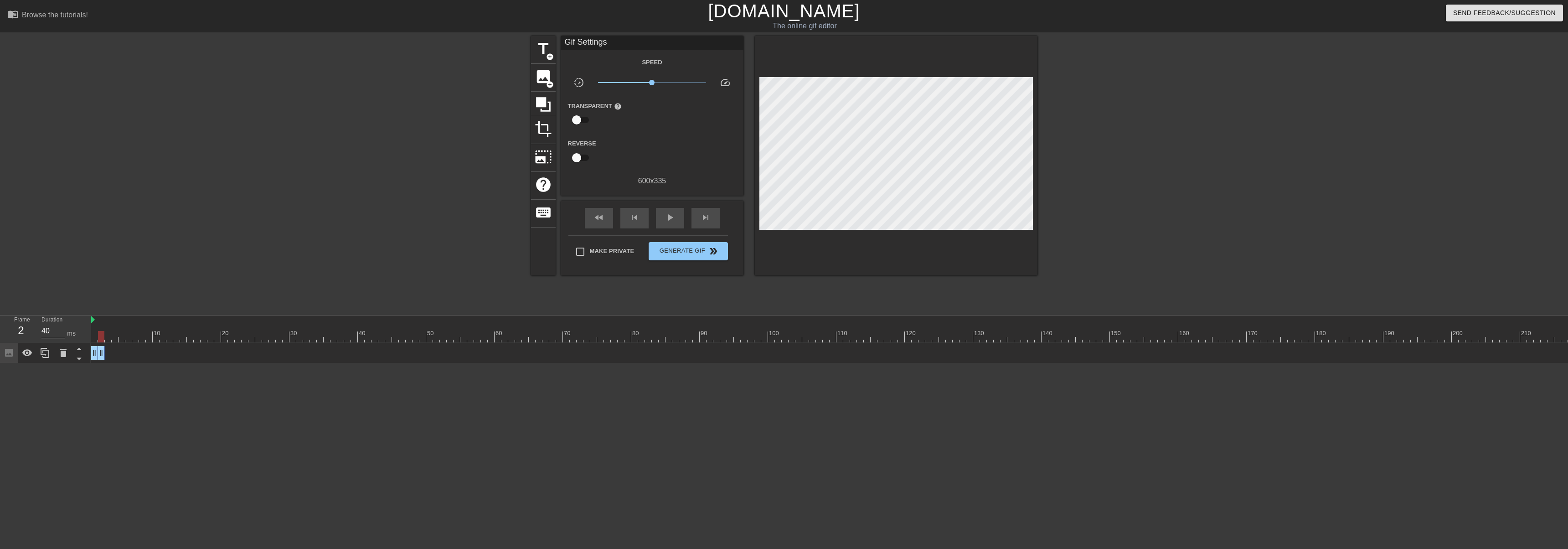
drag, startPoint x: 1298, startPoint y: 353, endPoint x: 104, endPoint y: 335, distance: 1194.1
click at [104, 335] on div "10 20 30 40 50 60 70 80 90 100 110 120 130 140 150 160" at bounding box center [830, 339] width 1477 height 48
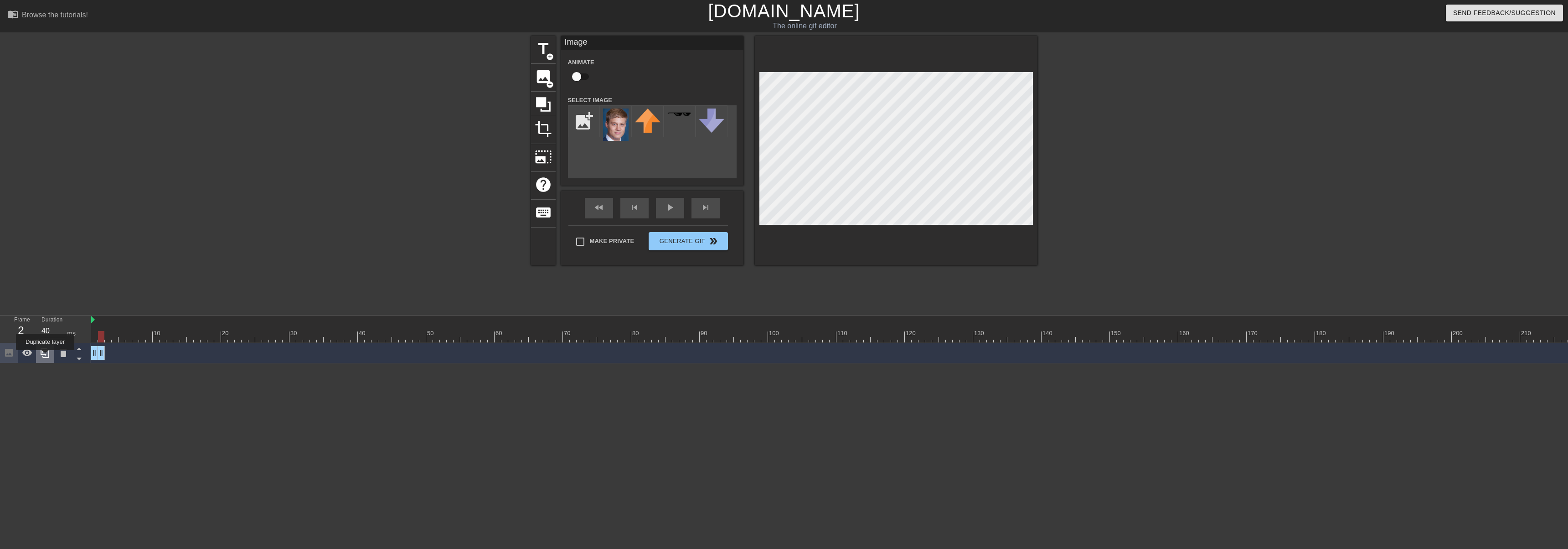
click at [45, 357] on icon at bounding box center [45, 353] width 11 height 11
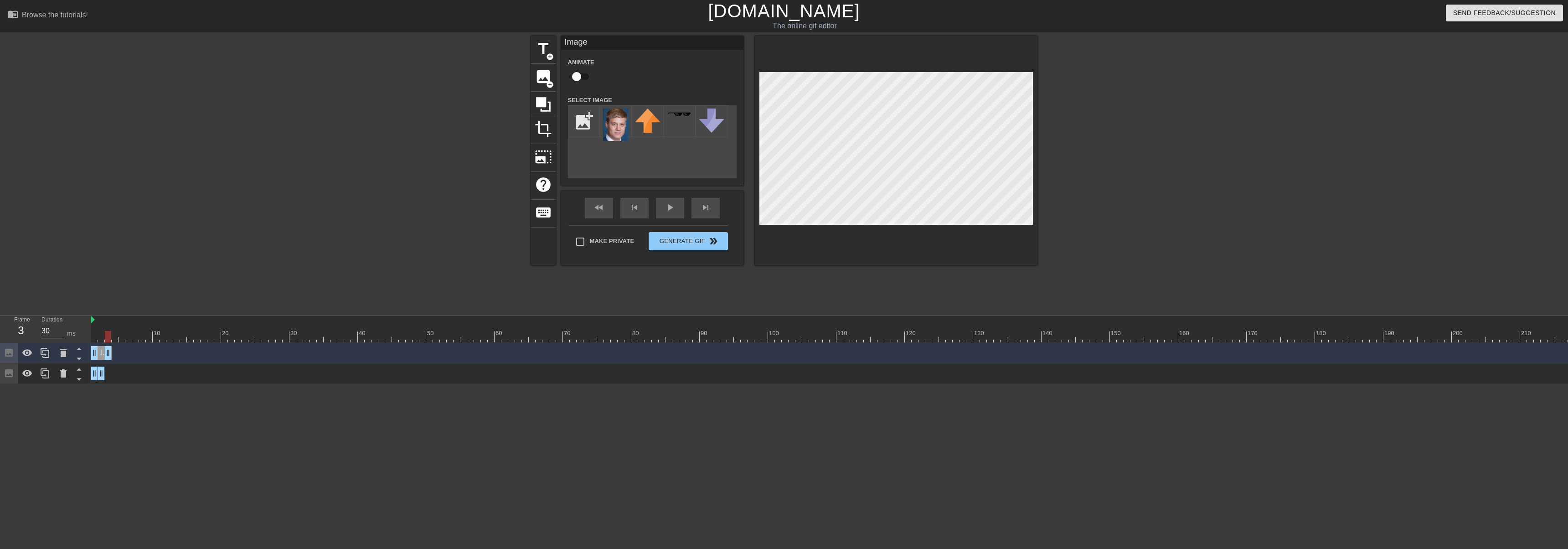
drag, startPoint x: 99, startPoint y: 351, endPoint x: 105, endPoint y: 352, distance: 6.1
drag, startPoint x: 95, startPoint y: 351, endPoint x: 99, endPoint y: 351, distance: 4.0
drag, startPoint x: 102, startPoint y: 352, endPoint x: 111, endPoint y: 352, distance: 9.0
click at [45, 351] on icon at bounding box center [45, 352] width 9 height 10
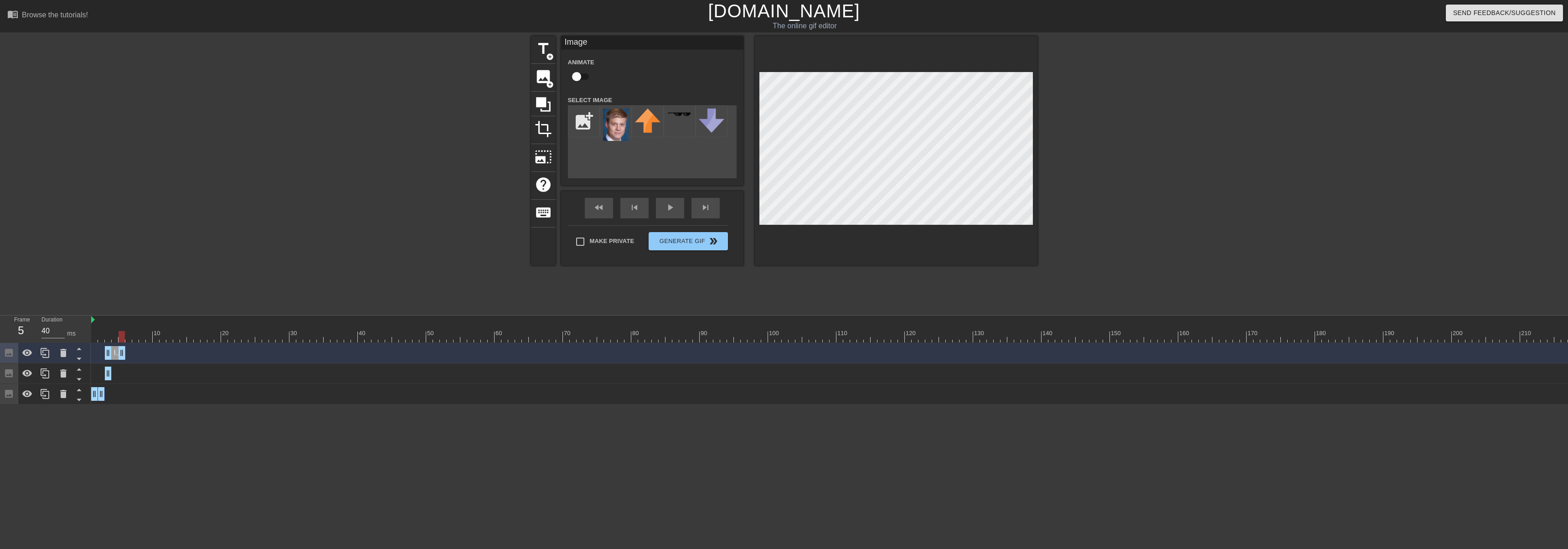
drag, startPoint x: 108, startPoint y: 355, endPoint x: 119, endPoint y: 357, distance: 11.2
drag, startPoint x: 108, startPoint y: 358, endPoint x: 553, endPoint y: 233, distance: 462.2
click at [52, 352] on div at bounding box center [45, 352] width 18 height 20
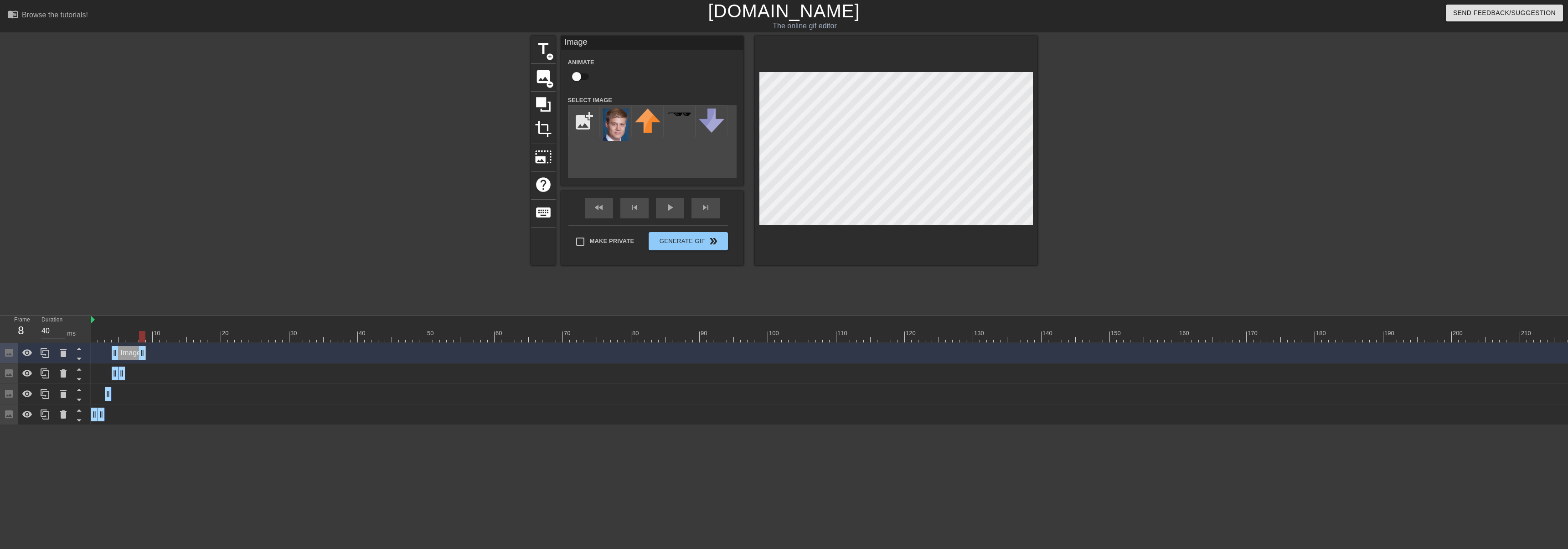
drag, startPoint x: 122, startPoint y: 351, endPoint x: 139, endPoint y: 351, distance: 17.0
drag, startPoint x: 114, startPoint y: 352, endPoint x: 131, endPoint y: 353, distance: 17.0
drag, startPoint x: 130, startPoint y: 335, endPoint x: 143, endPoint y: 341, distance: 14.3
click at [143, 341] on div at bounding box center [142, 337] width 6 height 12
drag, startPoint x: 142, startPoint y: 355, endPoint x: 248, endPoint y: 331, distance: 108.7
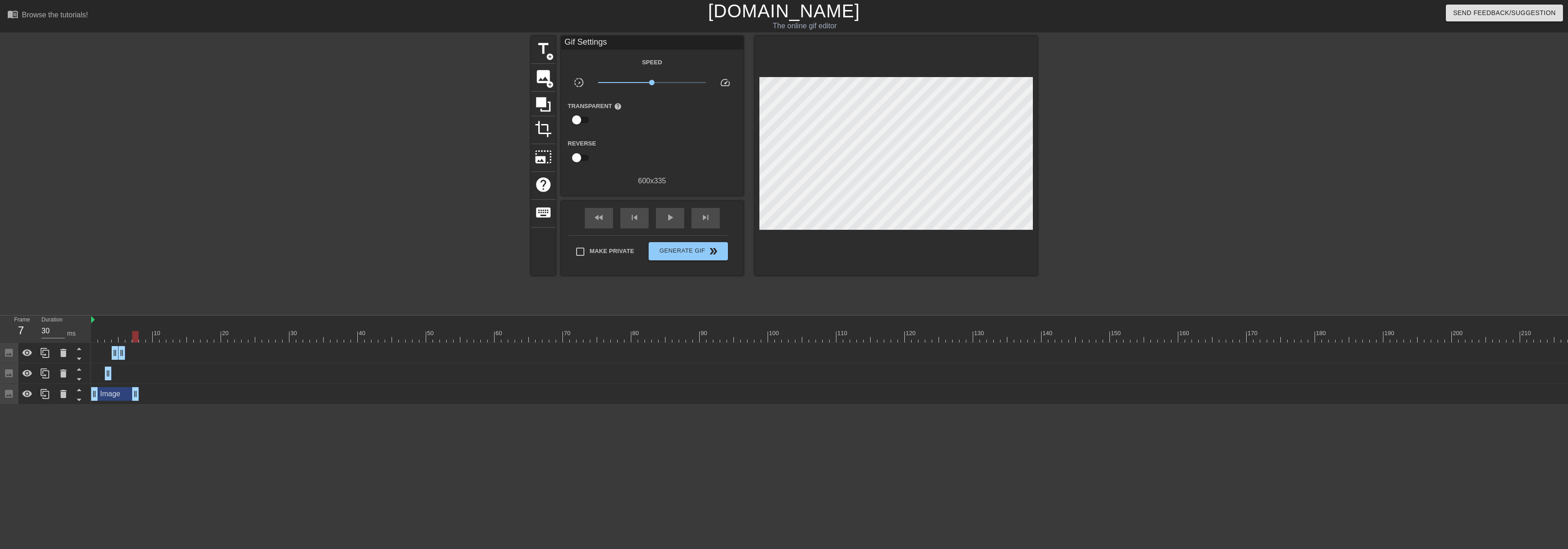
drag, startPoint x: 102, startPoint y: 392, endPoint x: 139, endPoint y: 394, distance: 37.1
click at [139, 394] on div "Image drag_handle drag_handle" at bounding box center [1394, 394] width 2605 height 13
drag, startPoint x: 107, startPoint y: 372, endPoint x: 206, endPoint y: 382, distance: 99.5
click at [206, 382] on div "Image drag_handle drag_handle" at bounding box center [1394, 374] width 2605 height 21
drag, startPoint x: 108, startPoint y: 374, endPoint x: 143, endPoint y: 379, distance: 35.4
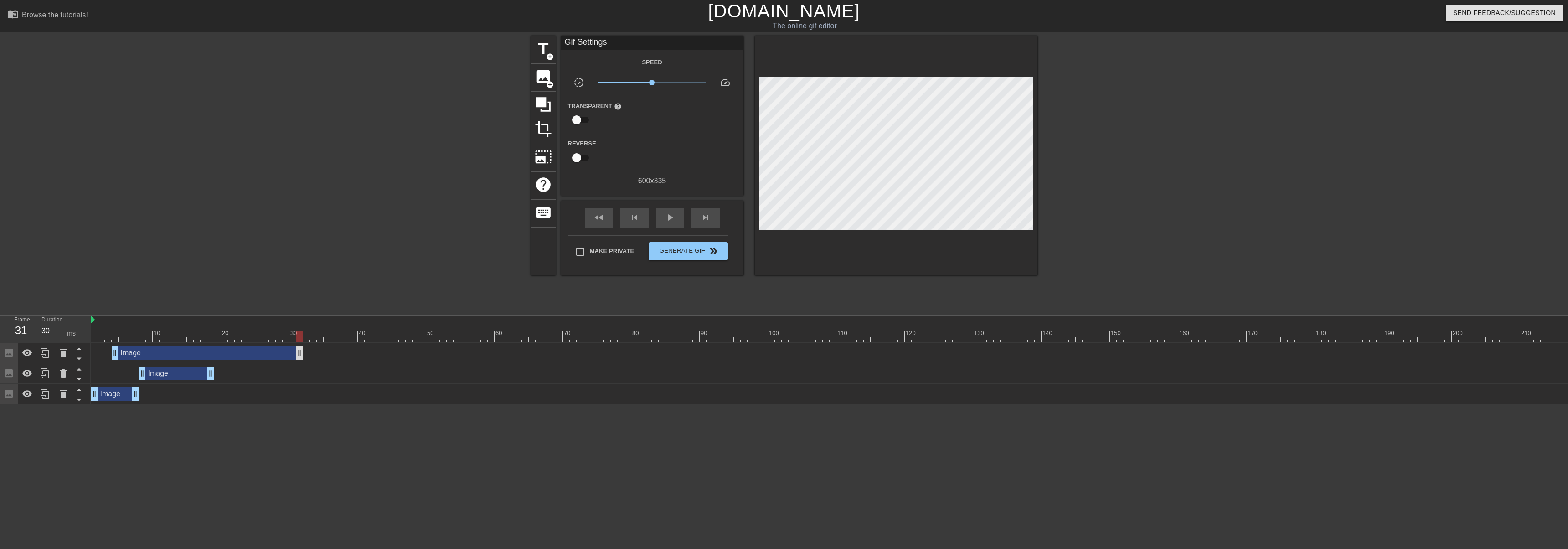
drag, startPoint x: 125, startPoint y: 355, endPoint x: 320, endPoint y: 357, distance: 195.0
drag, startPoint x: 114, startPoint y: 353, endPoint x: 222, endPoint y: 356, distance: 108.0
click at [111, 395] on div "Image drag_handle drag_handle" at bounding box center [115, 394] width 48 height 13
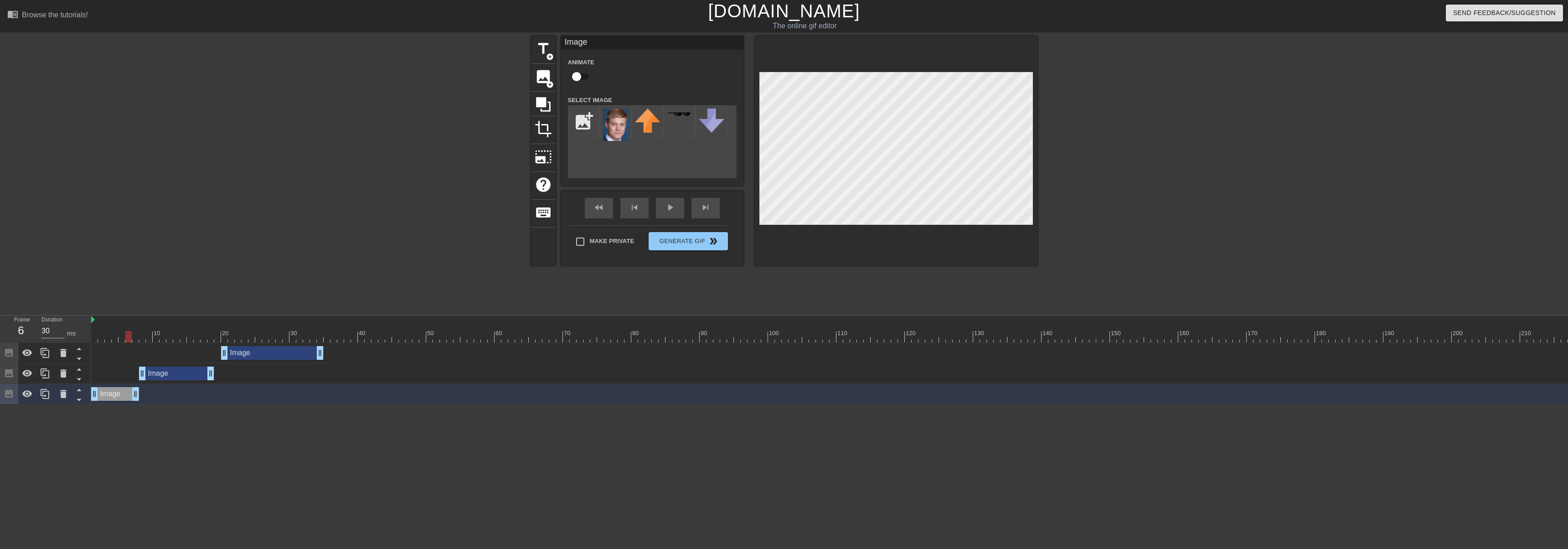
drag, startPoint x: 96, startPoint y: 336, endPoint x: 130, endPoint y: 337, distance: 34.0
click at [130, 337] on div at bounding box center [128, 337] width 6 height 12
drag, startPoint x: 135, startPoint y: 393, endPoint x: 128, endPoint y: 392, distance: 7.1
drag, startPoint x: 183, startPoint y: 372, endPoint x: 177, endPoint y: 373, distance: 6.1
click at [177, 373] on div "Image drag_handle drag_handle" at bounding box center [170, 373] width 75 height 13
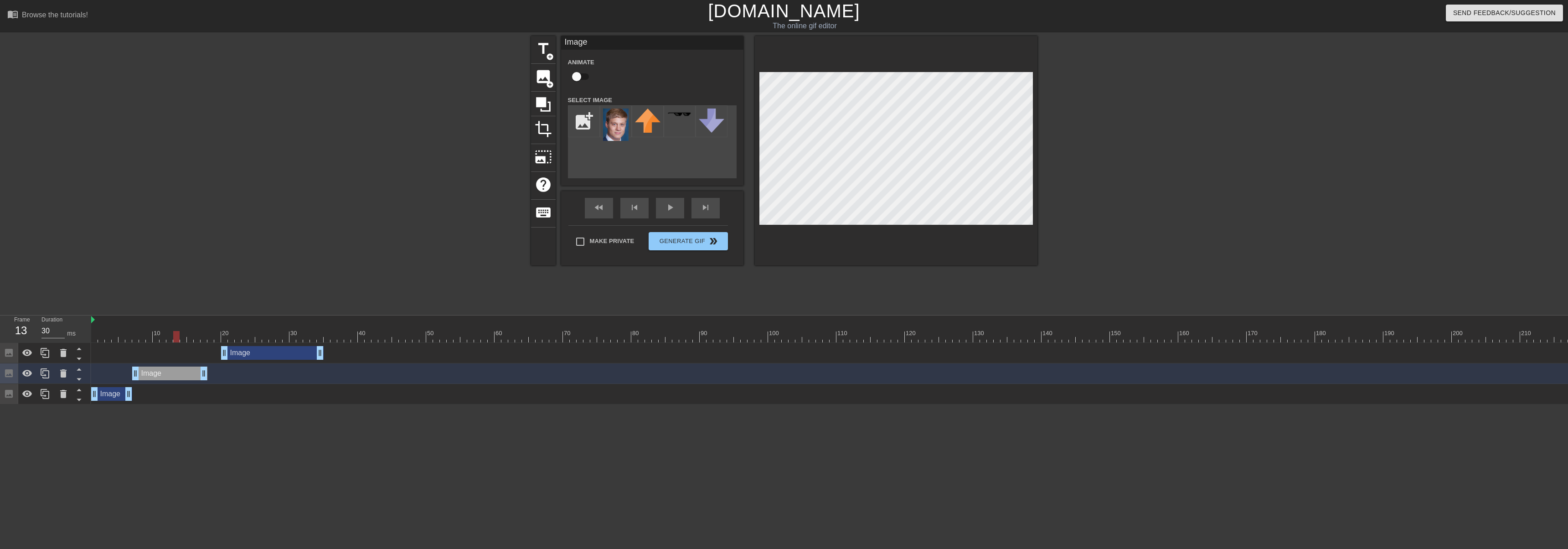
drag, startPoint x: 137, startPoint y: 333, endPoint x: 173, endPoint y: 338, distance: 36.3
click at [173, 338] on div at bounding box center [1394, 337] width 2605 height 12
drag, startPoint x: 203, startPoint y: 368, endPoint x: 167, endPoint y: 369, distance: 36.0
drag, startPoint x: 270, startPoint y: 355, endPoint x: 223, endPoint y: 360, distance: 47.3
click at [223, 360] on div "Image drag_handle drag_handle" at bounding box center [1394, 353] width 2605 height 21
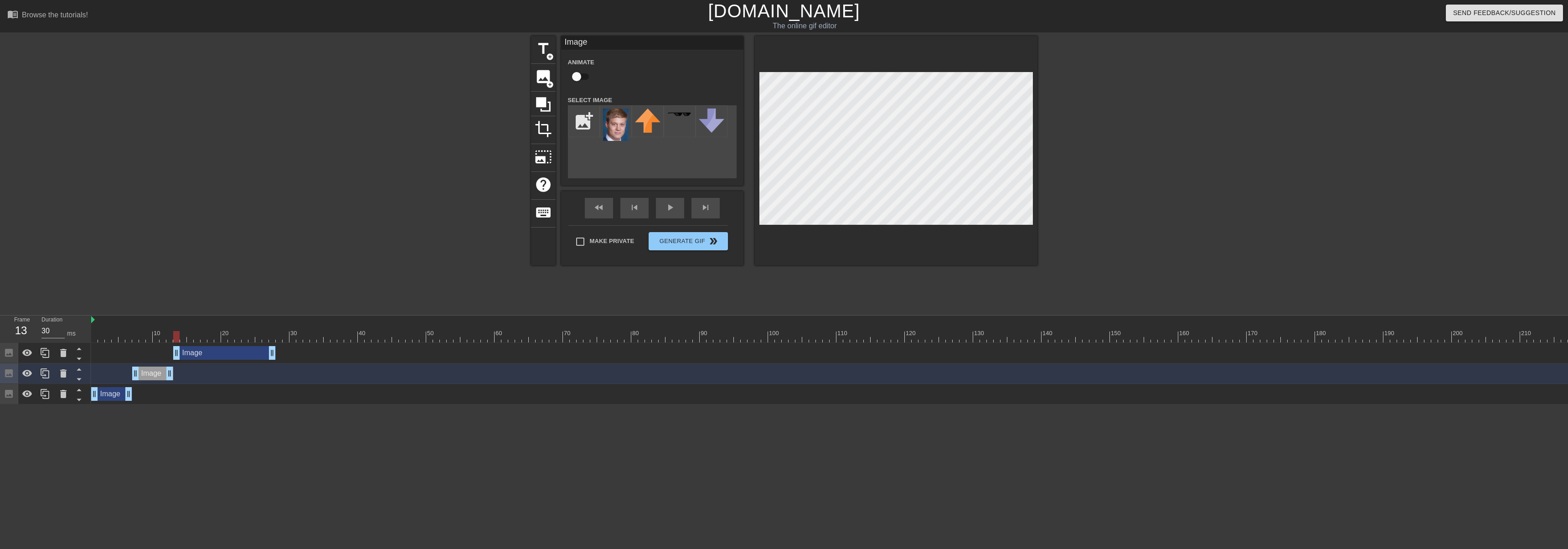
drag, startPoint x: 178, startPoint y: 334, endPoint x: 179, endPoint y: 344, distance: 10.0
click at [179, 344] on div "10 20 30 40 50 60 70 80 90 100 110 120 130 140 150 160" at bounding box center [830, 360] width 1477 height 89
drag, startPoint x: 177, startPoint y: 337, endPoint x: 180, endPoint y: 343, distance: 6.7
click at [180, 343] on div "10 20 30 40 50 60 70 80 90 100 110 120 130 140 150 160" at bounding box center [830, 360] width 1477 height 89
click at [214, 348] on div "Image drag_handle drag_handle" at bounding box center [225, 352] width 102 height 13
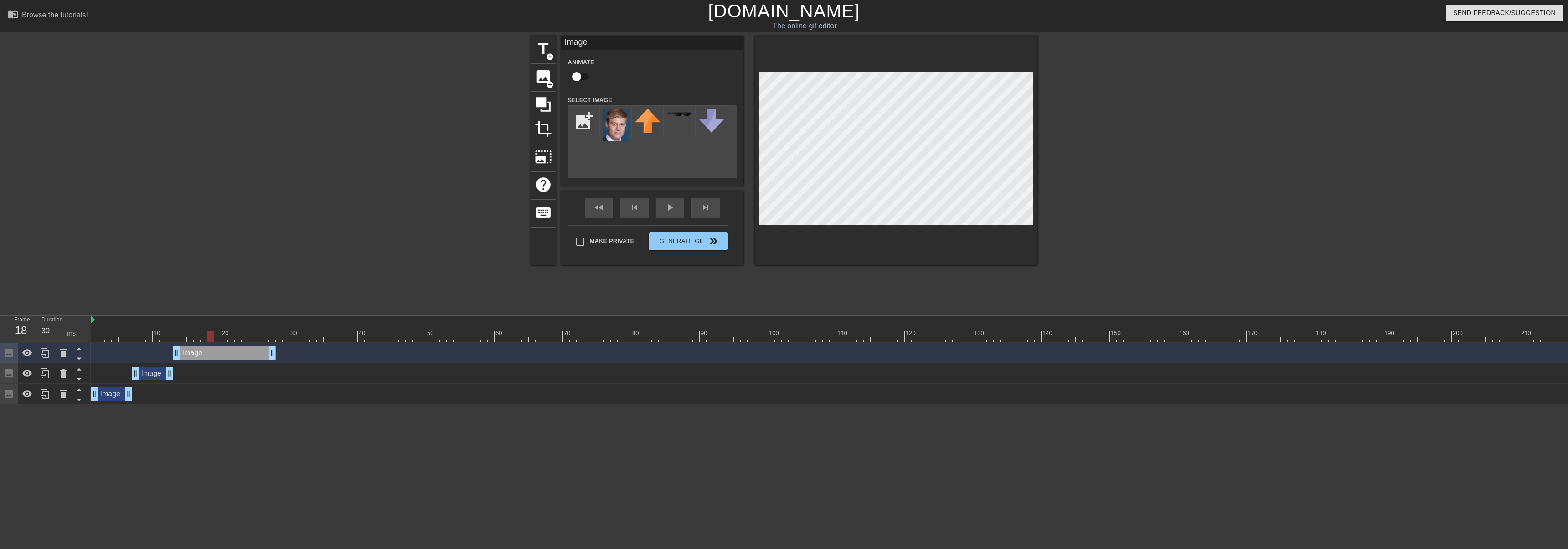
drag, startPoint x: 182, startPoint y: 335, endPoint x: 209, endPoint y: 332, distance: 27.2
click at [209, 332] on div at bounding box center [211, 337] width 6 height 12
drag, startPoint x: 275, startPoint y: 348, endPoint x: 211, endPoint y: 348, distance: 64.0
click at [46, 354] on icon at bounding box center [45, 353] width 11 height 11
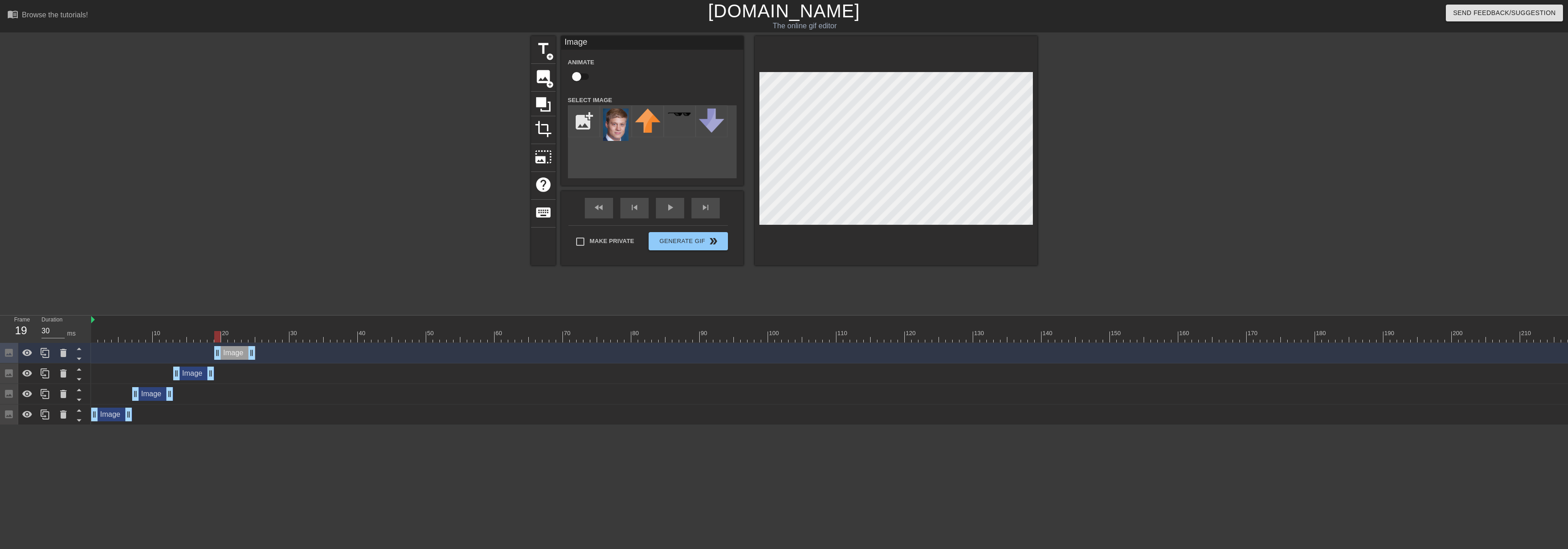
drag, startPoint x: 192, startPoint y: 353, endPoint x: 275, endPoint y: 323, distance: 88.3
click at [234, 354] on div "Image drag_handle drag_handle" at bounding box center [234, 352] width 41 height 13
drag, startPoint x: 217, startPoint y: 334, endPoint x: 235, endPoint y: 334, distance: 18.0
click at [235, 334] on div at bounding box center [238, 337] width 6 height 12
drag, startPoint x: 251, startPoint y: 356, endPoint x: 240, endPoint y: 356, distance: 11.0
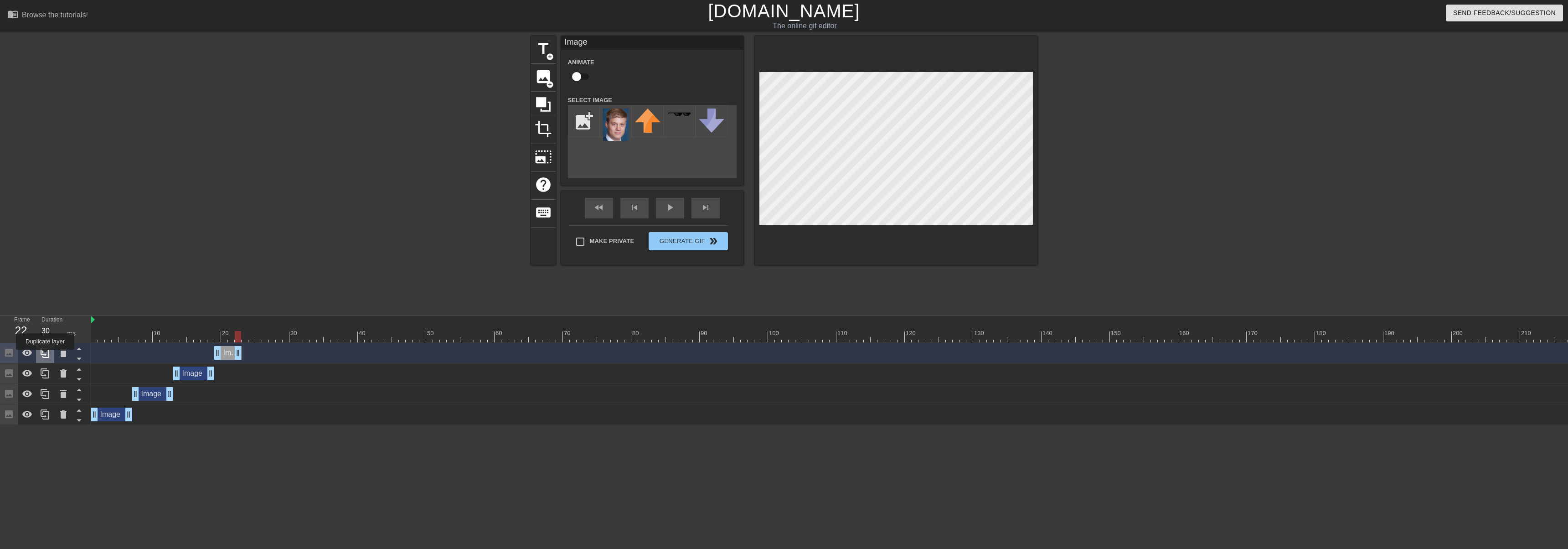
click at [45, 356] on icon at bounding box center [45, 352] width 9 height 10
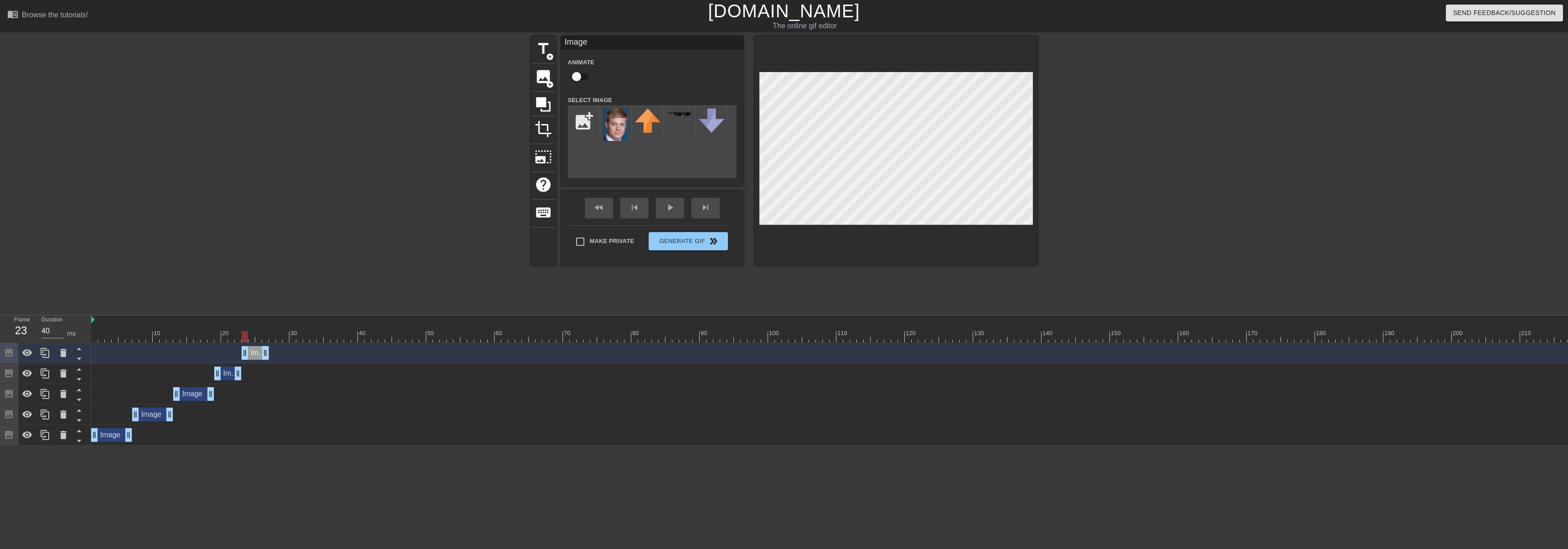
drag, startPoint x: 228, startPoint y: 354, endPoint x: 254, endPoint y: 354, distance: 26.0
click at [254, 354] on div "Image drag_handle drag_handle" at bounding box center [255, 352] width 27 height 13
drag, startPoint x: 244, startPoint y: 335, endPoint x: 266, endPoint y: 335, distance: 22.0
click at [266, 335] on div at bounding box center [265, 337] width 6 height 12
click at [44, 354] on icon at bounding box center [45, 353] width 11 height 11
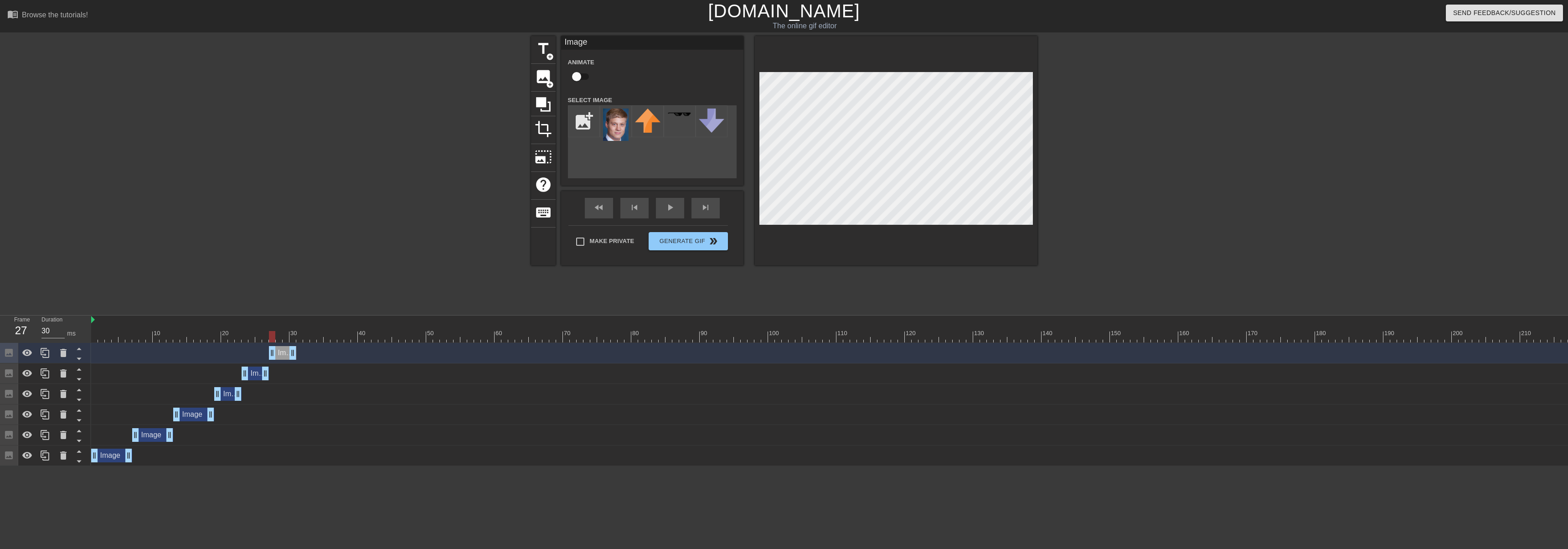
drag, startPoint x: 251, startPoint y: 355, endPoint x: 280, endPoint y: 355, distance: 29.0
click at [280, 355] on div "Image drag_handle drag_handle" at bounding box center [282, 352] width 27 height 13
drag, startPoint x: 273, startPoint y: 338, endPoint x: 284, endPoint y: 337, distance: 11.0
click at [284, 337] on div at bounding box center [285, 337] width 6 height 12
click at [48, 358] on icon at bounding box center [45, 353] width 11 height 11
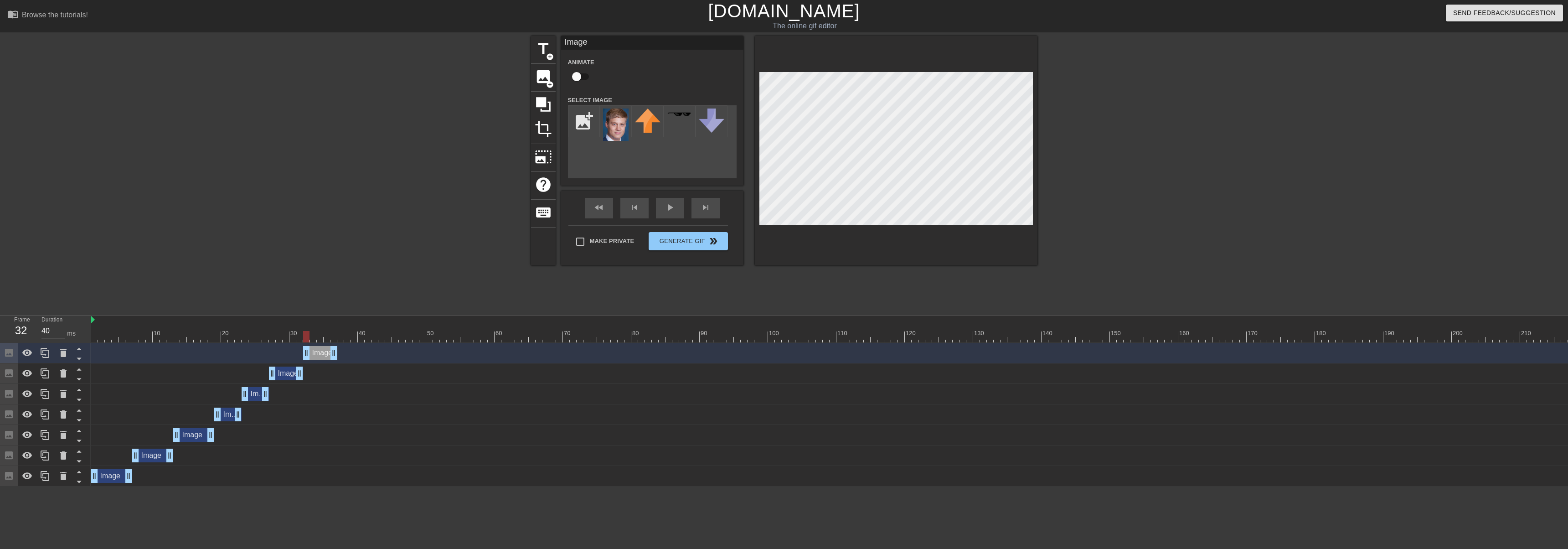
drag, startPoint x: 292, startPoint y: 354, endPoint x: 317, endPoint y: 357, distance: 25.2
click at [318, 357] on div "Image drag_handle drag_handle" at bounding box center [320, 352] width 34 height 13
drag, startPoint x: 307, startPoint y: 337, endPoint x: 332, endPoint y: 340, distance: 25.2
click at [332, 340] on div at bounding box center [334, 337] width 6 height 12
drag, startPoint x: 334, startPoint y: 354, endPoint x: 370, endPoint y: 361, distance: 36.7
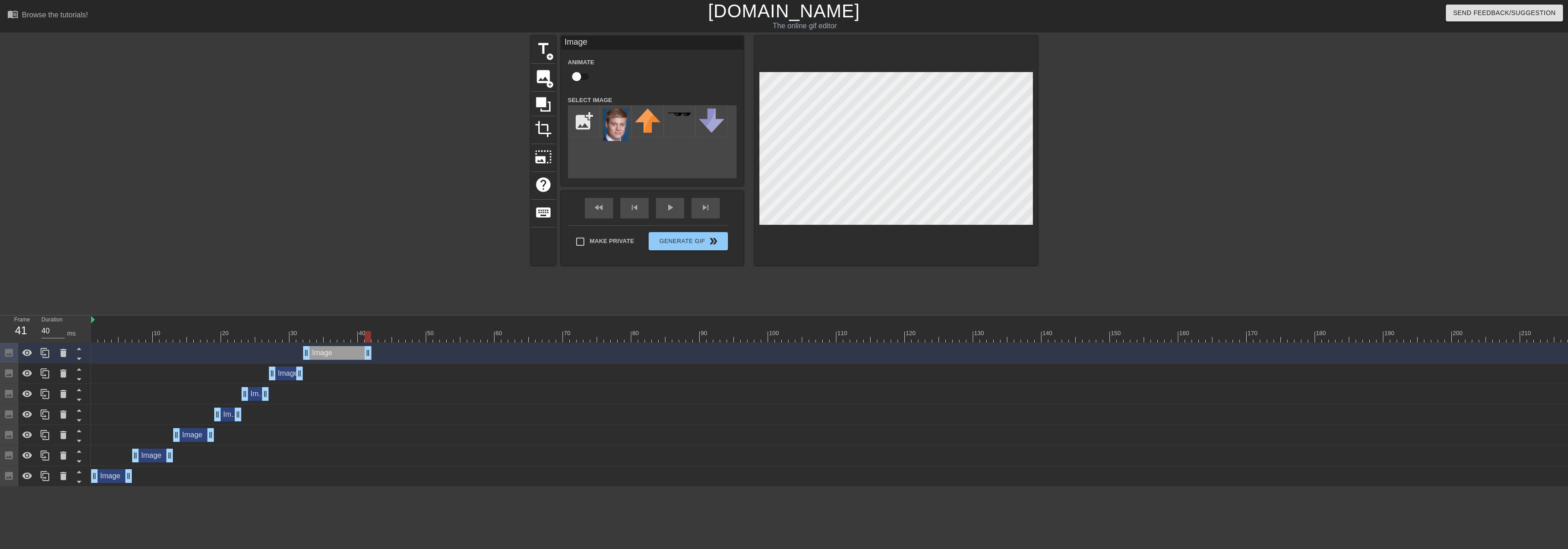
click at [370, 361] on div "Image drag_handle drag_handle" at bounding box center [1394, 353] width 2605 height 21
click at [53, 353] on div at bounding box center [45, 352] width 18 height 20
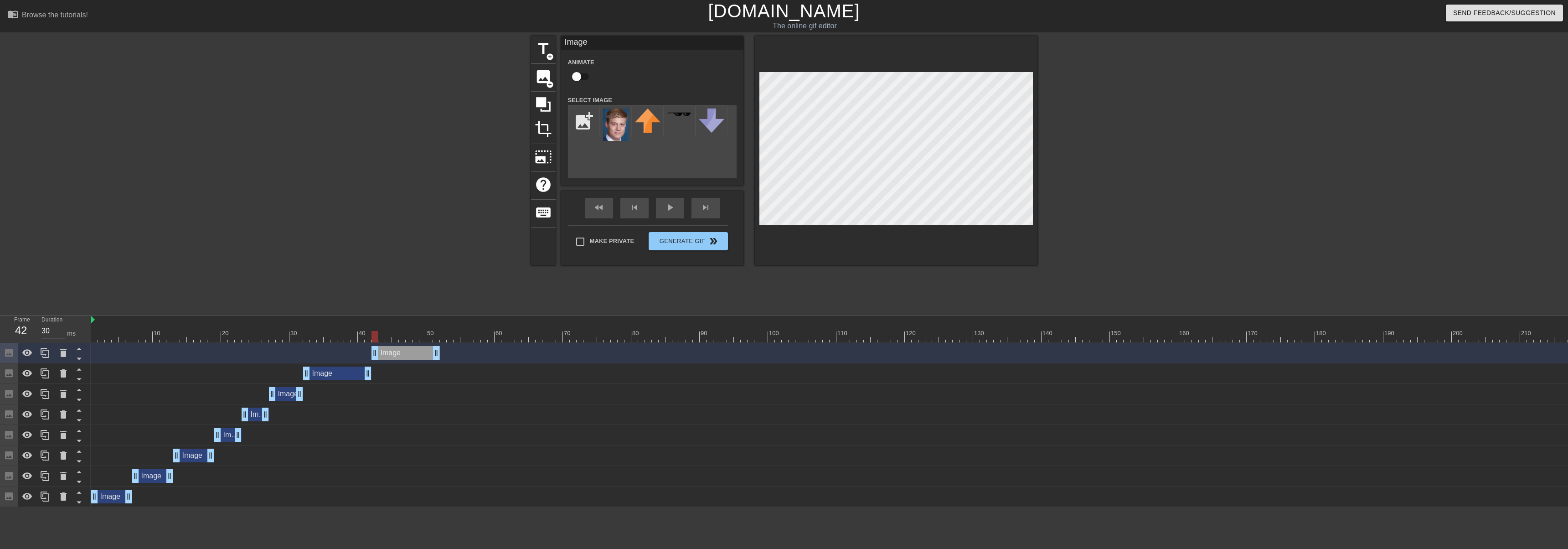
drag, startPoint x: 385, startPoint y: 360, endPoint x: 622, endPoint y: 263, distance: 256.1
click at [419, 366] on div "Image drag_handle drag_handle Image drag_handle drag_handle Image drag_handle d…" at bounding box center [830, 425] width 1477 height 164
drag, startPoint x: 376, startPoint y: 339, endPoint x: 438, endPoint y: 353, distance: 63.6
click at [438, 353] on div "10 20 30 40 50 60 70 80 90 100 110 120 130 140 150 160" at bounding box center [830, 411] width 1477 height 192
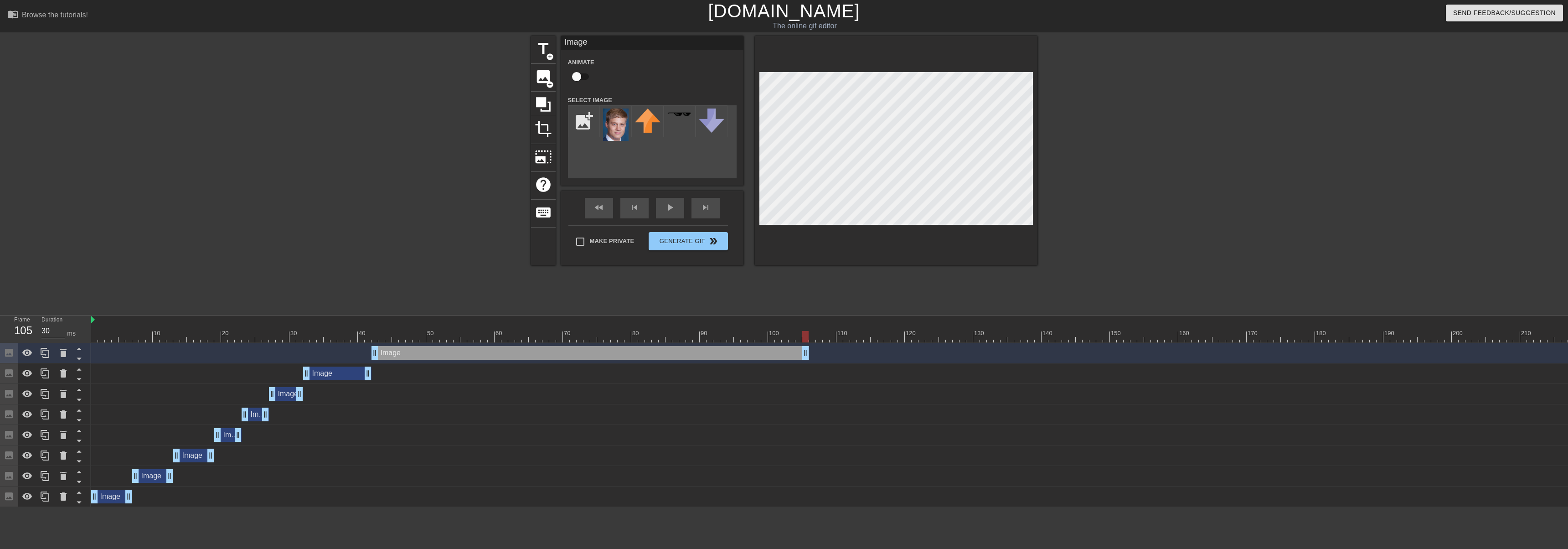
drag, startPoint x: 437, startPoint y: 350, endPoint x: 806, endPoint y: 367, distance: 369.4
click at [806, 367] on div "Image drag_handle drag_handle Image drag_handle drag_handle Image drag_handle d…" at bounding box center [830, 425] width 1477 height 164
click at [47, 351] on icon at bounding box center [45, 352] width 9 height 10
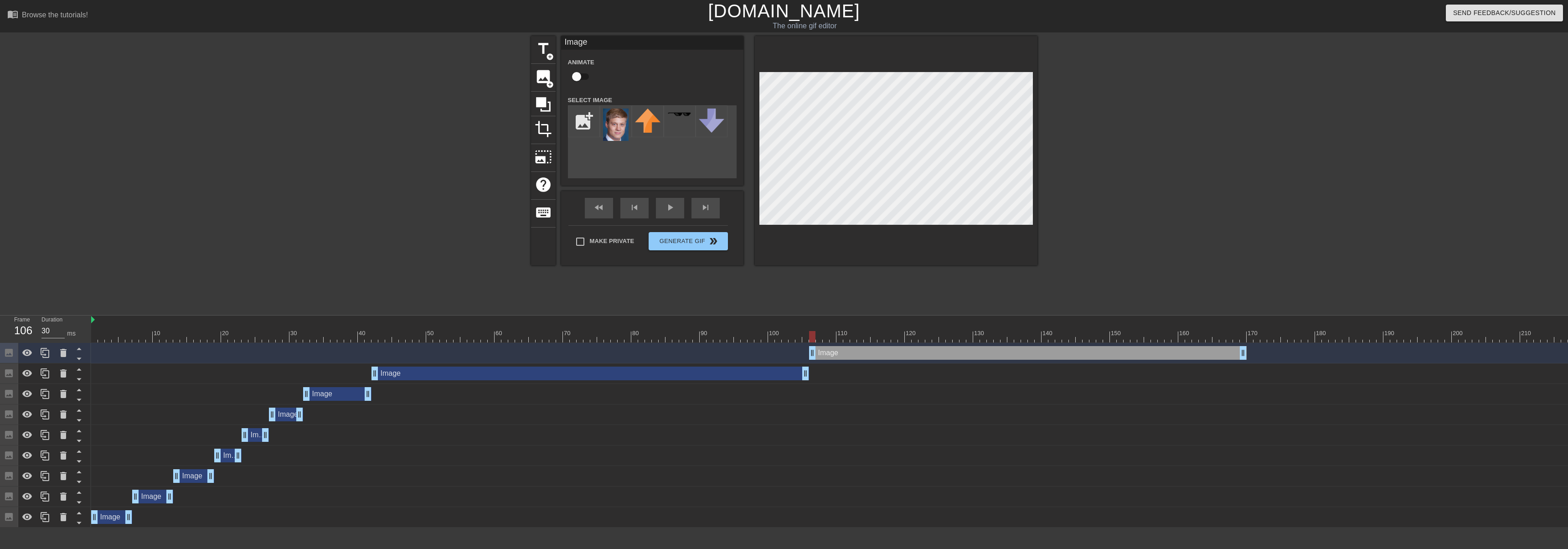
drag, startPoint x: 781, startPoint y: 355, endPoint x: 1158, endPoint y: 364, distance: 377.1
click at [1158, 365] on div "Image drag_handle drag_handle Image drag_handle drag_handle Image drag_handle d…" at bounding box center [830, 435] width 1477 height 184
drag, startPoint x: 1244, startPoint y: 355, endPoint x: 892, endPoint y: 343, distance: 352.2
click at [893, 344] on div "Image drag_handle drag_handle" at bounding box center [1394, 353] width 2605 height 21
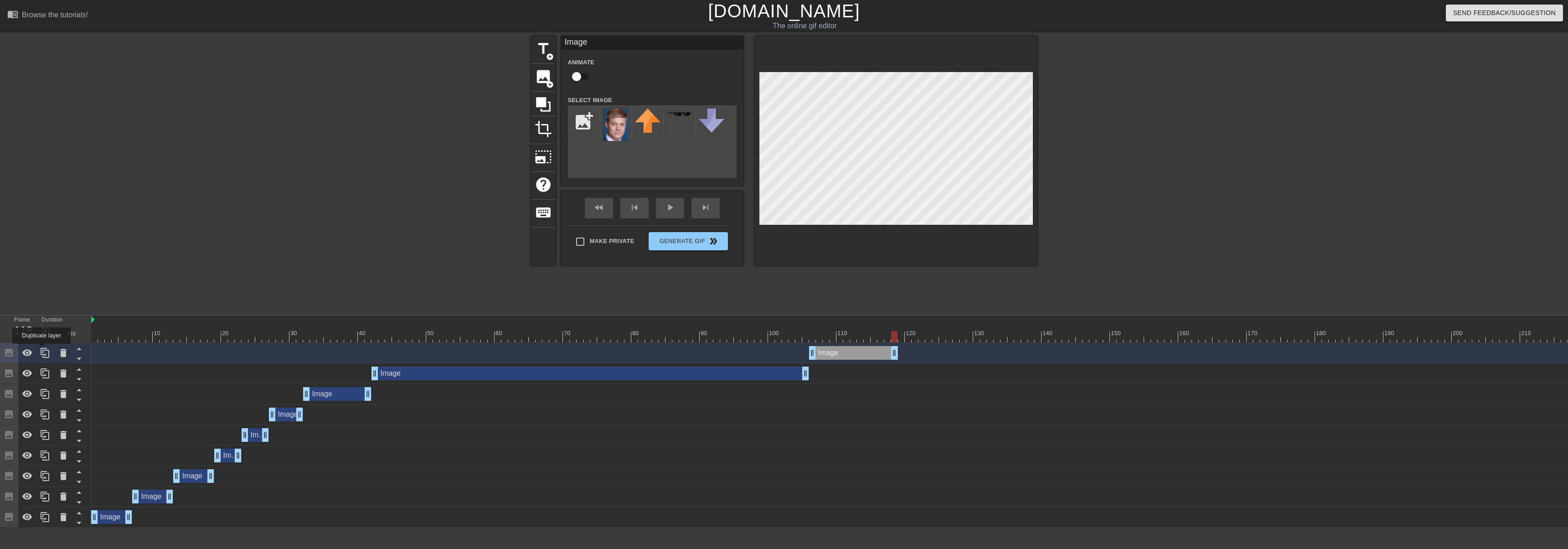
drag, startPoint x: 44, startPoint y: 352, endPoint x: 193, endPoint y: 342, distance: 149.3
click at [46, 352] on icon at bounding box center [45, 353] width 11 height 11
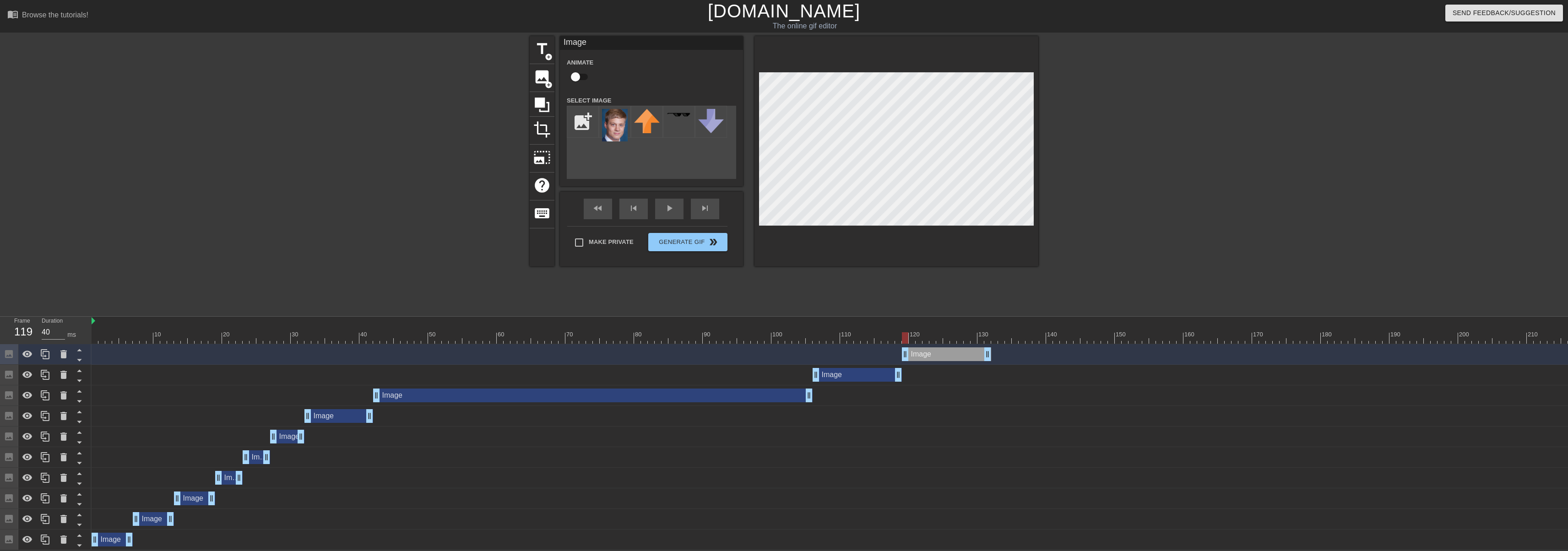
drag, startPoint x: 880, startPoint y: 357, endPoint x: 949, endPoint y: 265, distance: 115.0
click at [968, 360] on div "Image drag_handle drag_handle" at bounding box center [946, 354] width 89 height 13
drag, startPoint x: 914, startPoint y: 338, endPoint x: 946, endPoint y: 346, distance: 33.0
click at [946, 346] on div "10 20 30 40 50 60 70 80 90 100 110 120 130 140 150 160" at bounding box center [830, 433] width 1476 height 233
drag, startPoint x: 988, startPoint y: 356, endPoint x: 952, endPoint y: 236, distance: 125.3
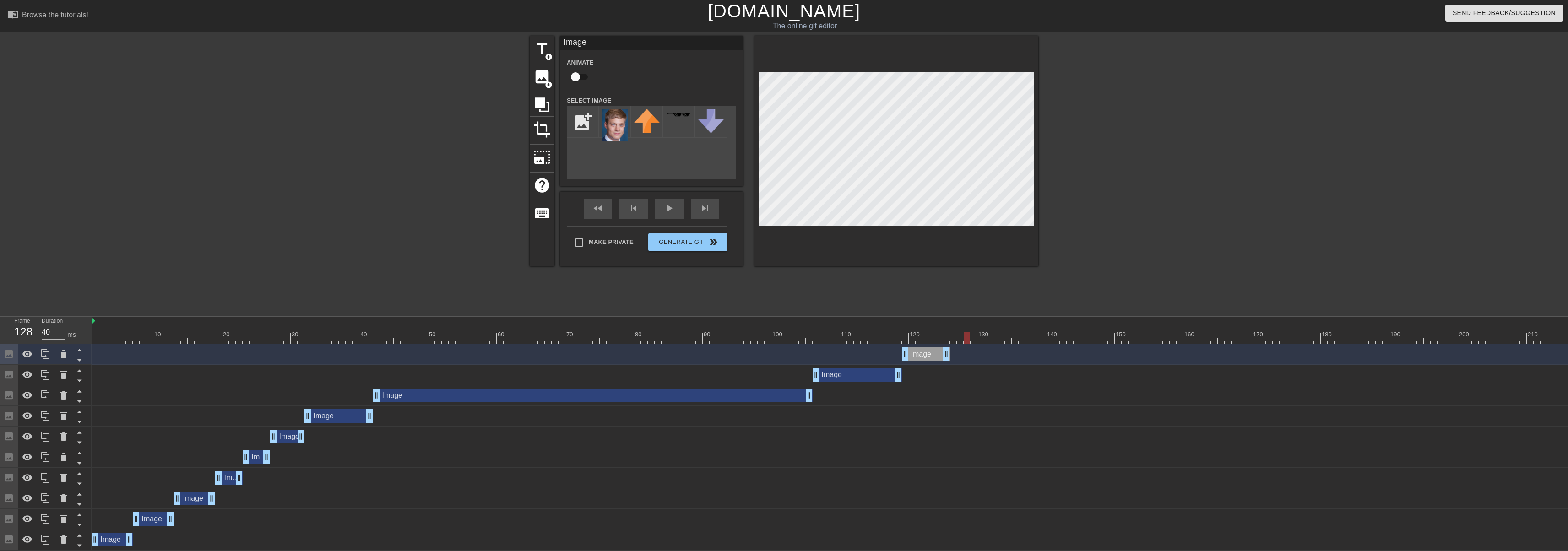
drag, startPoint x: 945, startPoint y: 336, endPoint x: 965, endPoint y: 337, distance: 20.0
click at [965, 337] on div at bounding box center [966, 338] width 6 height 12
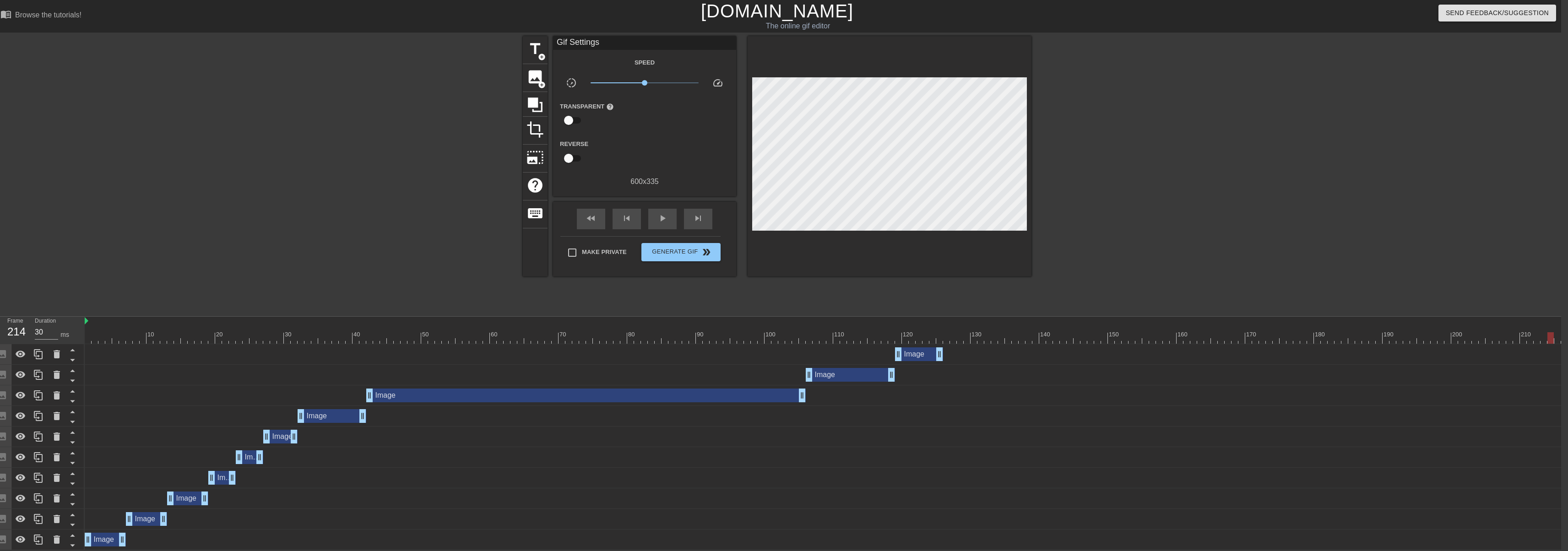
drag, startPoint x: 969, startPoint y: 339, endPoint x: 1413, endPoint y: 389, distance: 446.8
click at [1550, 347] on div "10 20 30 40 50 60 70 80 90 100 110 120 130 140 150 160" at bounding box center [823, 433] width 1476 height 233
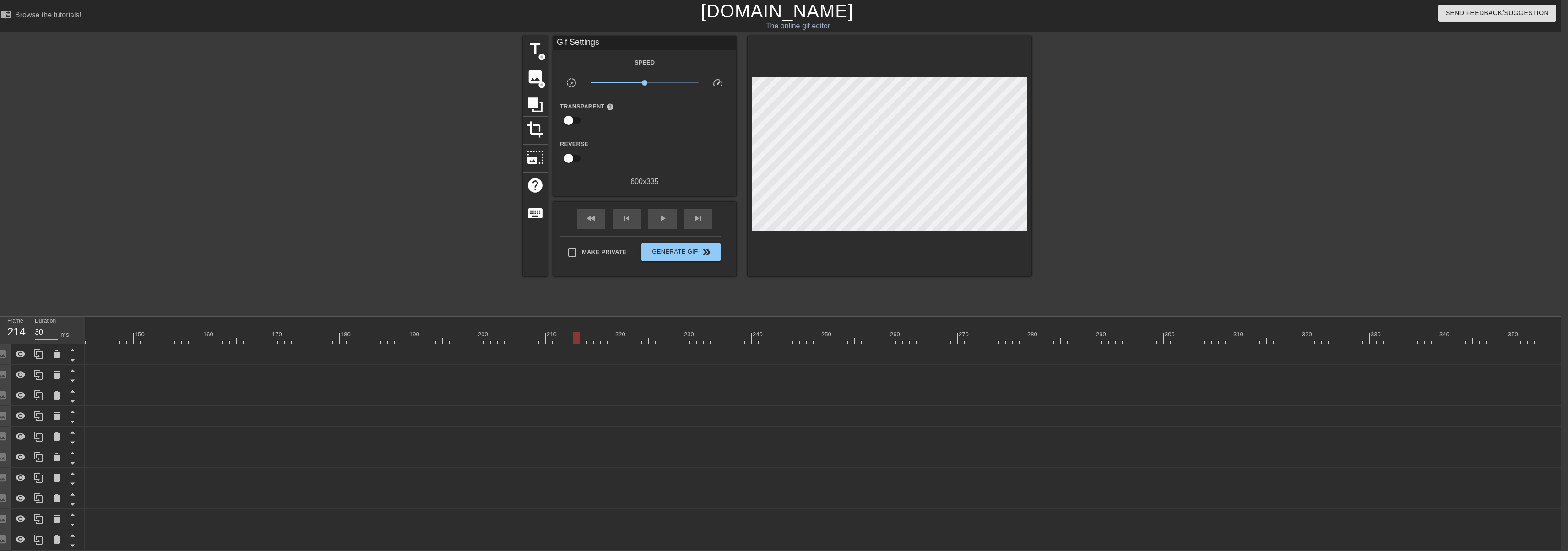
scroll to position [0, 988]
type input "30"
drag, startPoint x: 1204, startPoint y: 327, endPoint x: 1343, endPoint y: 325, distance: 139.0
click at [1343, 332] on div at bounding box center [405, 338] width 2616 height 12
click at [533, 40] on span "title" at bounding box center [535, 49] width 17 height 17
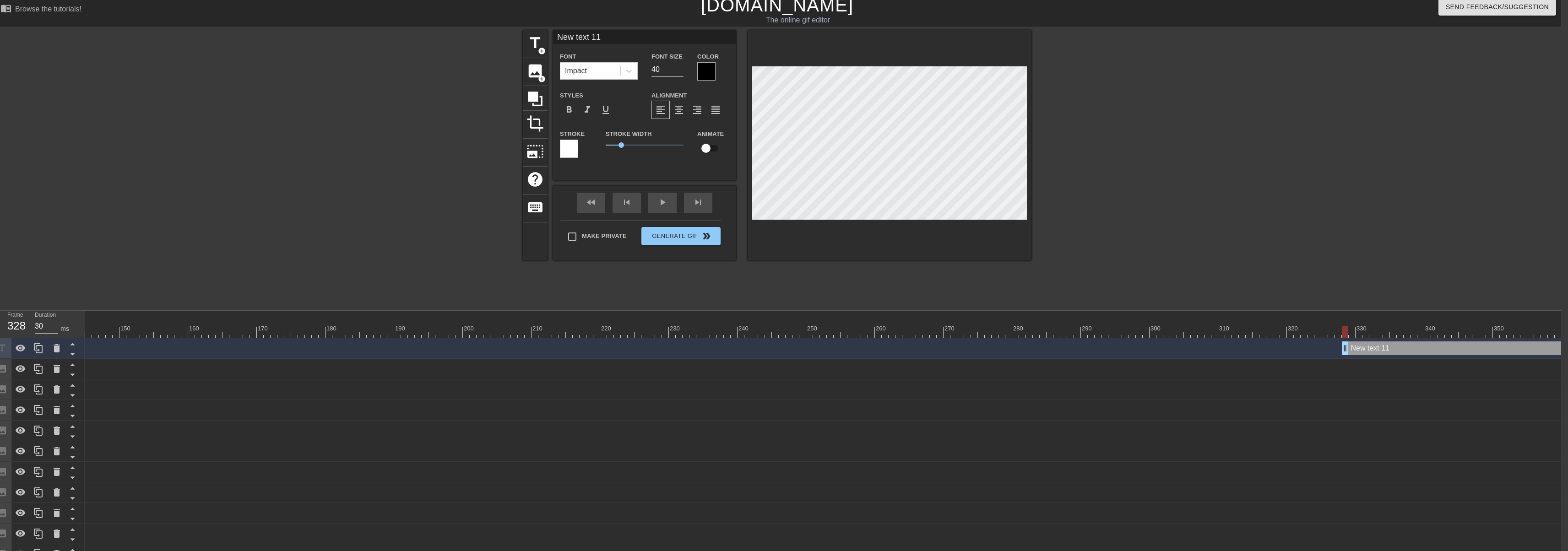
scroll to position [1, 1]
type input "G"
type textarea "G"
type input "Gh"
type textarea "Gh"
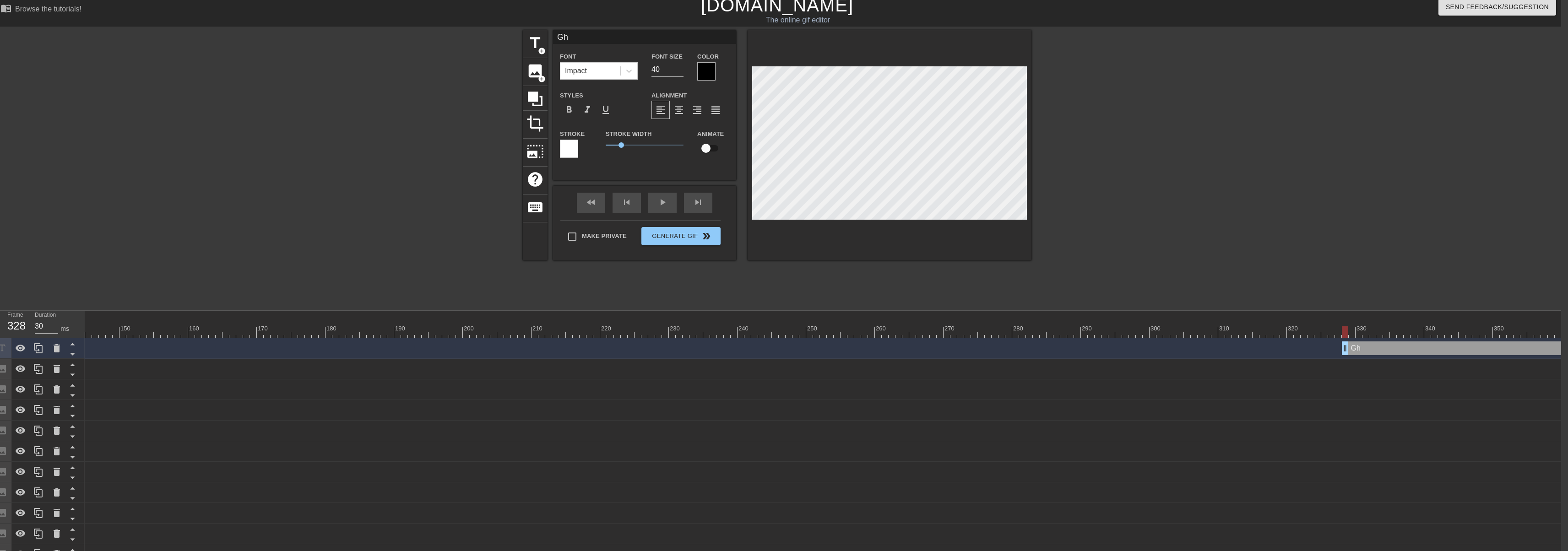
type input "Gho"
type textarea "Gho"
type input "Ghou"
type textarea "Ghou"
type input "Ghoul"
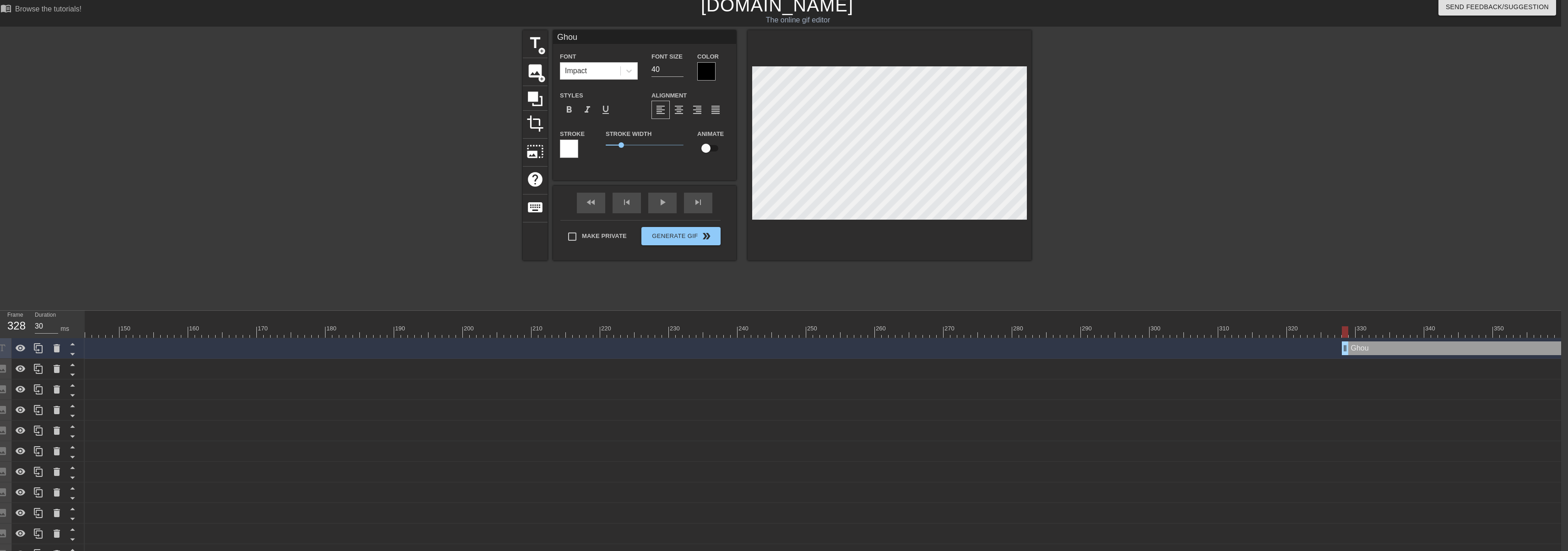
type textarea "Ghoul"
type input "Ghouli"
type textarea "Ghouli"
type input "Ghoulis"
type textarea "Ghoulish"
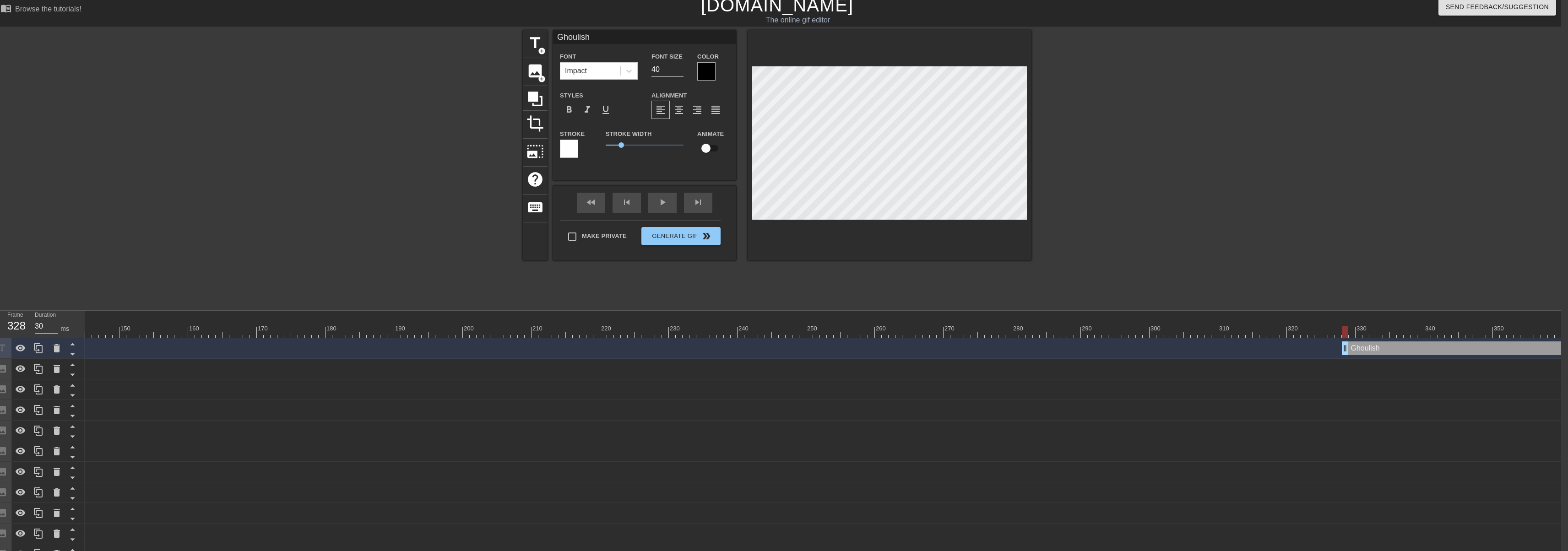
type input "Ghoulish"
type textarea "Ghoulish"
type input "Ghoulish H"
type textarea "Ghoulish H"
type input "Ghoulish Hu"
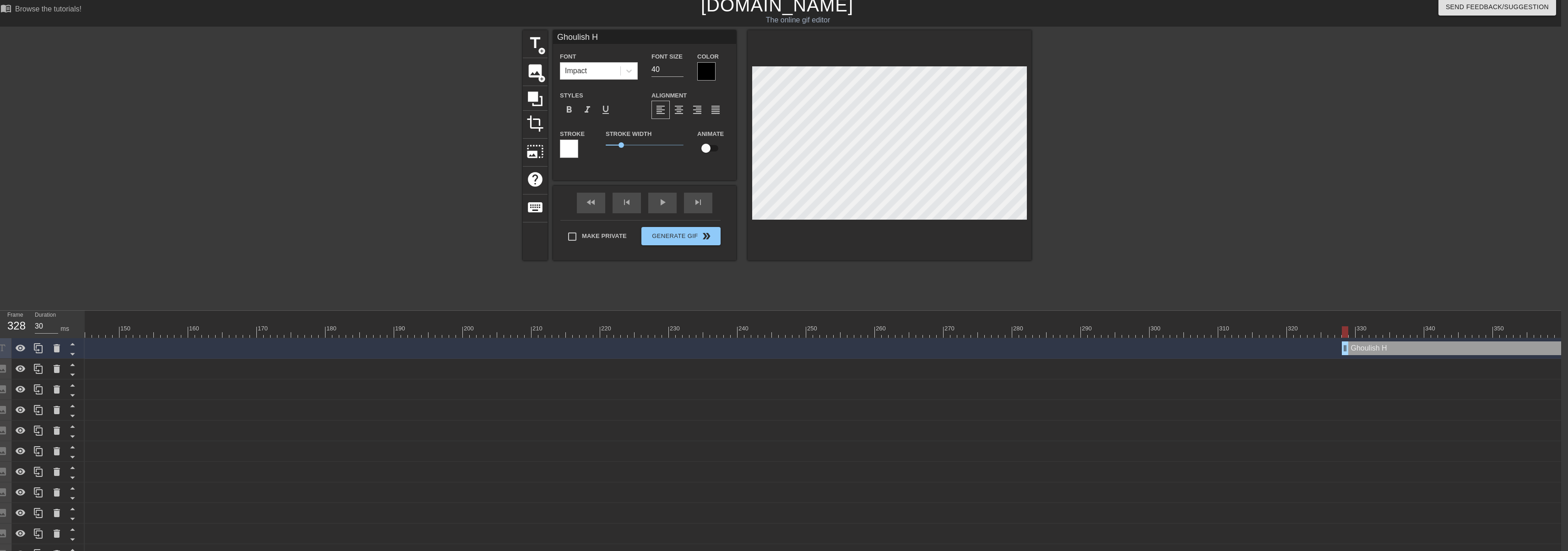
type textarea "Ghoulish Hu"
type input "Ghoulish Hum"
type textarea "Ghoulish Hum"
type input "Ghoulish Humo"
type textarea "Ghoulish Humo"
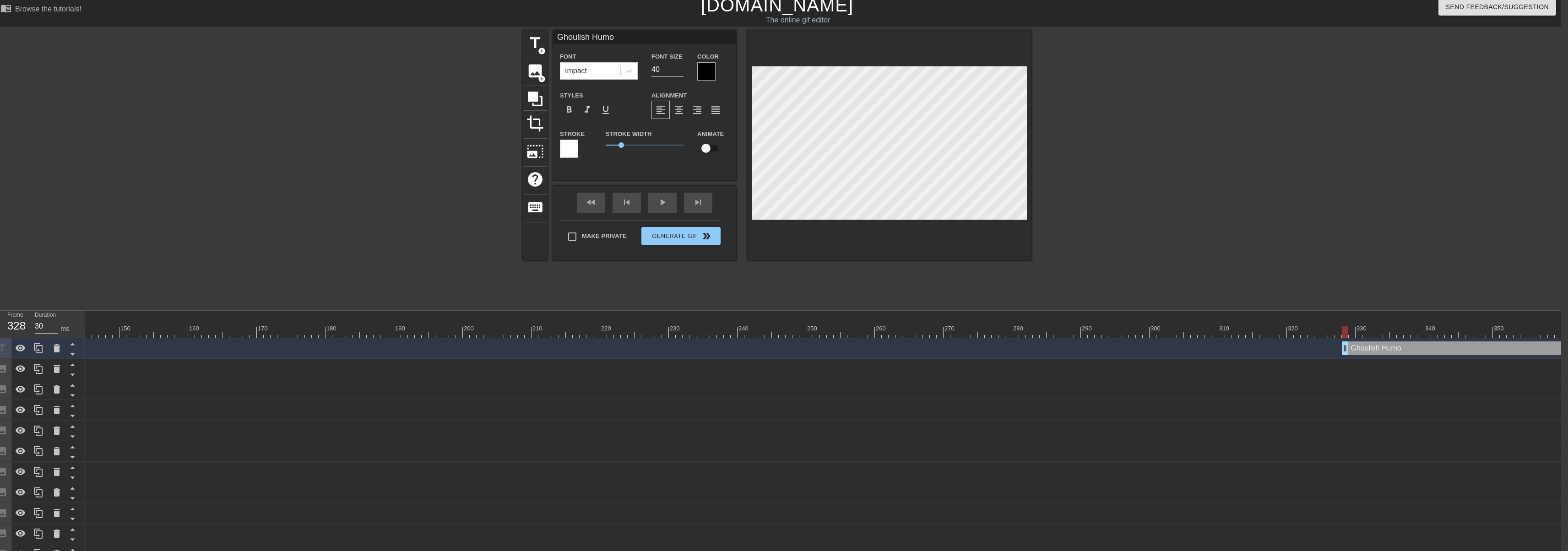
type input "Ghoulish Humor"
type textarea "Ghoulish Humor"
drag, startPoint x: 1347, startPoint y: 328, endPoint x: 1275, endPoint y: 305, distance: 75.6
click at [1454, 324] on div "10 20 30 40 50 60 70 80 90 100 110 120 130 140 150 160" at bounding box center [405, 324] width 2616 height 27
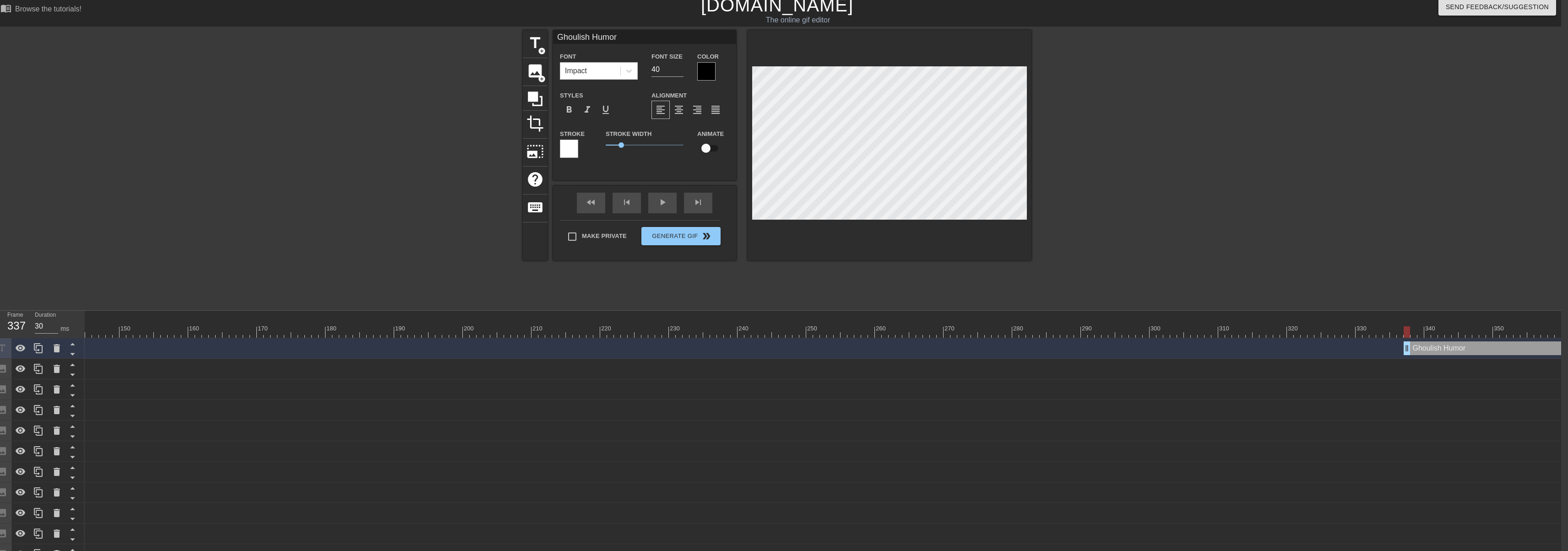
drag, startPoint x: 1344, startPoint y: 347, endPoint x: 1408, endPoint y: 344, distance: 64.1
drag, startPoint x: 1408, startPoint y: 345, endPoint x: 1421, endPoint y: 346, distance: 13.0
click at [750, 113] on div at bounding box center [889, 145] width 284 height 230
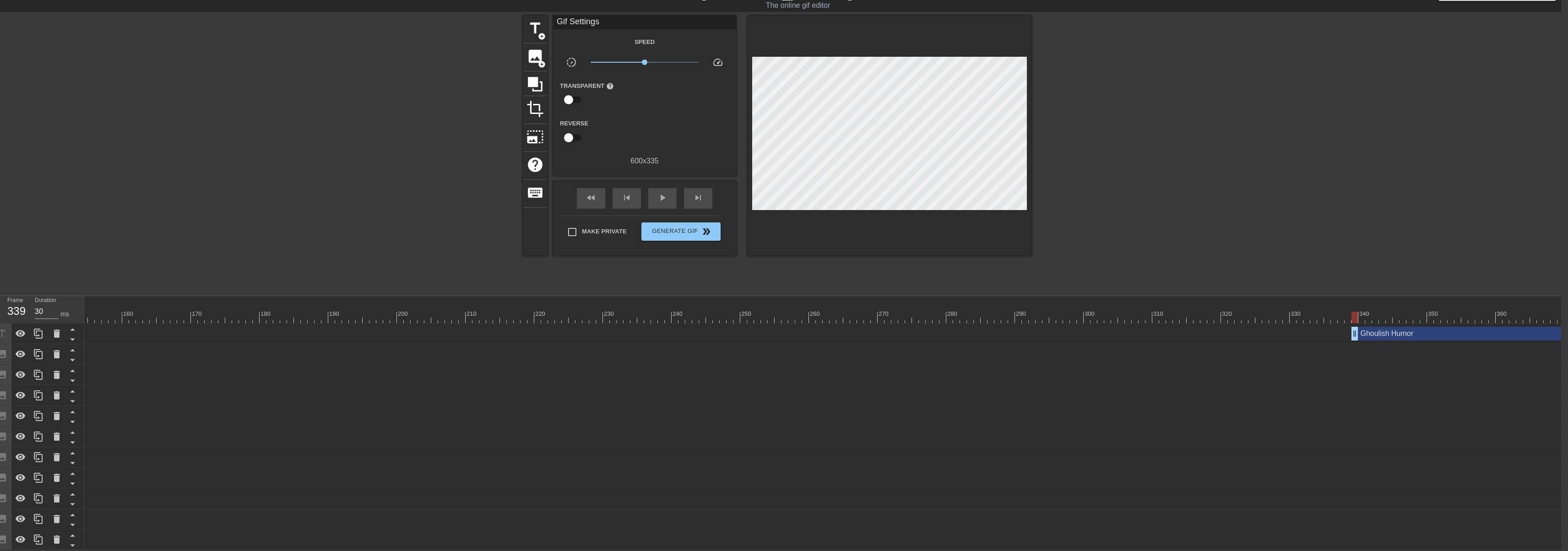
scroll to position [0, 1135]
drag, startPoint x: 1562, startPoint y: 326, endPoint x: 1283, endPoint y: 332, distance: 279.1
click at [40, 328] on icon at bounding box center [39, 334] width 11 height 11
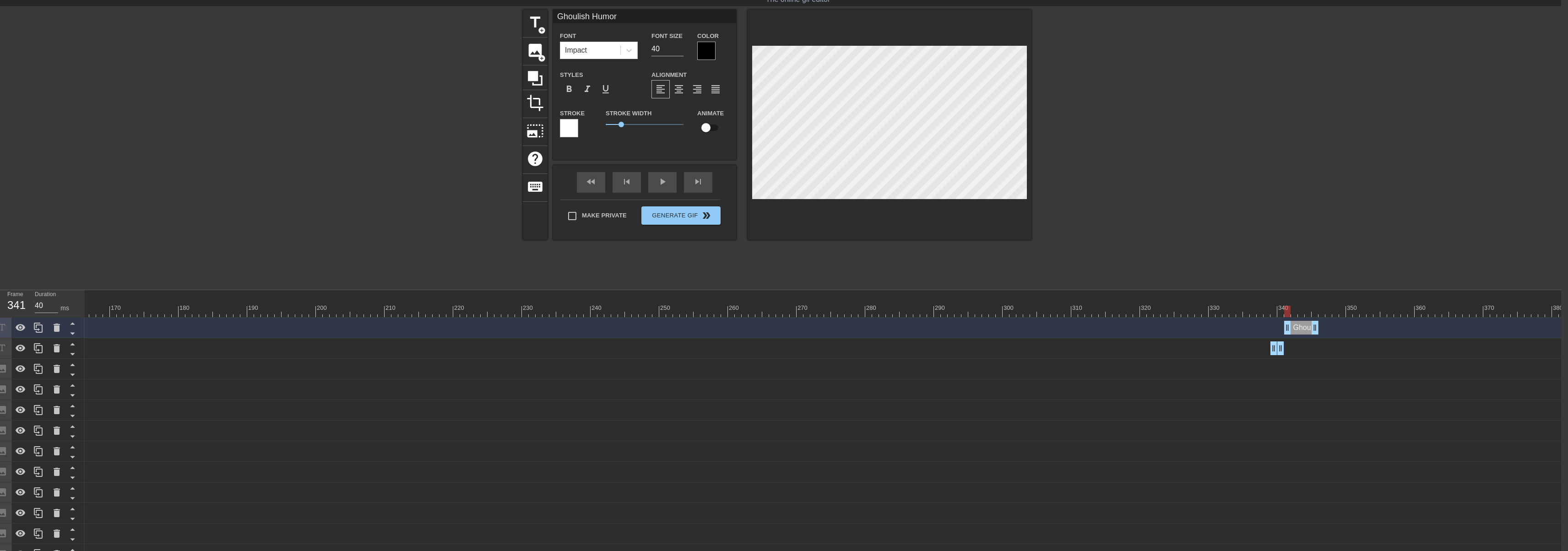
drag, startPoint x: 1272, startPoint y: 326, endPoint x: 1284, endPoint y: 326, distance: 12.0
drag, startPoint x: 1279, startPoint y: 352, endPoint x: 1290, endPoint y: 324, distance: 30.1
drag, startPoint x: 1287, startPoint y: 327, endPoint x: 1282, endPoint y: 327, distance: 5.0
drag, startPoint x: 1318, startPoint y: 329, endPoint x: 1290, endPoint y: 329, distance: 28.0
click at [42, 328] on icon at bounding box center [39, 327] width 11 height 11
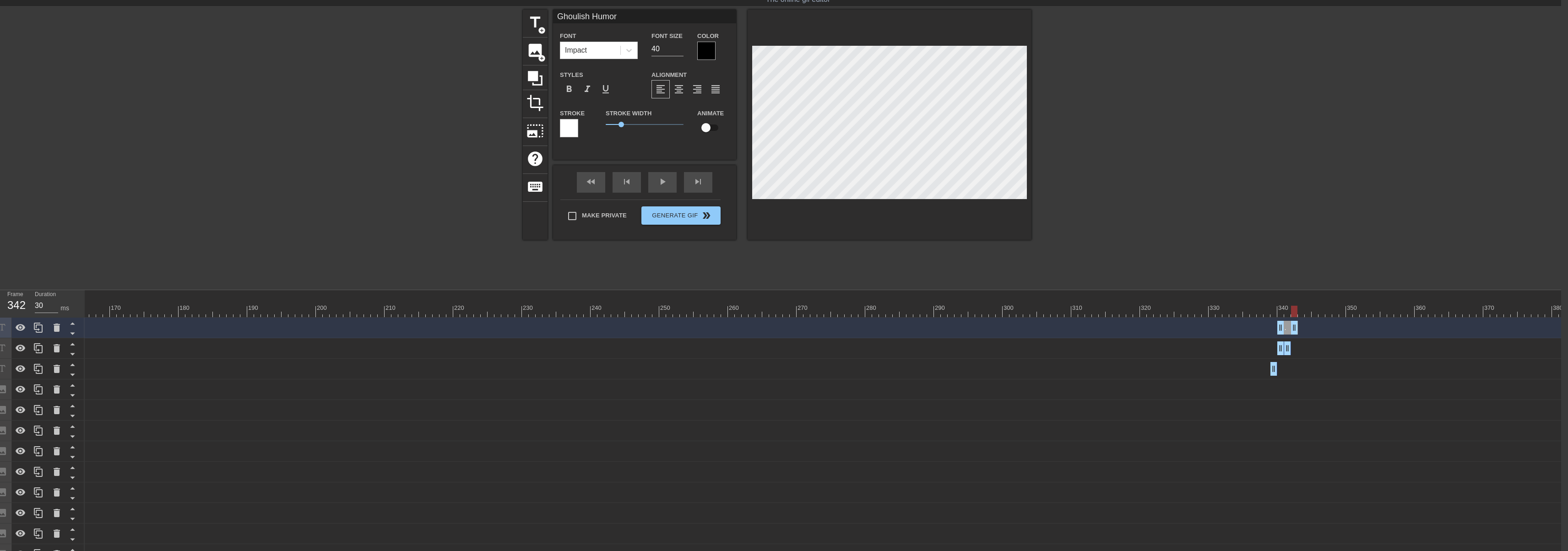
drag, startPoint x: 1290, startPoint y: 329, endPoint x: 1300, endPoint y: 329, distance: 10.0
click at [1300, 329] on div "Ghoulish Humor drag_handle drag_handle" at bounding box center [257, 327] width 2616 height 13
drag, startPoint x: 1289, startPoint y: 325, endPoint x: 1300, endPoint y: 324, distance: 11.0
click at [1302, 326] on div "Ghoulish Humor drag_handle drag_handle" at bounding box center [1301, 327] width 21 height 13
drag, startPoint x: 1295, startPoint y: 313, endPoint x: 1311, endPoint y: 313, distance: 16.0
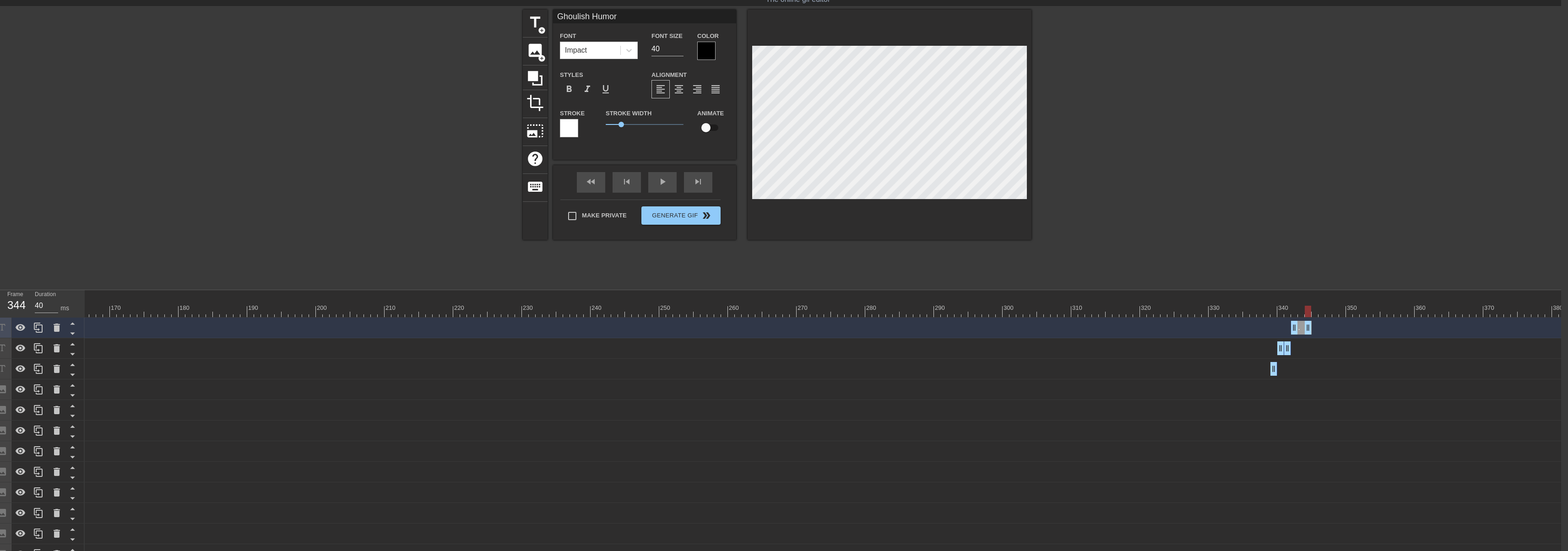
click at [1311, 313] on div at bounding box center [257, 311] width 2616 height 12
drag, startPoint x: 1307, startPoint y: 330, endPoint x: 1302, endPoint y: 330, distance: 5.0
click at [39, 330] on icon at bounding box center [38, 327] width 9 height 10
drag, startPoint x: 1308, startPoint y: 324, endPoint x: 1339, endPoint y: 327, distance: 31.1
drag, startPoint x: 1295, startPoint y: 327, endPoint x: 1255, endPoint y: 300, distance: 48.3
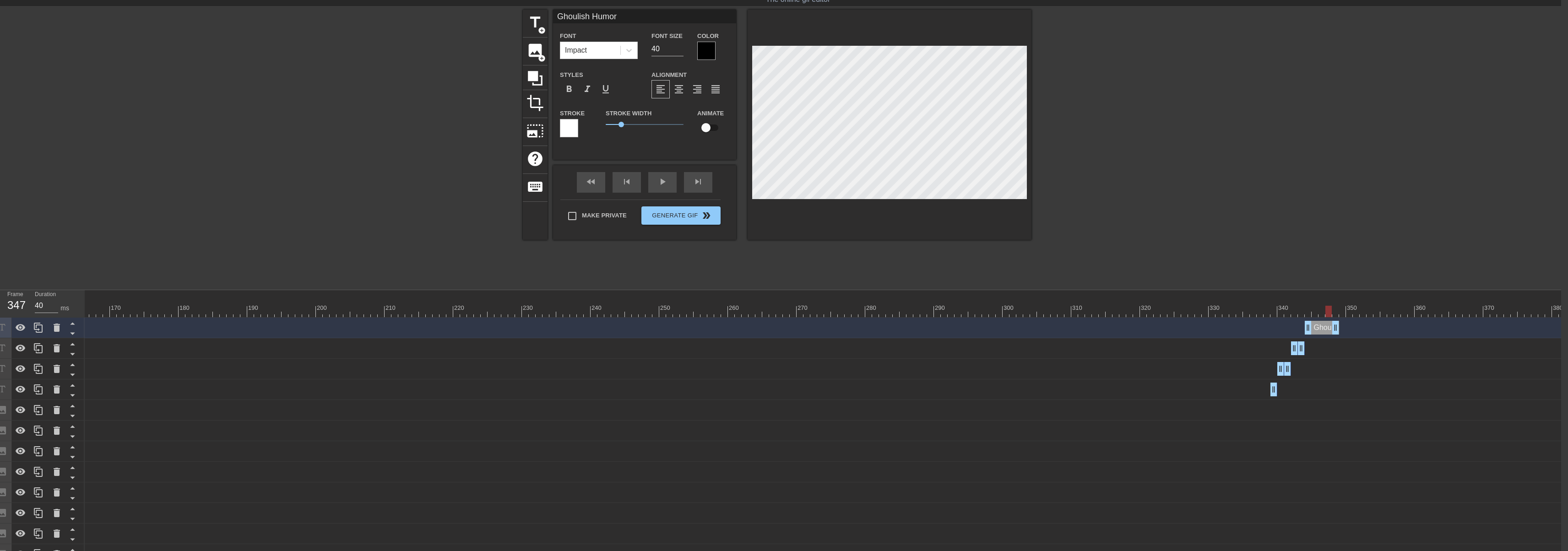
drag, startPoint x: 1305, startPoint y: 312, endPoint x: 1326, endPoint y: 313, distance: 21.0
click at [1326, 313] on div at bounding box center [1328, 311] width 6 height 12
drag, startPoint x: 1335, startPoint y: 328, endPoint x: 1328, endPoint y: 328, distance: 7.0
click at [37, 329] on icon at bounding box center [39, 327] width 11 height 11
drag, startPoint x: 1324, startPoint y: 325, endPoint x: 1347, endPoint y: 325, distance: 23.0
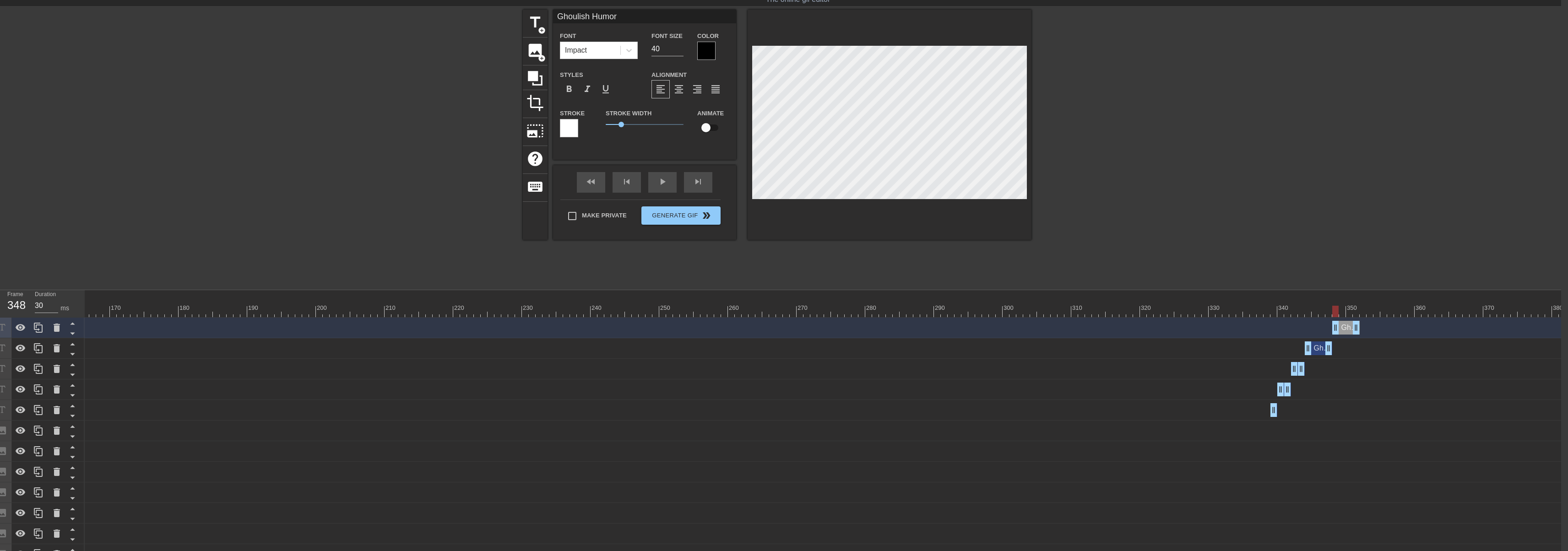
click at [1347, 325] on div "Ghoulish Humor drag_handle drag_handle" at bounding box center [1345, 327] width 28 height 13
drag, startPoint x: 1335, startPoint y: 316, endPoint x: 1356, endPoint y: 315, distance: 21.0
click at [1356, 315] on div at bounding box center [1356, 311] width 6 height 12
click at [37, 330] on icon at bounding box center [39, 327] width 11 height 11
drag, startPoint x: 1346, startPoint y: 329, endPoint x: 1375, endPoint y: 327, distance: 29.1
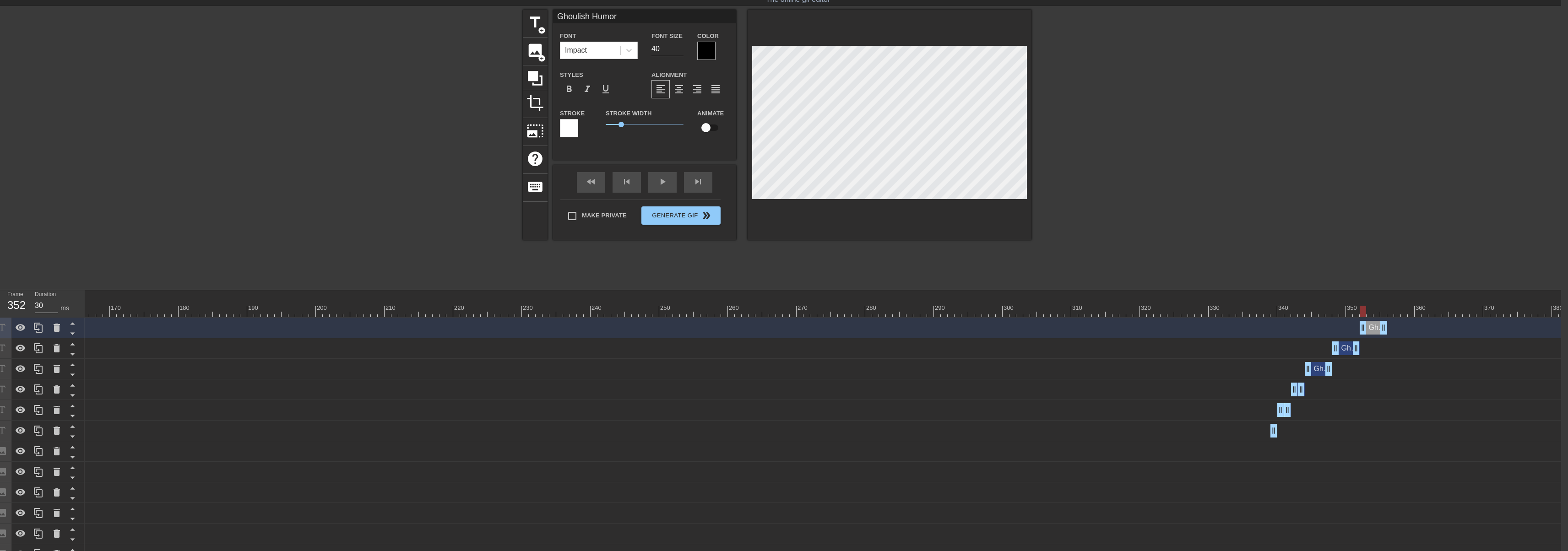
click at [1375, 327] on div "Ghoulish Humor drag_handle drag_handle" at bounding box center [1373, 327] width 28 height 13
drag, startPoint x: 1364, startPoint y: 314, endPoint x: 1382, endPoint y: 314, distance: 18.0
click at [1382, 314] on div at bounding box center [1383, 311] width 6 height 12
drag, startPoint x: 1383, startPoint y: 326, endPoint x: 1393, endPoint y: 329, distance: 10.4
click at [41, 330] on icon at bounding box center [39, 327] width 11 height 11
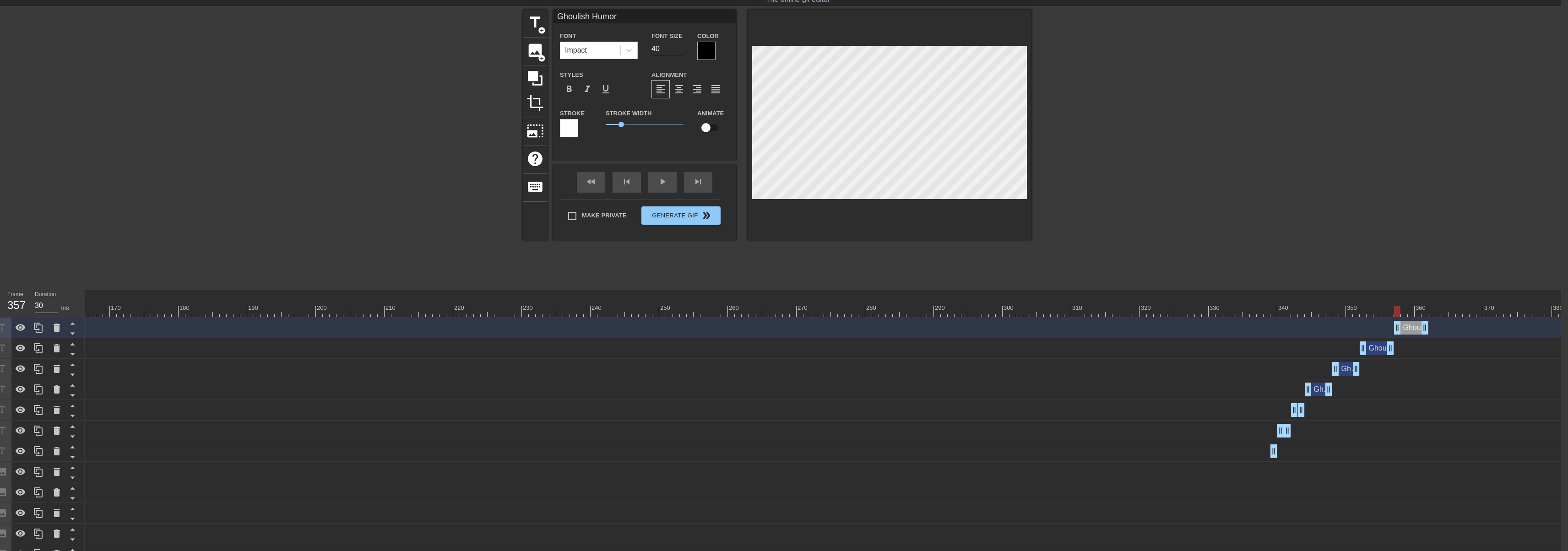
drag, startPoint x: 1374, startPoint y: 330, endPoint x: 1408, endPoint y: 329, distance: 34.0
click at [1408, 329] on div "Ghoulish Humor drag_handle drag_handle" at bounding box center [1411, 327] width 34 height 13
drag, startPoint x: 1425, startPoint y: 325, endPoint x: 1415, endPoint y: 322, distance: 10.4
click at [40, 326] on icon at bounding box center [38, 327] width 9 height 10
drag, startPoint x: 1404, startPoint y: 330, endPoint x: 1430, endPoint y: 330, distance: 26.0
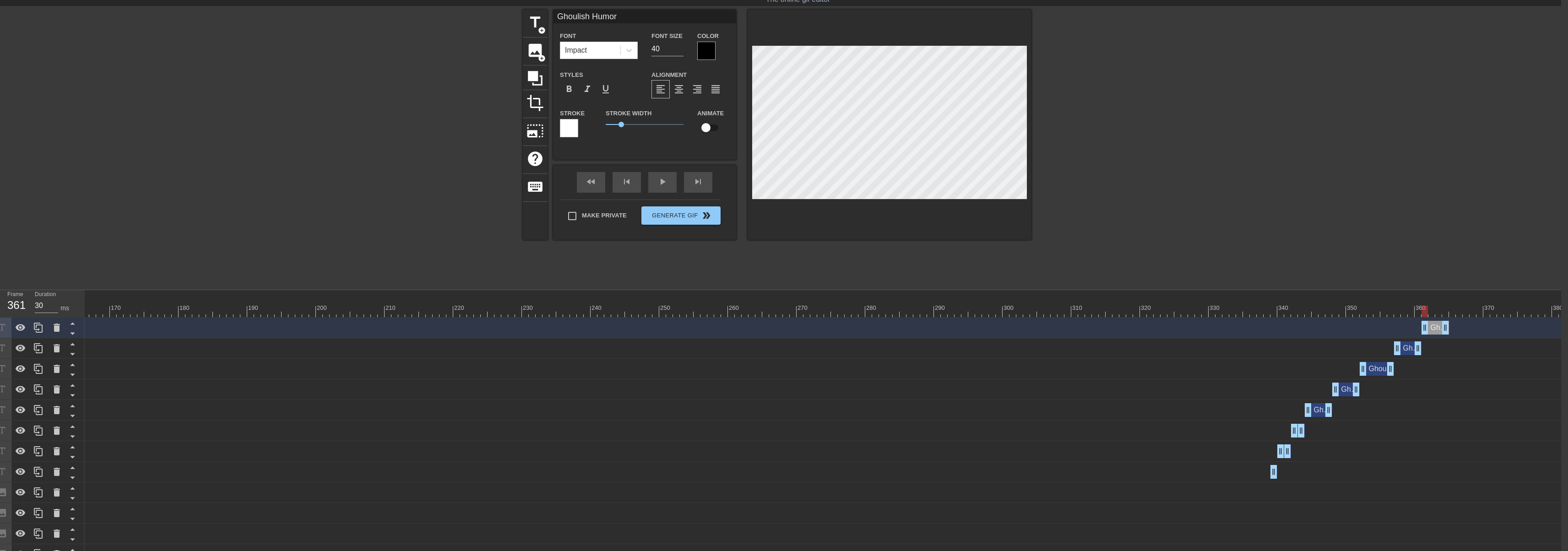
click at [1430, 330] on div "Ghoulish Humor drag_handle drag_handle" at bounding box center [1435, 327] width 28 height 13
drag, startPoint x: 1443, startPoint y: 328, endPoint x: 1208, endPoint y: 323, distance: 235.1
click at [42, 326] on icon at bounding box center [38, 327] width 9 height 10
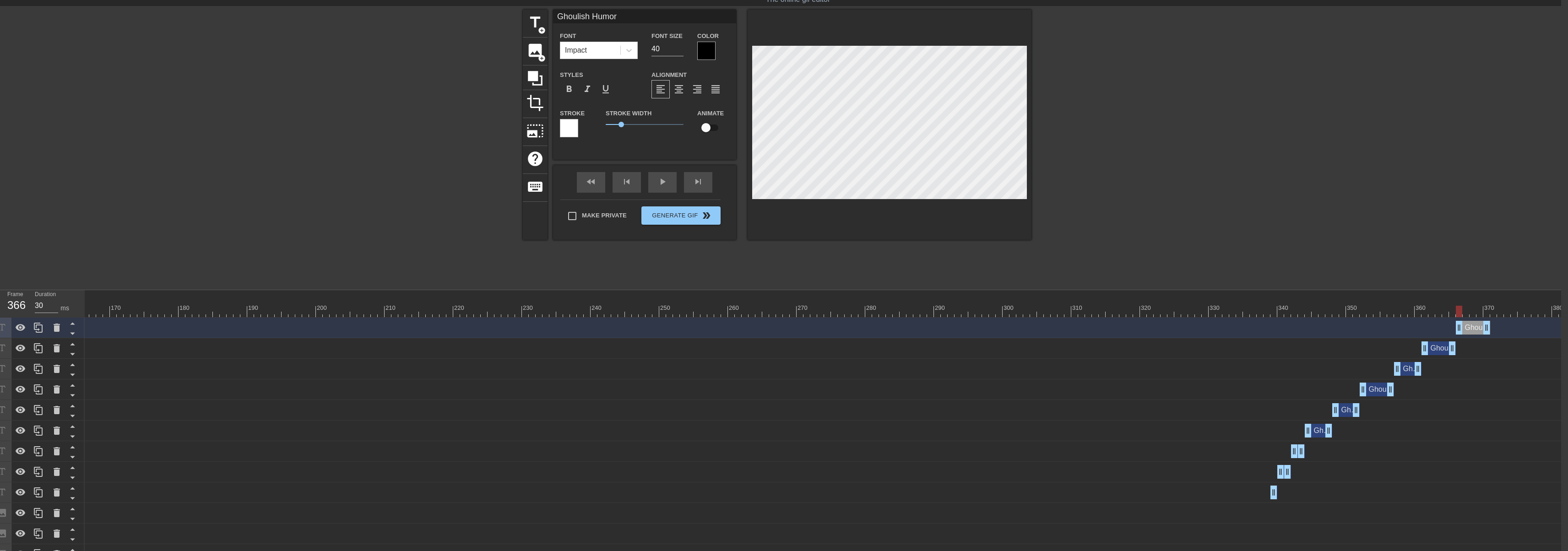
drag, startPoint x: 1444, startPoint y: 327, endPoint x: 1465, endPoint y: 327, distance: 21.0
click at [1465, 327] on div "Ghoulish Humor drag_handle drag_handle" at bounding box center [1473, 327] width 34 height 13
drag, startPoint x: 1462, startPoint y: 310, endPoint x: 1470, endPoint y: 310, distance: 8.0
click at [1470, 310] on div at bounding box center [1473, 311] width 6 height 12
drag, startPoint x: 1489, startPoint y: 330, endPoint x: 1459, endPoint y: 321, distance: 31.3
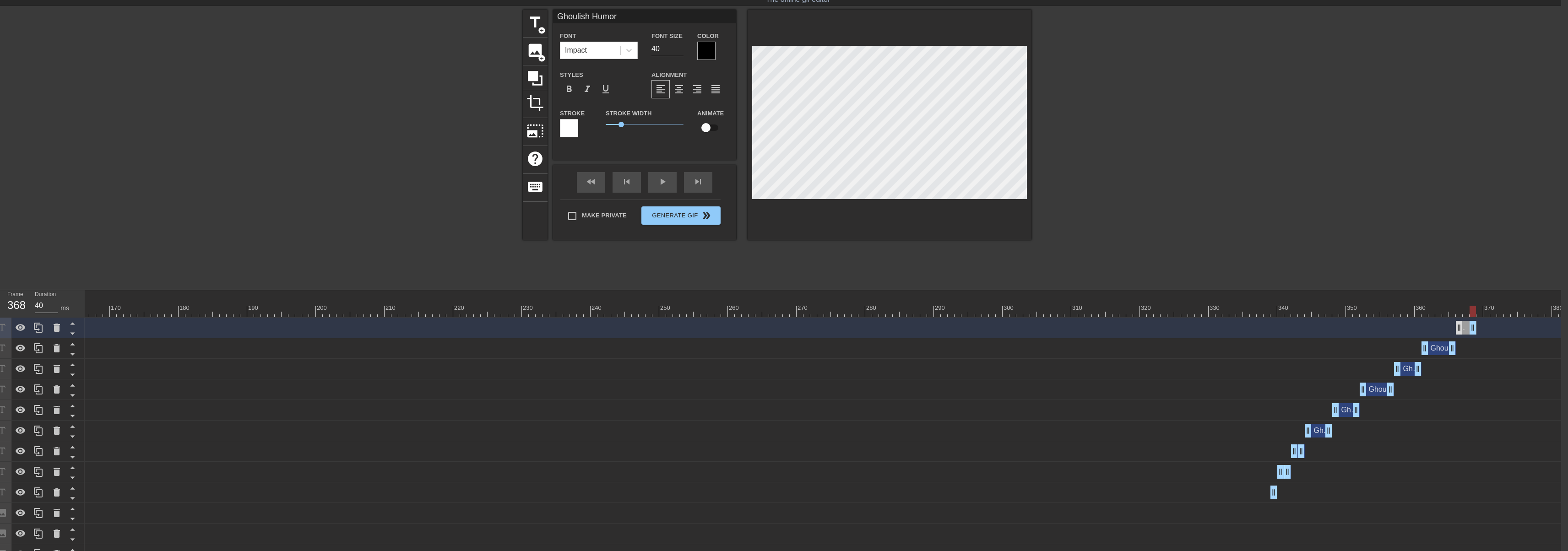
click at [1477, 329] on div "Ghoulish Humor drag_handle drag_handle" at bounding box center [257, 327] width 2616 height 13
click at [38, 332] on icon at bounding box center [38, 327] width 9 height 10
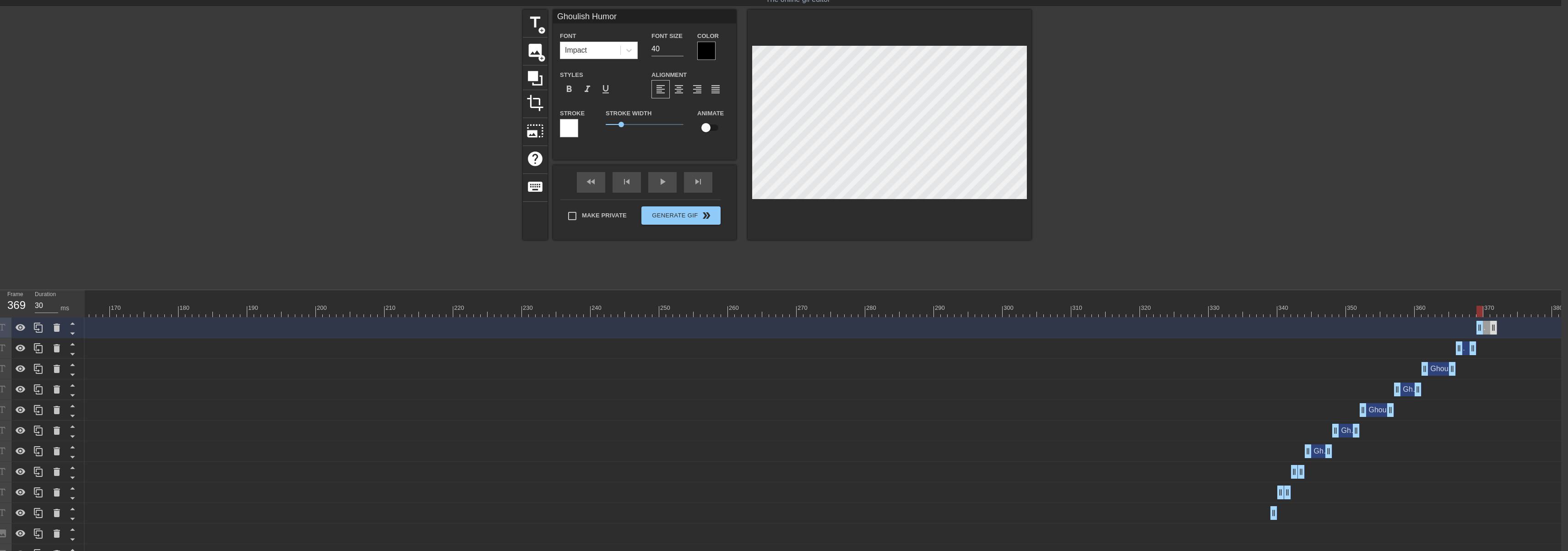
drag, startPoint x: 1479, startPoint y: 326, endPoint x: 1491, endPoint y: 326, distance: 12.0
click at [1491, 326] on div "Ghoulish Humor drag_handle drag_handle" at bounding box center [1487, 327] width 21 height 13
drag, startPoint x: 1492, startPoint y: 329, endPoint x: 1567, endPoint y: 336, distance: 75.3
click at [1561, 336] on div "10 20 30 40 50 60 70 80 90 100 110 120 130 140 150 160" at bounding box center [823, 509] width 1476 height 439
type input "30"
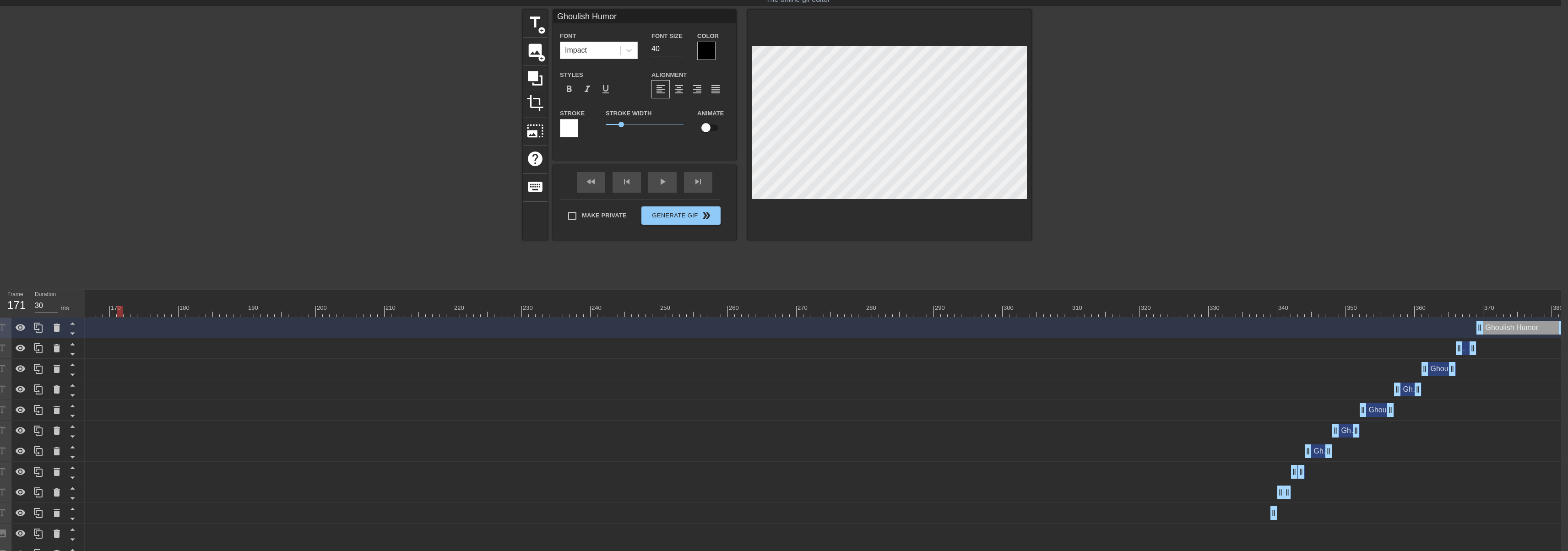
drag, startPoint x: 1553, startPoint y: 312, endPoint x: 78, endPoint y: 308, distance: 1475.0
click at [46, 308] on div "Frame 171 Duration 30 ms 10 20 30 40 50 60 70 80 90 100 110 120 130 140 150" at bounding box center [777, 509] width 1568 height 439
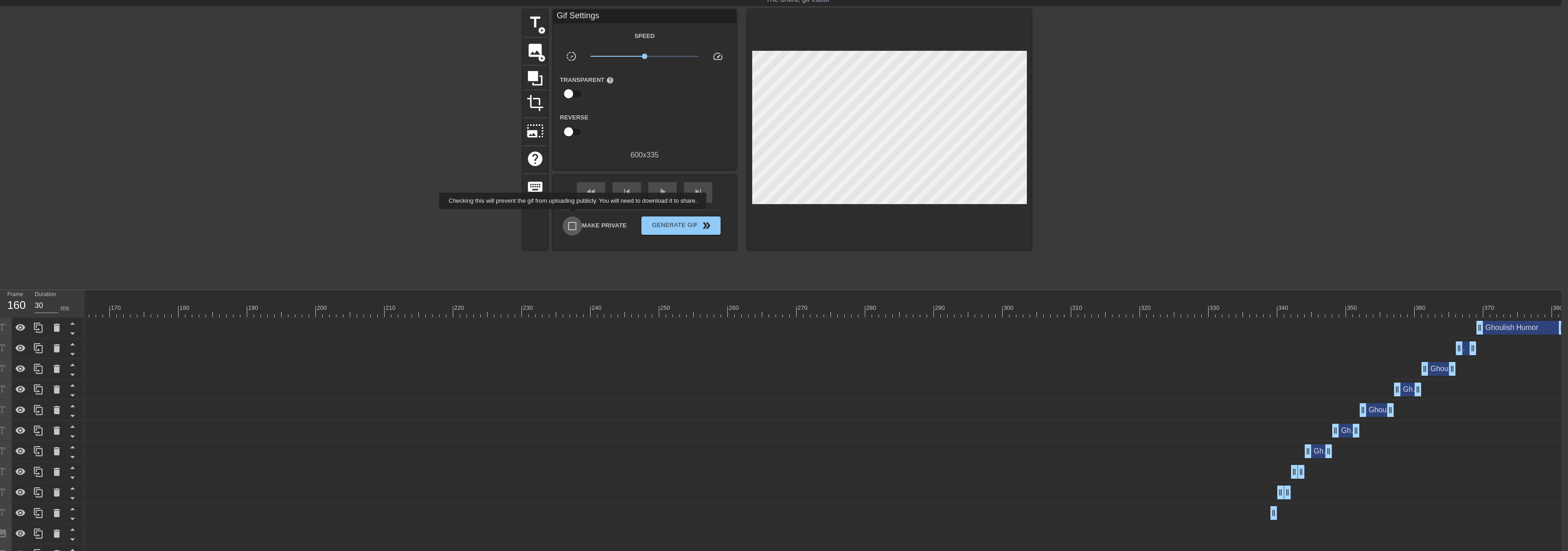
click at [575, 216] on input "Make Private" at bounding box center [572, 225] width 19 height 19
checkbox input "true"
click at [663, 191] on span "play_arrow" at bounding box center [663, 192] width 11 height 11
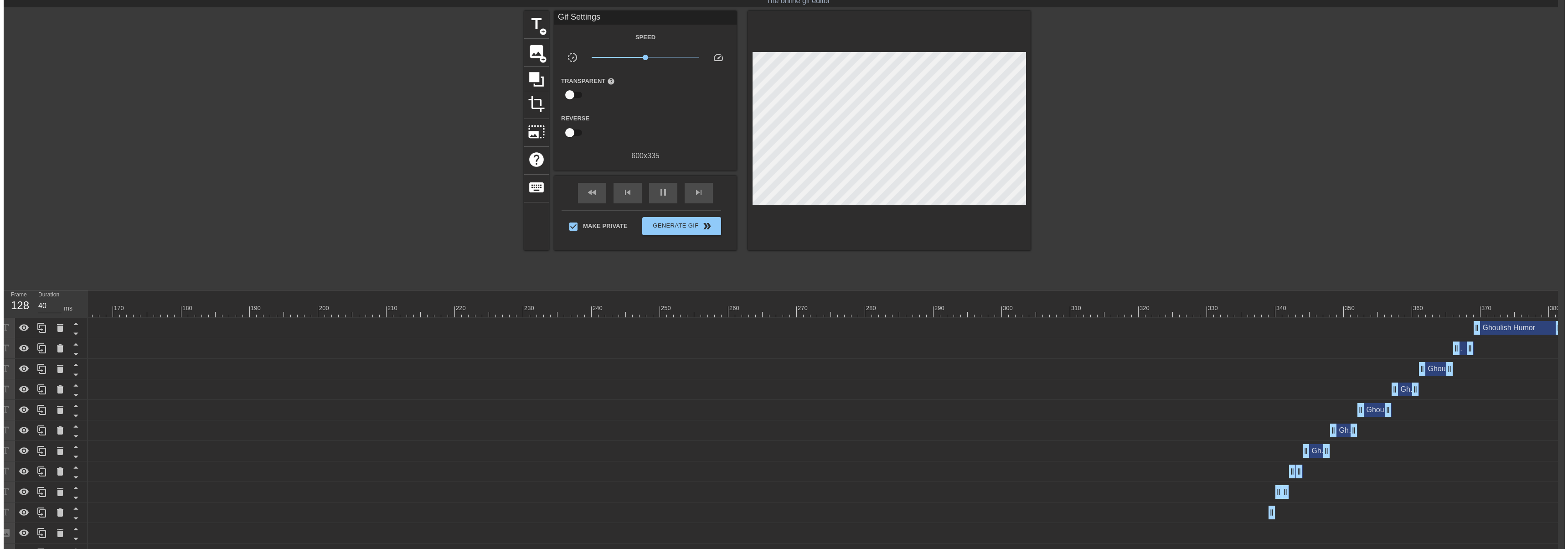
scroll to position [0, 7]
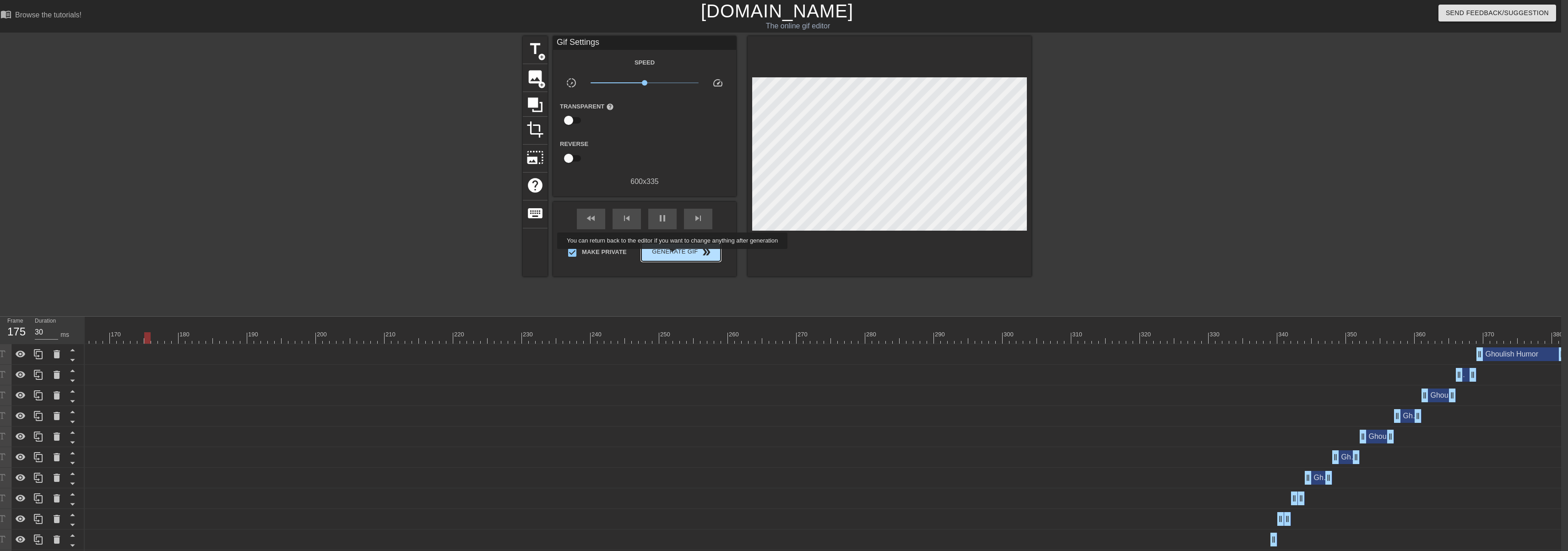
type input "40"
click at [674, 255] on span "Generate Gif double_arrow" at bounding box center [681, 252] width 72 height 11
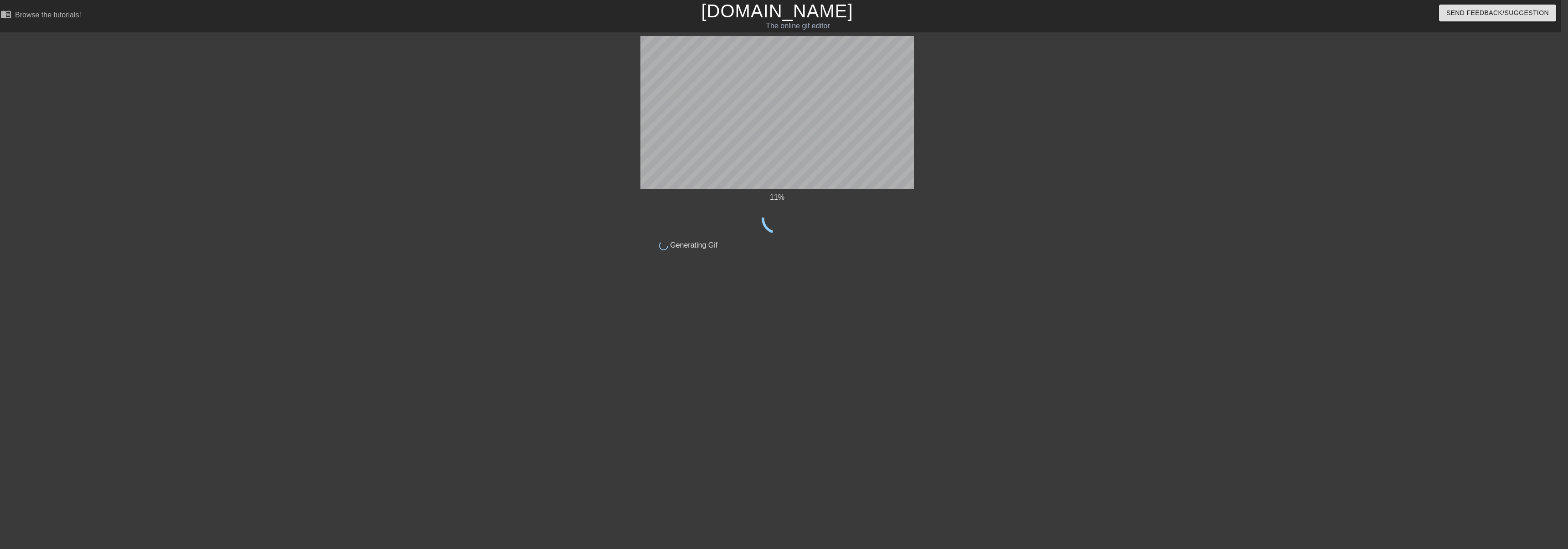
click at [978, 313] on html "menu_book Browse the tutorials! [DOMAIN_NAME] The online gif editor Send Feedba…" at bounding box center [777, 156] width 1568 height 313
click at [1139, 290] on div "18 % done Generating Gif title add_circle image add_circle crop photo_size_sele…" at bounding box center [777, 172] width 1568 height 273
click at [988, 313] on html "menu_book Browse the tutorials! [DOMAIN_NAME] The online gif editor Send Feedba…" at bounding box center [777, 156] width 1568 height 313
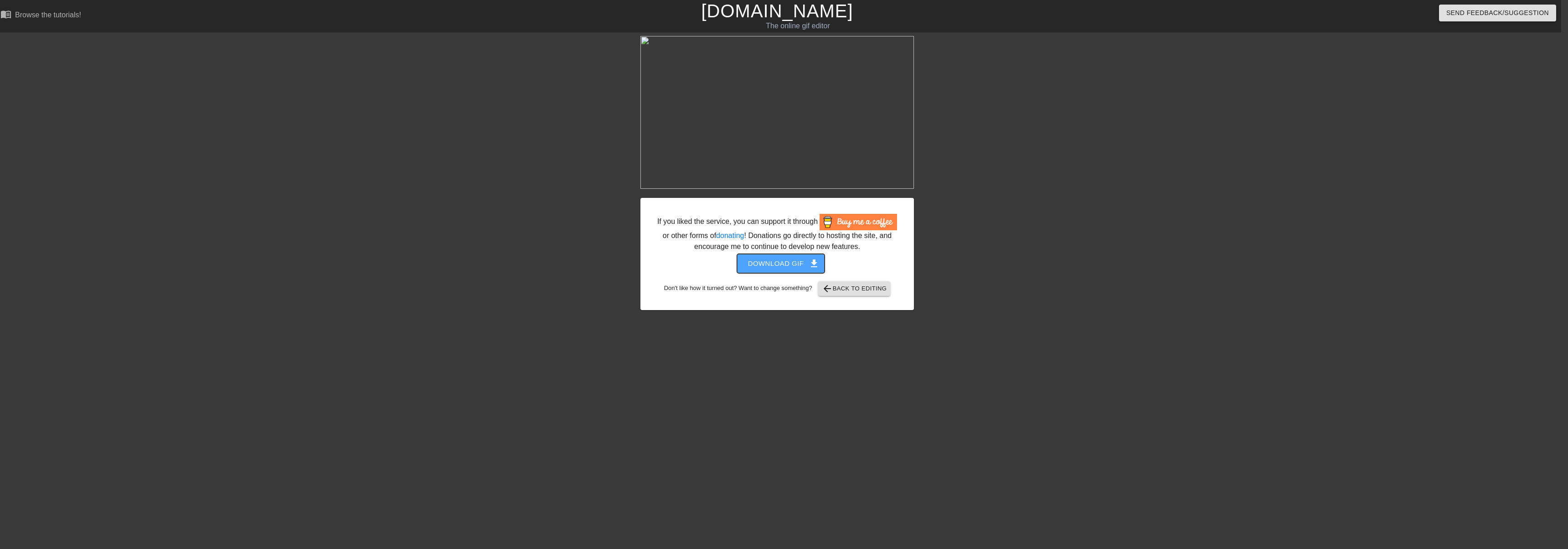
click at [788, 267] on span "Download gif get_app" at bounding box center [781, 263] width 66 height 12
click at [1070, 314] on html "menu_book Browse the tutorials! [DOMAIN_NAME] The online gif editor Send Feedba…" at bounding box center [777, 157] width 1568 height 314
